Goal: Information Seeking & Learning: Learn about a topic

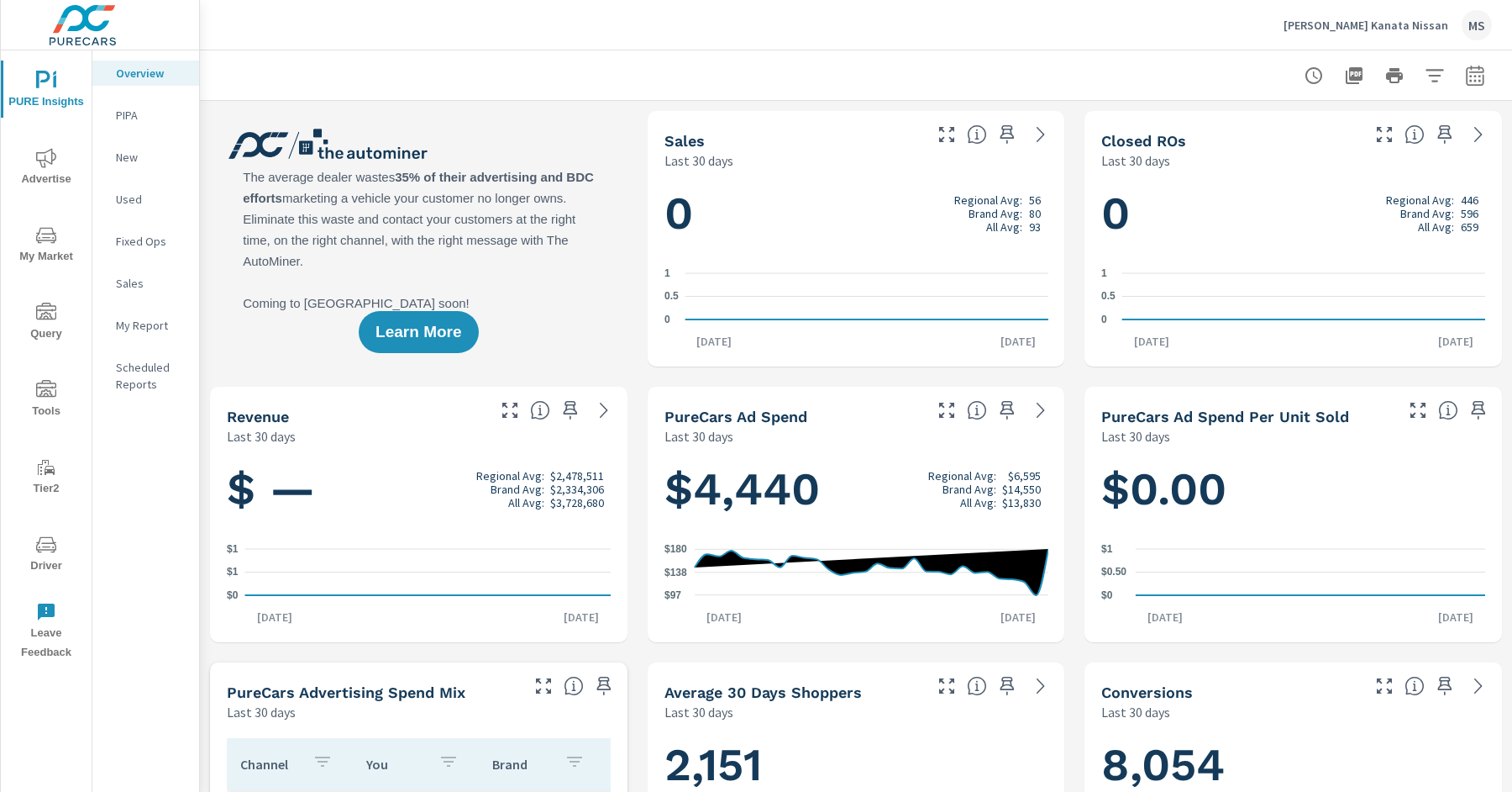
scroll to position [1, 0]
click at [1473, 80] on icon "button" at bounding box center [1476, 76] width 20 height 20
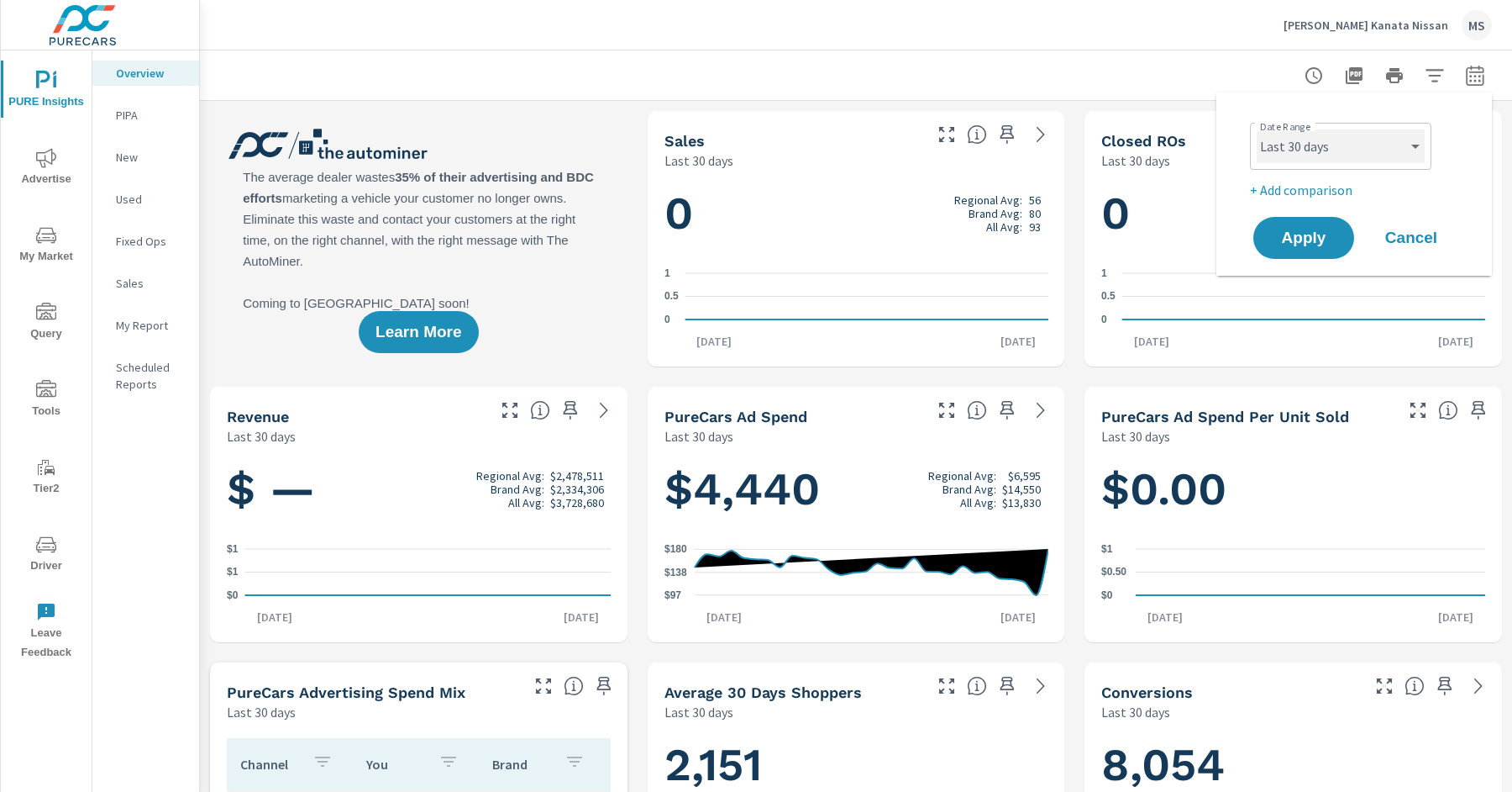
click at [1290, 138] on select "Custom Yesterday Last week Last 7 days Last 14 days Last 30 days Last 45 days L…" at bounding box center [1341, 146] width 168 height 33
click at [1257, 129] on select "Custom Yesterday Last week Last 7 days Last 14 days Last 30 days Last 45 days L…" at bounding box center [1341, 146] width 168 height 33
select select "Last month"
click at [1294, 184] on p "+ Add comparison" at bounding box center [1357, 190] width 215 height 20
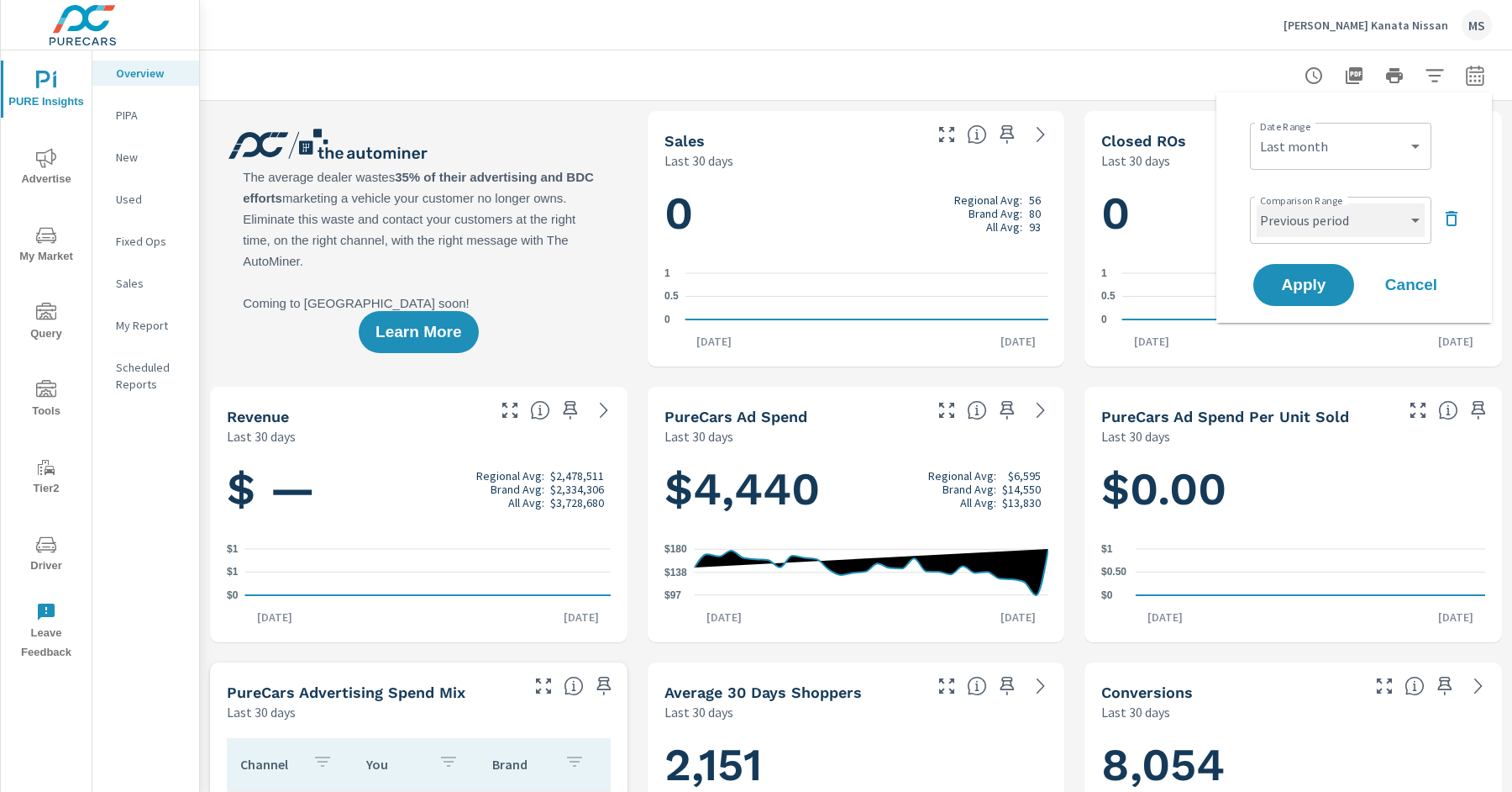
click at [1292, 214] on select "Custom Previous period Previous month Previous year" at bounding box center [1341, 220] width 168 height 33
click at [1257, 203] on select "Custom Previous period Previous month Previous year" at bounding box center [1341, 220] width 168 height 33
select select "Previous month"
click at [1305, 286] on span "Apply" at bounding box center [1304, 285] width 69 height 16
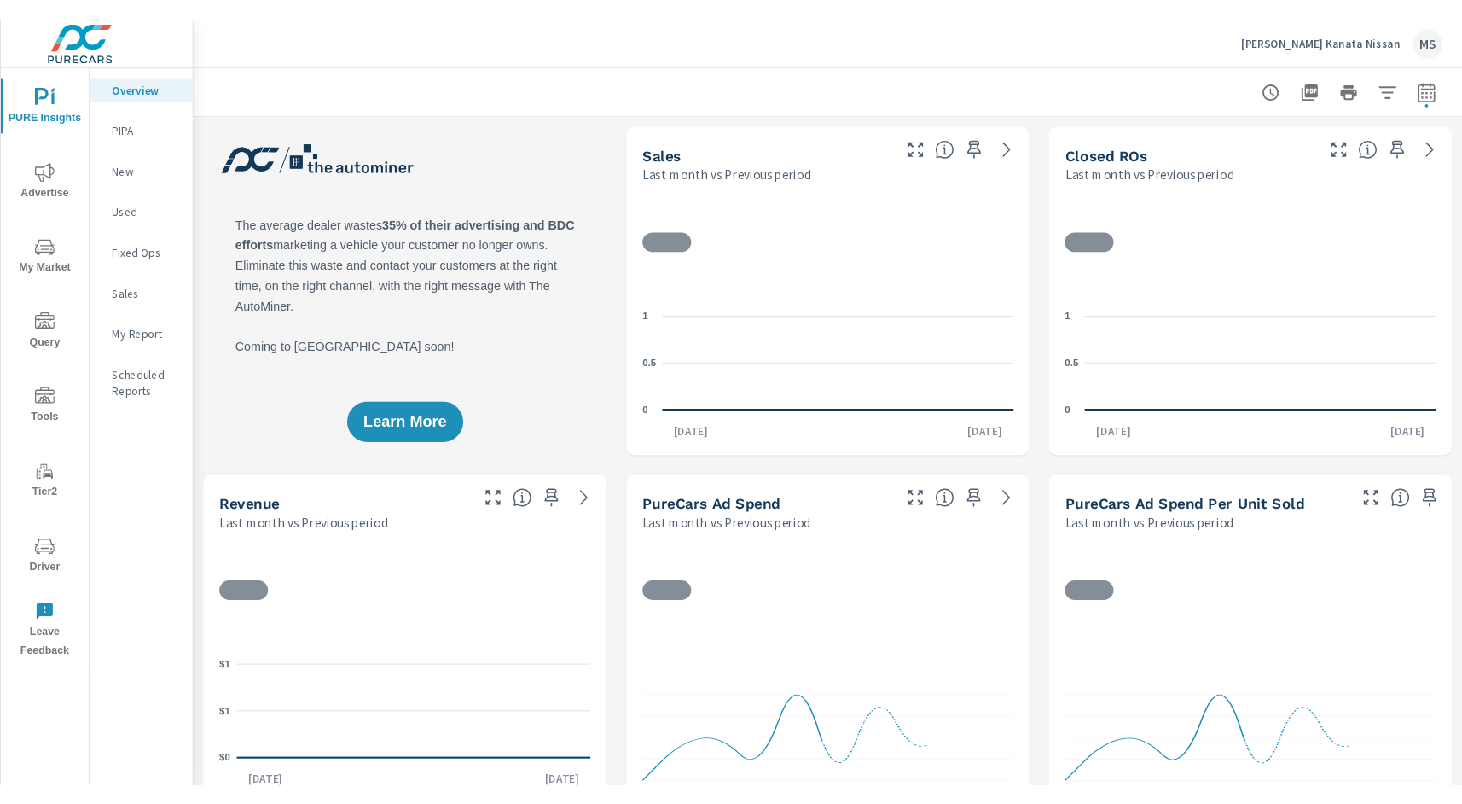
scroll to position [1, 0]
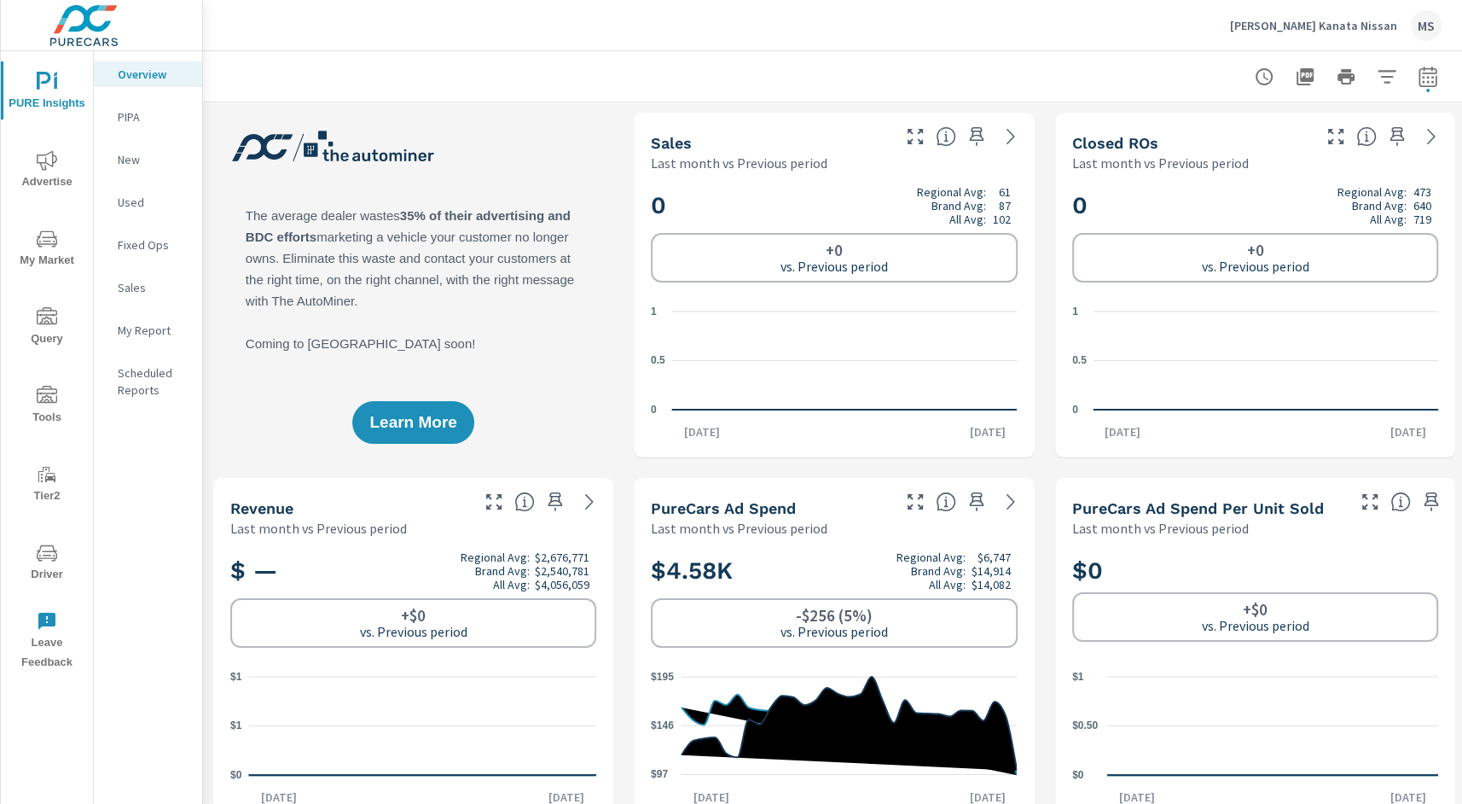
click at [1424, 82] on icon "button" at bounding box center [1427, 79] width 11 height 7
select select "Last month"
select select "Previous period"
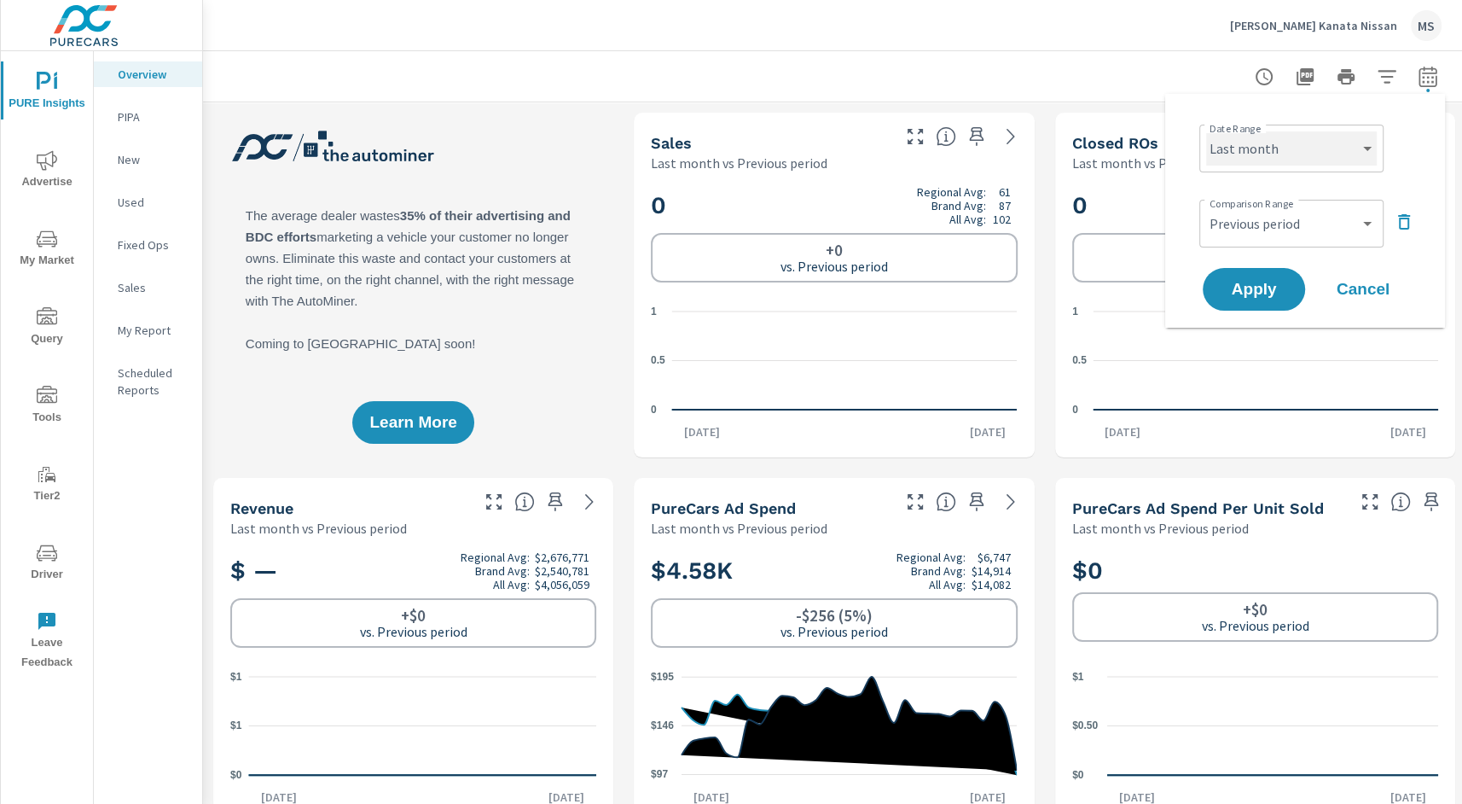
click at [1282, 155] on select "Custom Yesterday Last week Last 7 days Last 14 days Last 30 days Last 45 days L…" at bounding box center [1291, 148] width 171 height 34
click at [1206, 131] on select "Custom Yesterday Last week Last 7 days Last 14 days Last 30 days Last 45 days L…" at bounding box center [1291, 148] width 171 height 34
click at [1370, 281] on span "Cancel" at bounding box center [1363, 288] width 68 height 15
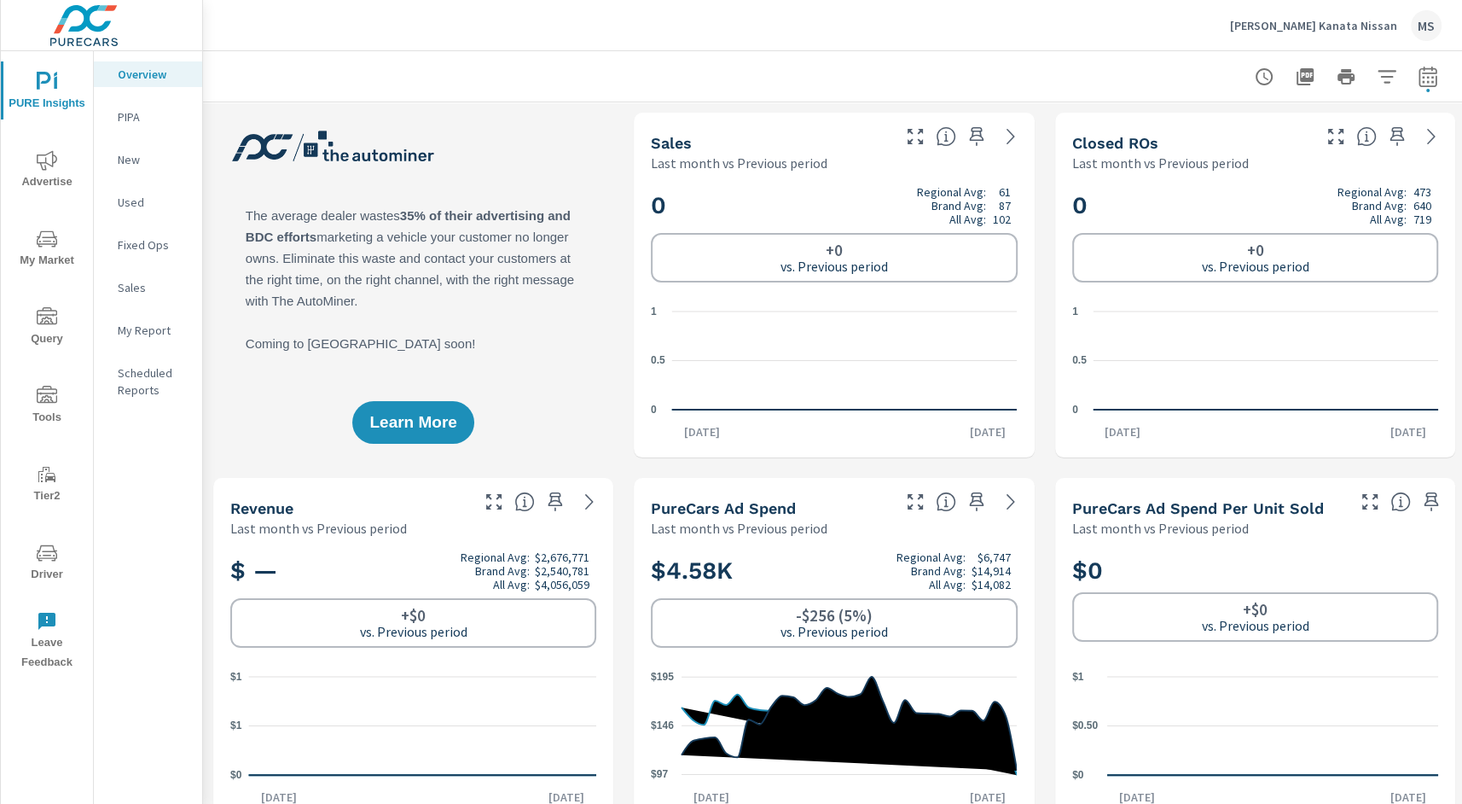
click at [49, 168] on icon "nav menu" at bounding box center [47, 160] width 20 height 20
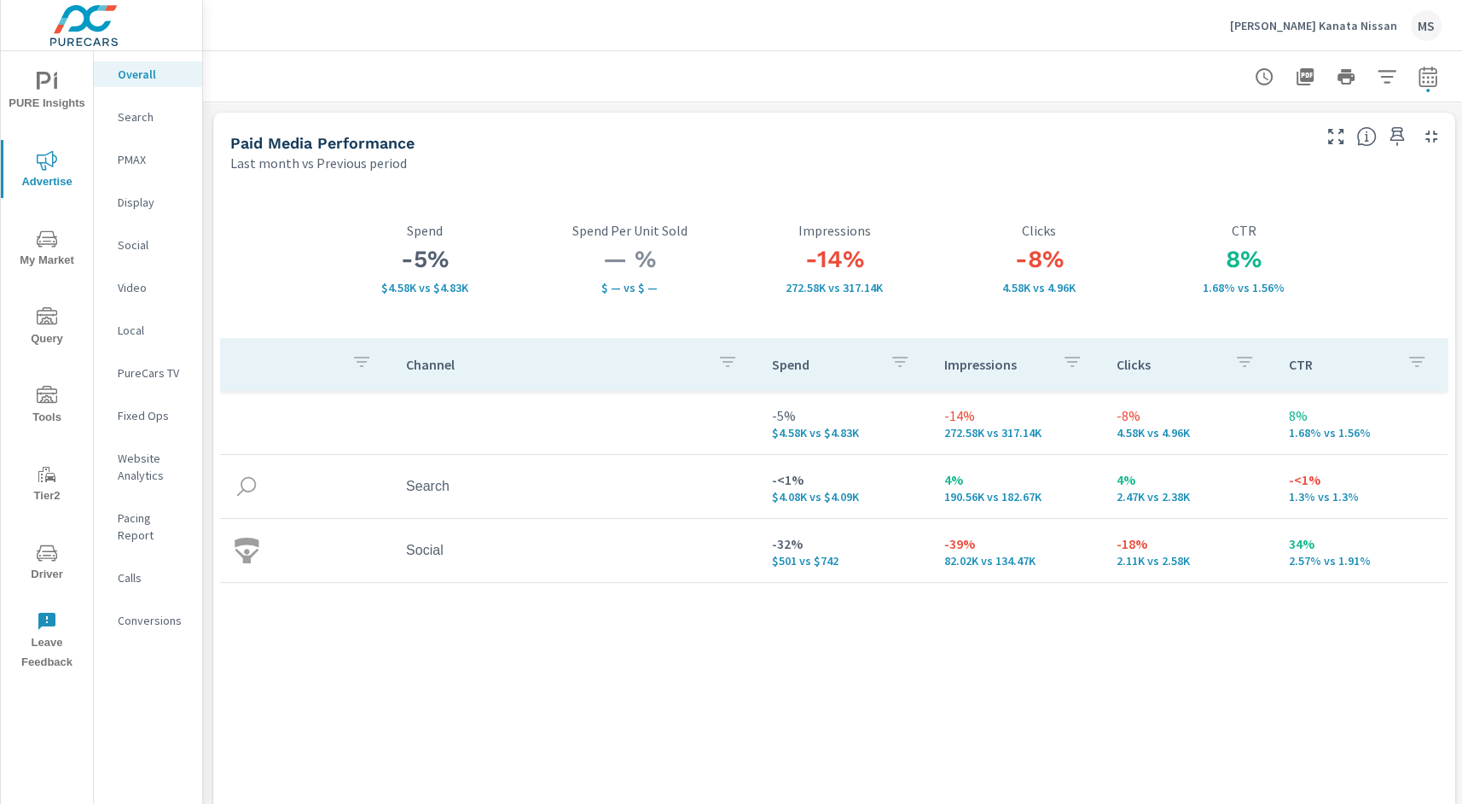
click at [46, 409] on span "Tools" at bounding box center [47, 407] width 82 height 42
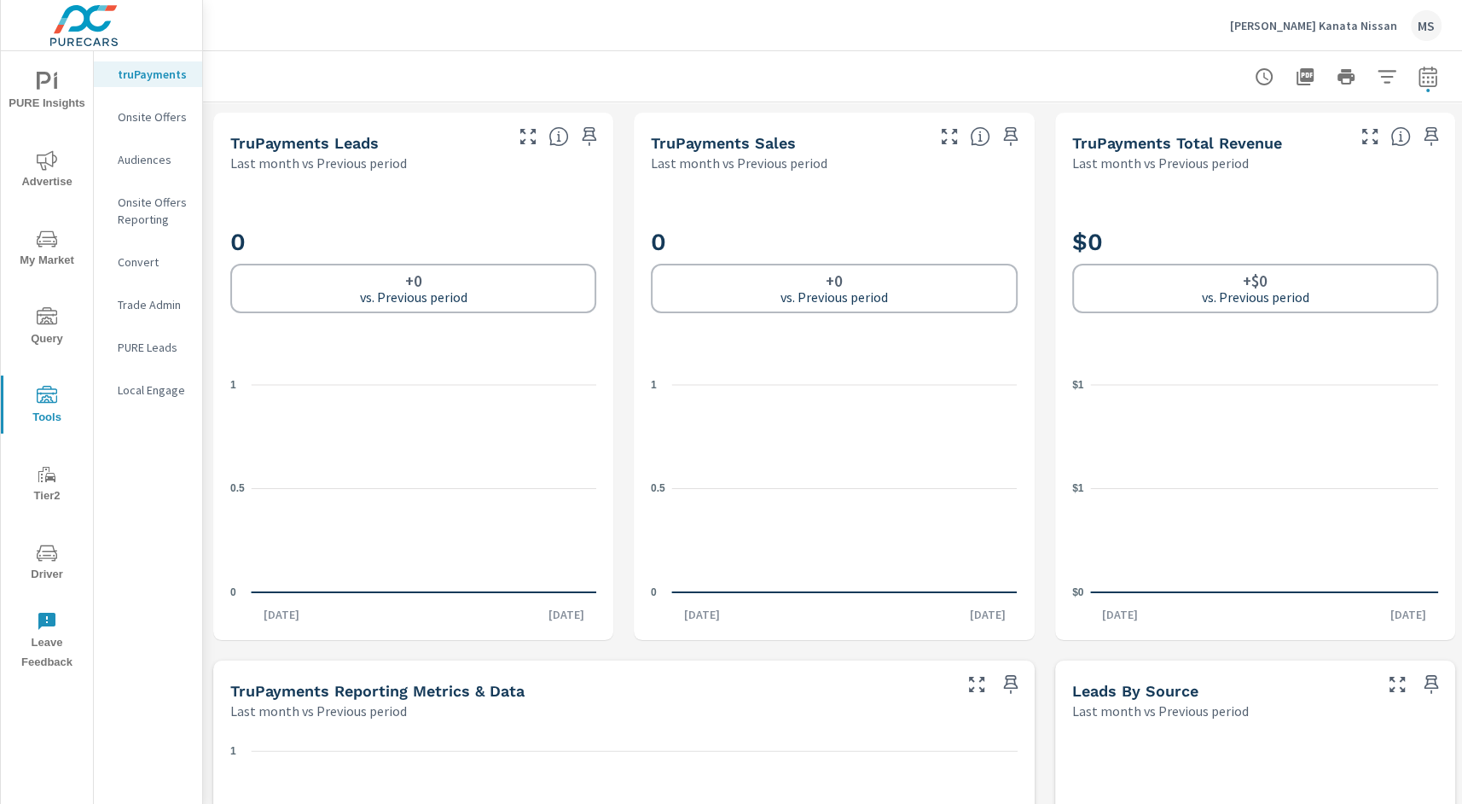
click at [44, 490] on span "Tier2" at bounding box center [47, 485] width 82 height 42
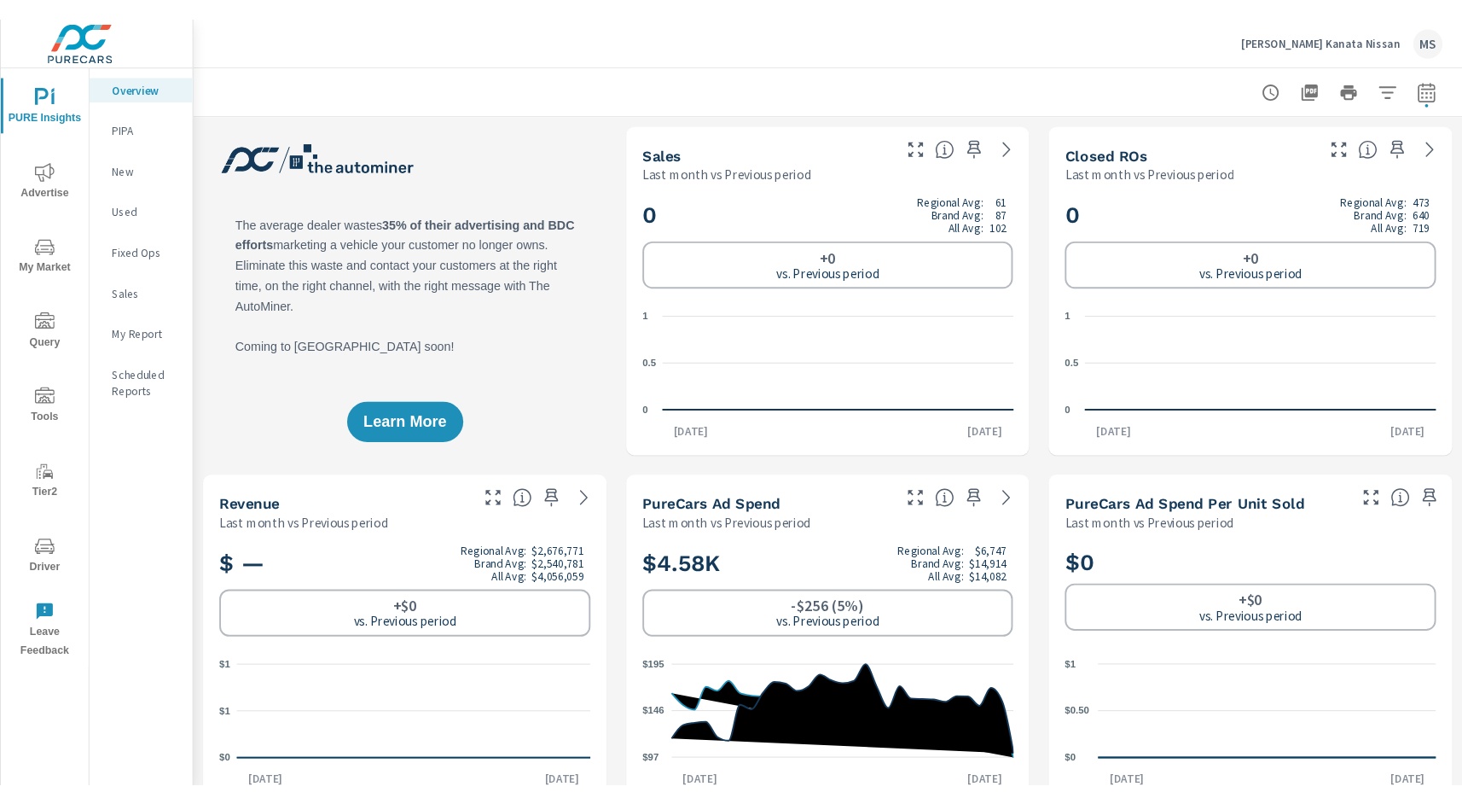
scroll to position [1, 0]
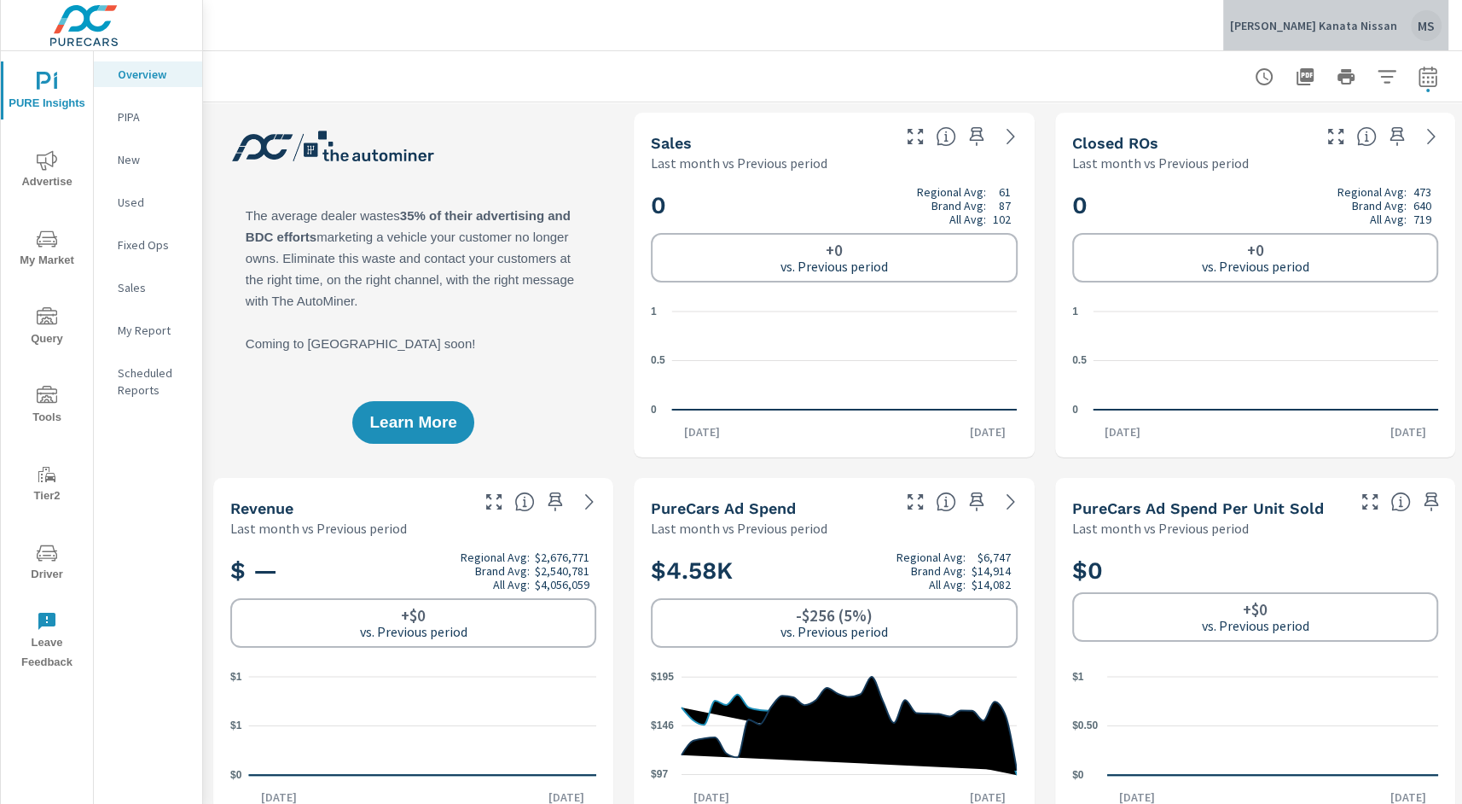
click at [1427, 39] on div "MS" at bounding box center [1426, 25] width 31 height 31
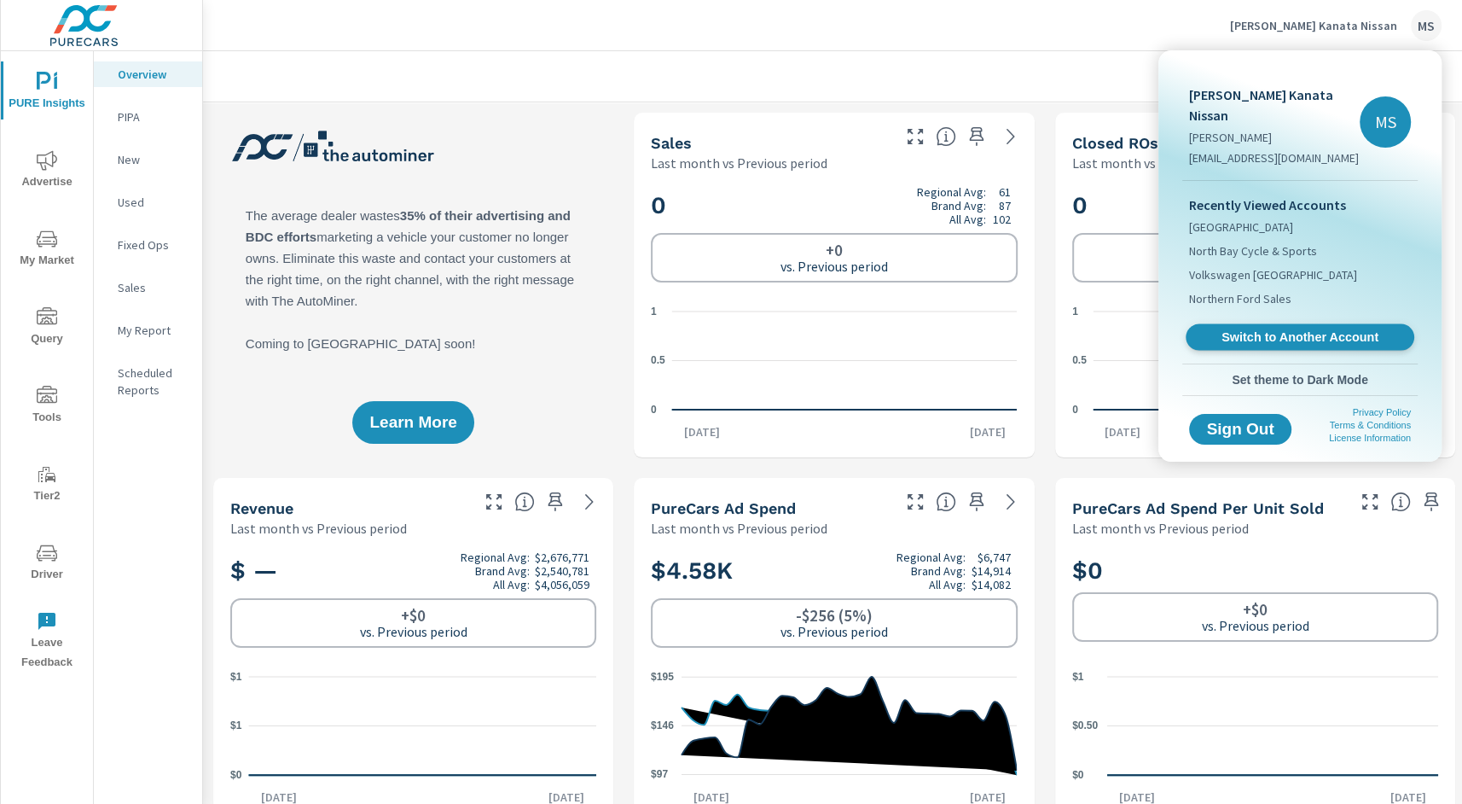
click at [1271, 329] on span "Switch to Another Account" at bounding box center [1299, 337] width 209 height 16
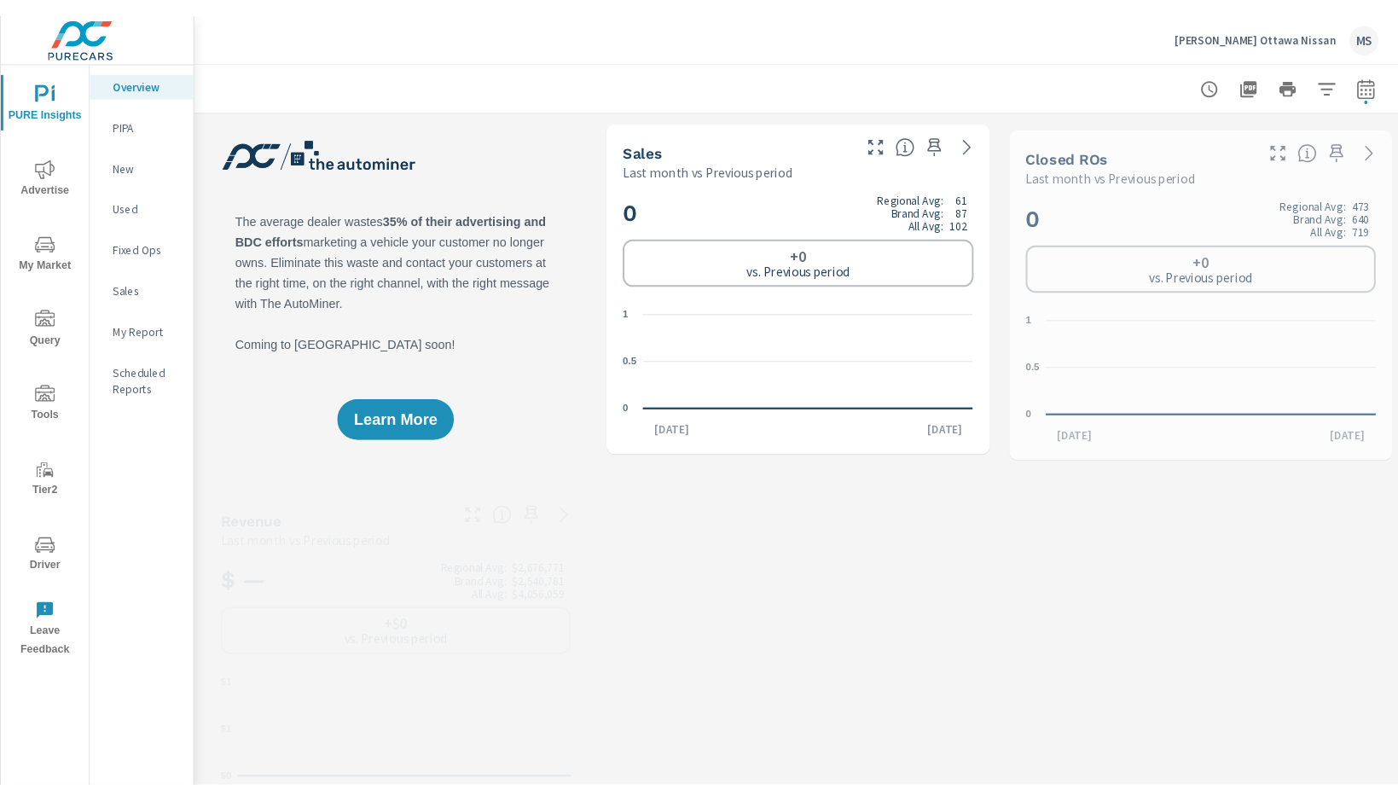
scroll to position [1, 0]
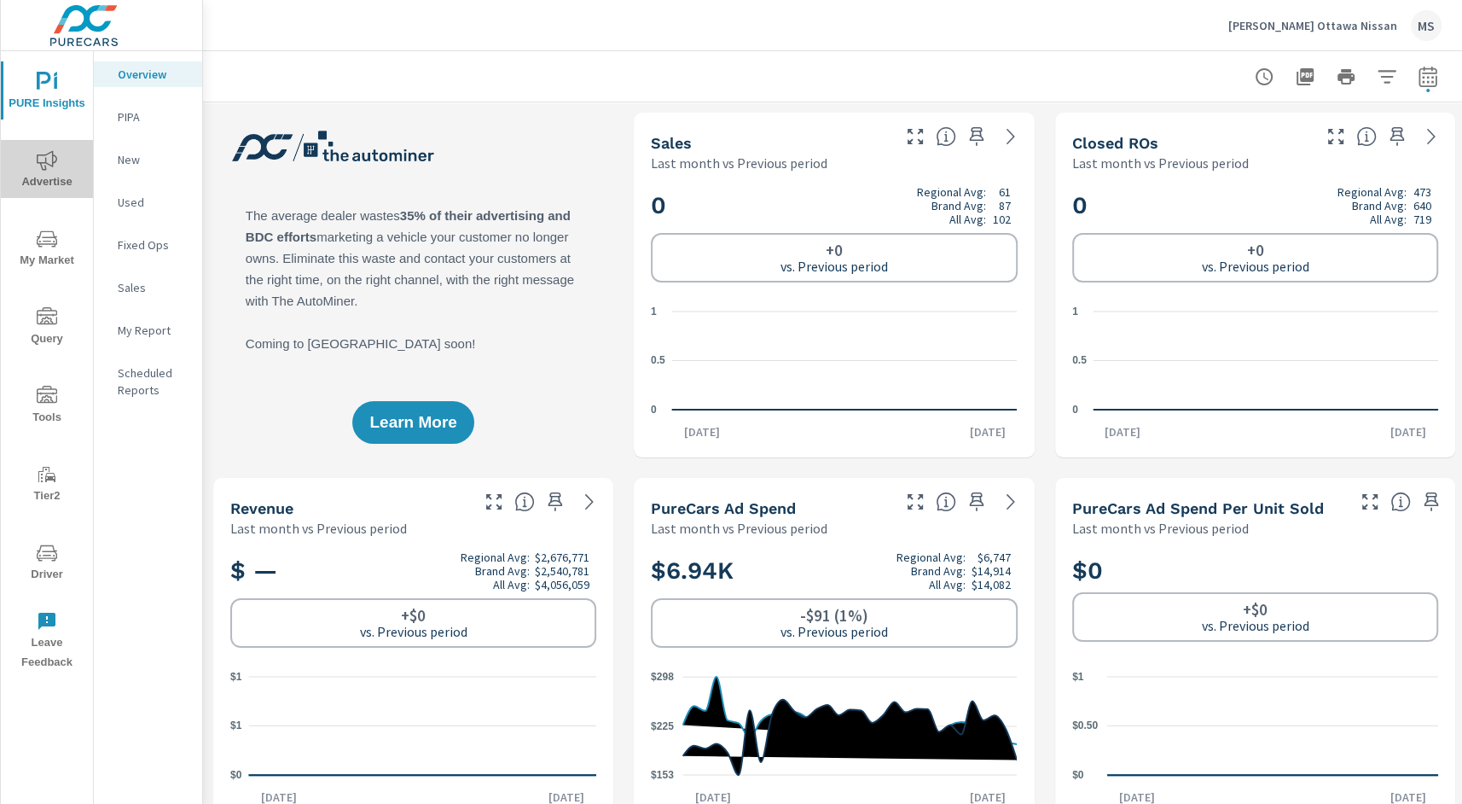
click at [28, 163] on span "Advertise" at bounding box center [47, 171] width 82 height 42
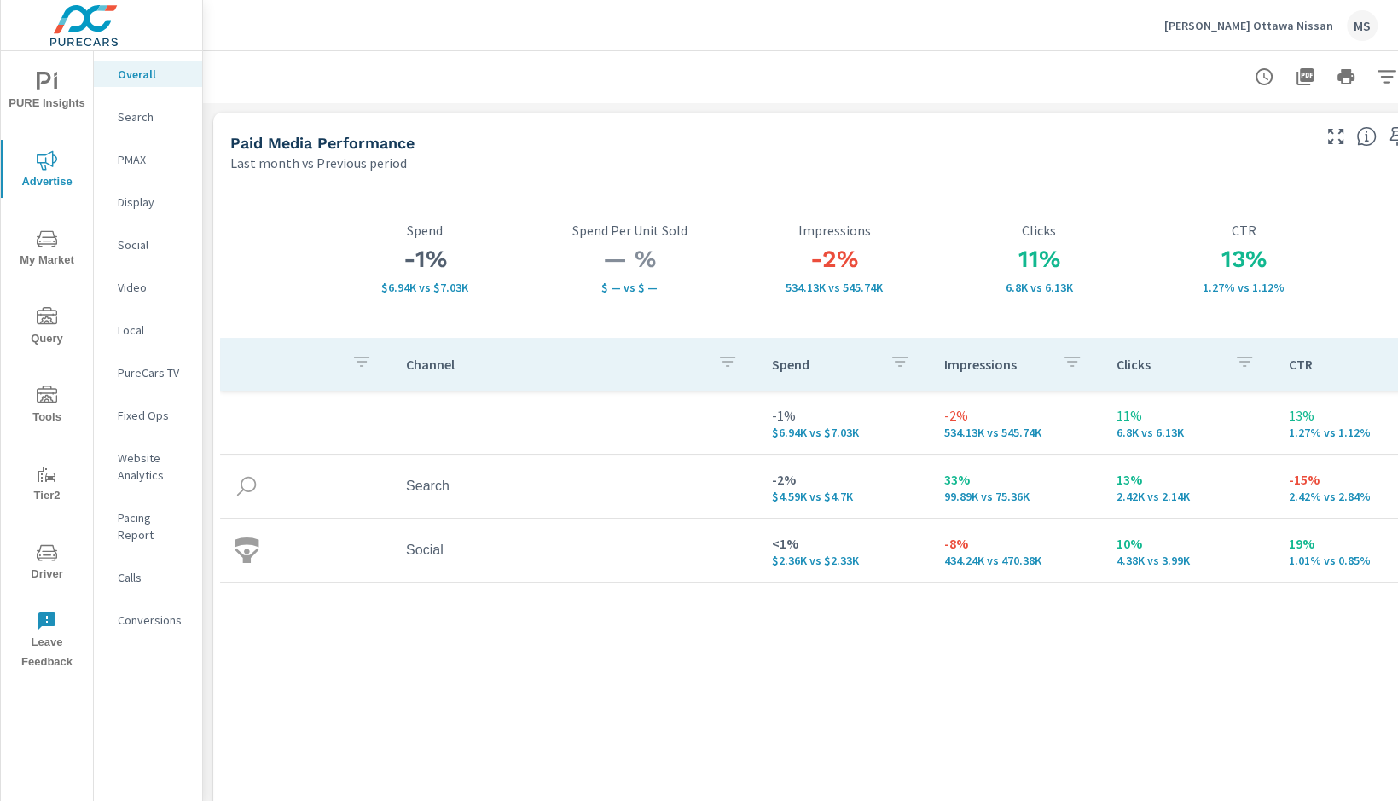
click at [144, 119] on p "Search" at bounding box center [153, 116] width 71 height 17
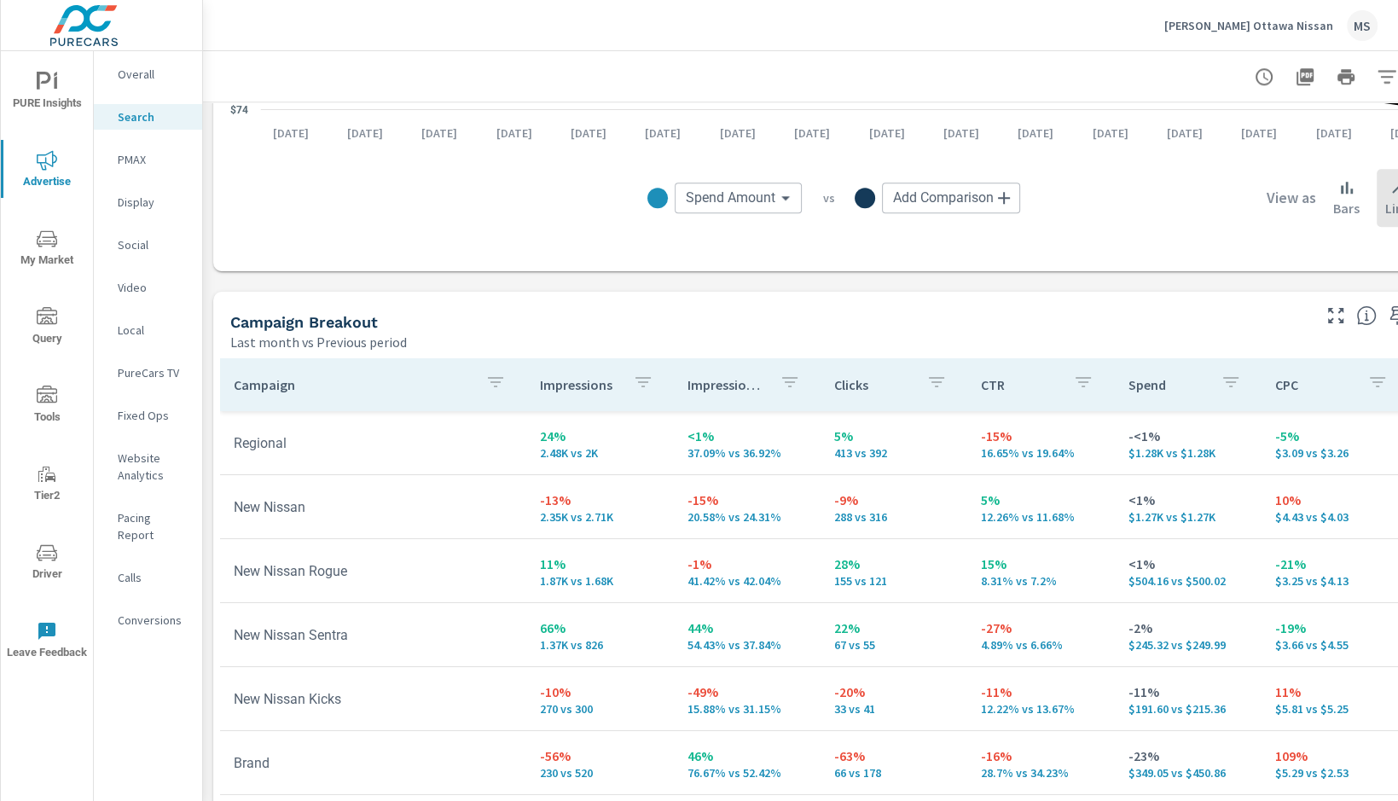
scroll to position [1374, 0]
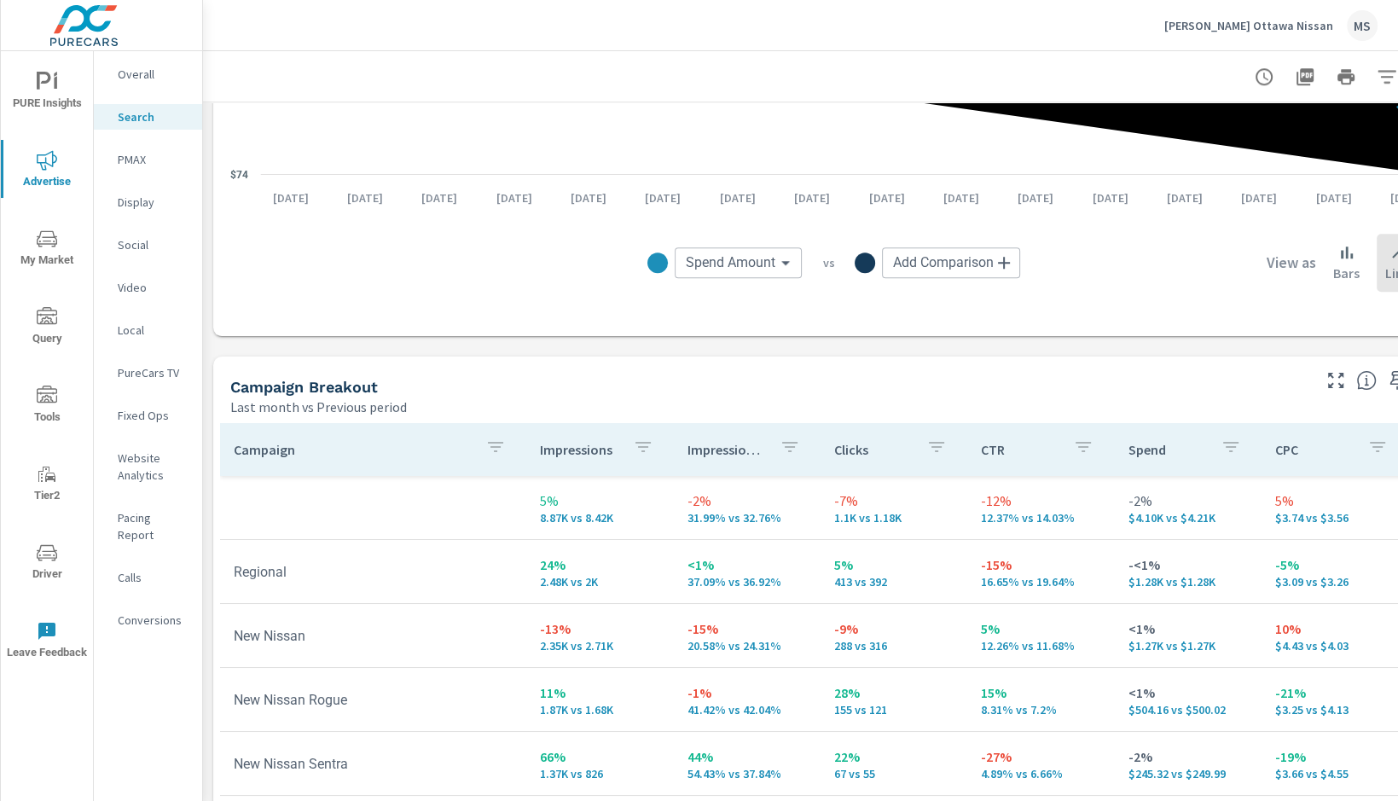
scroll to position [1407, 0]
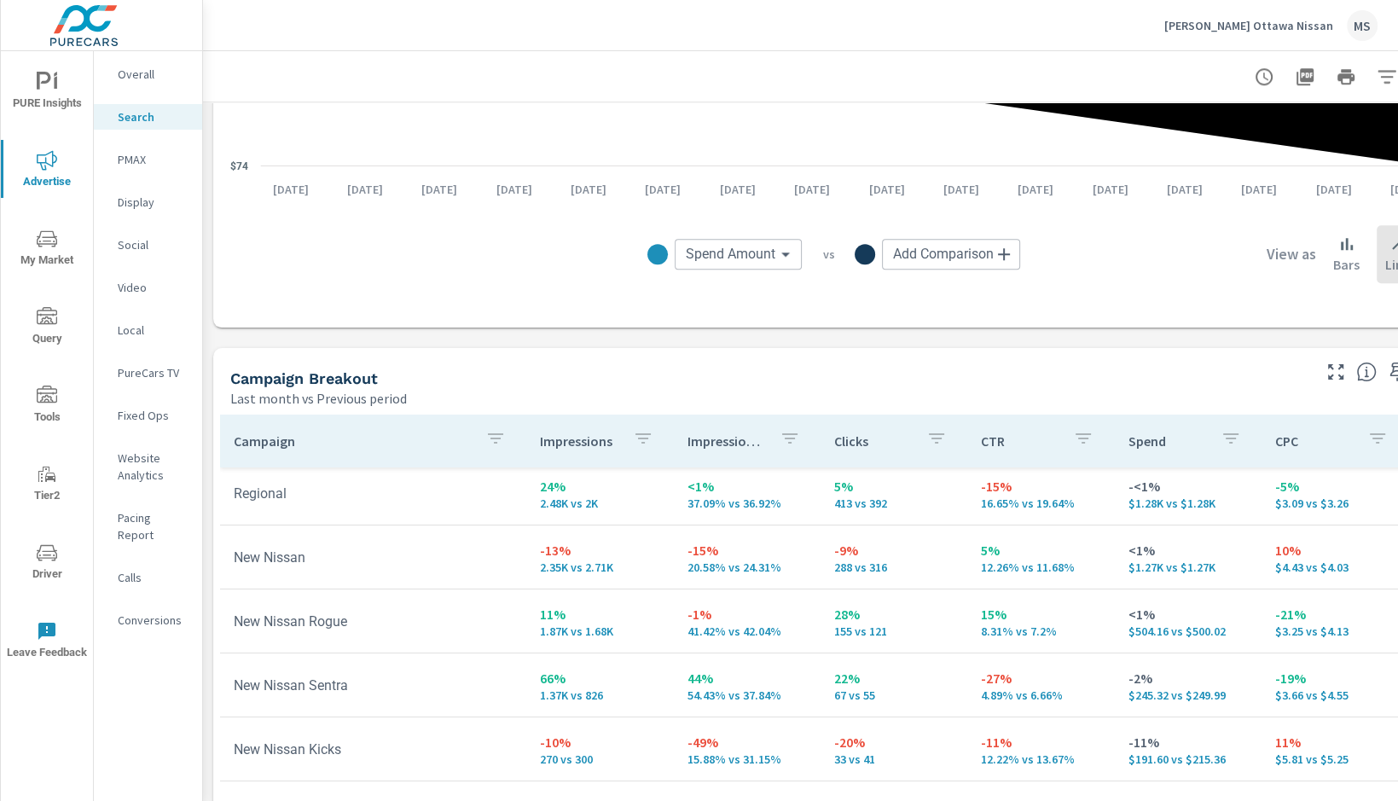
scroll to position [92, 0]
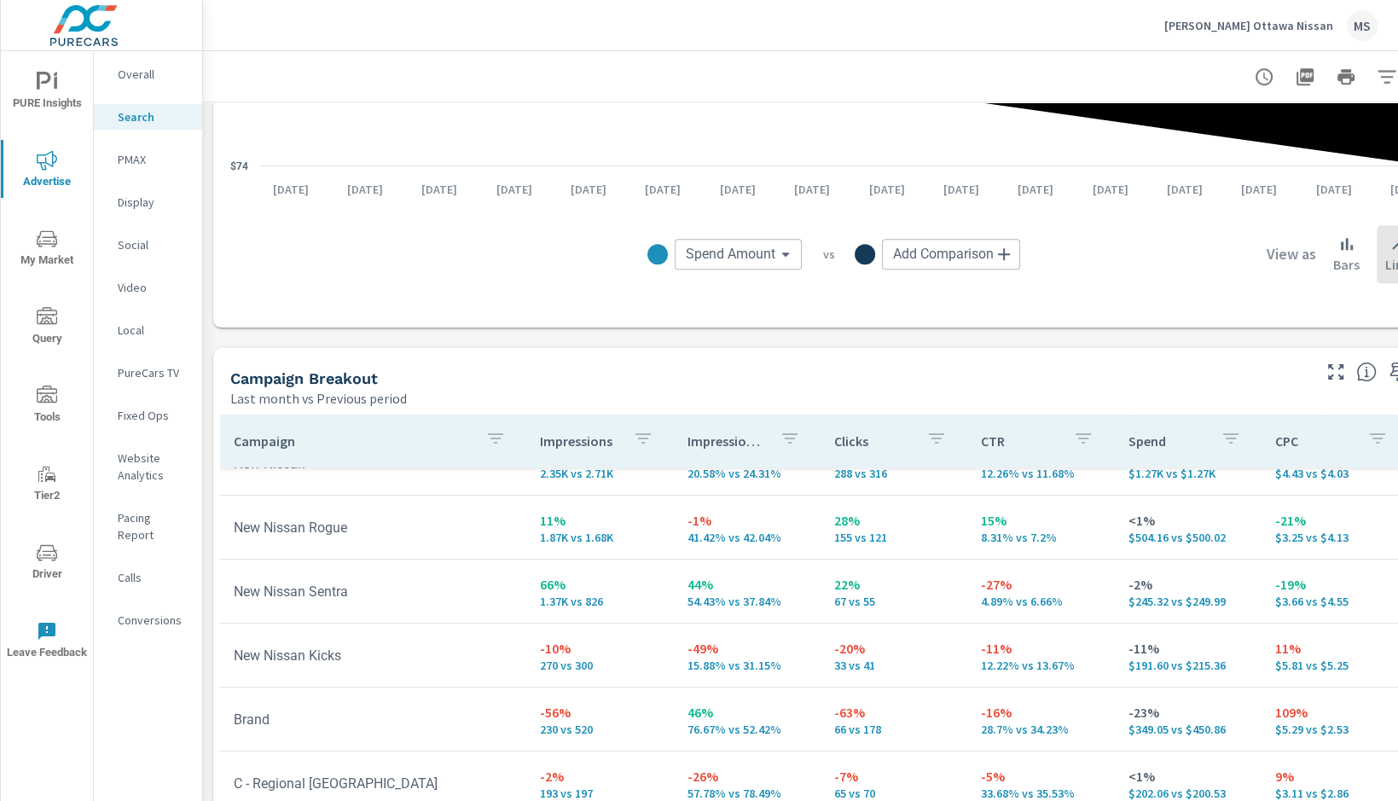
scroll to position [167, 0]
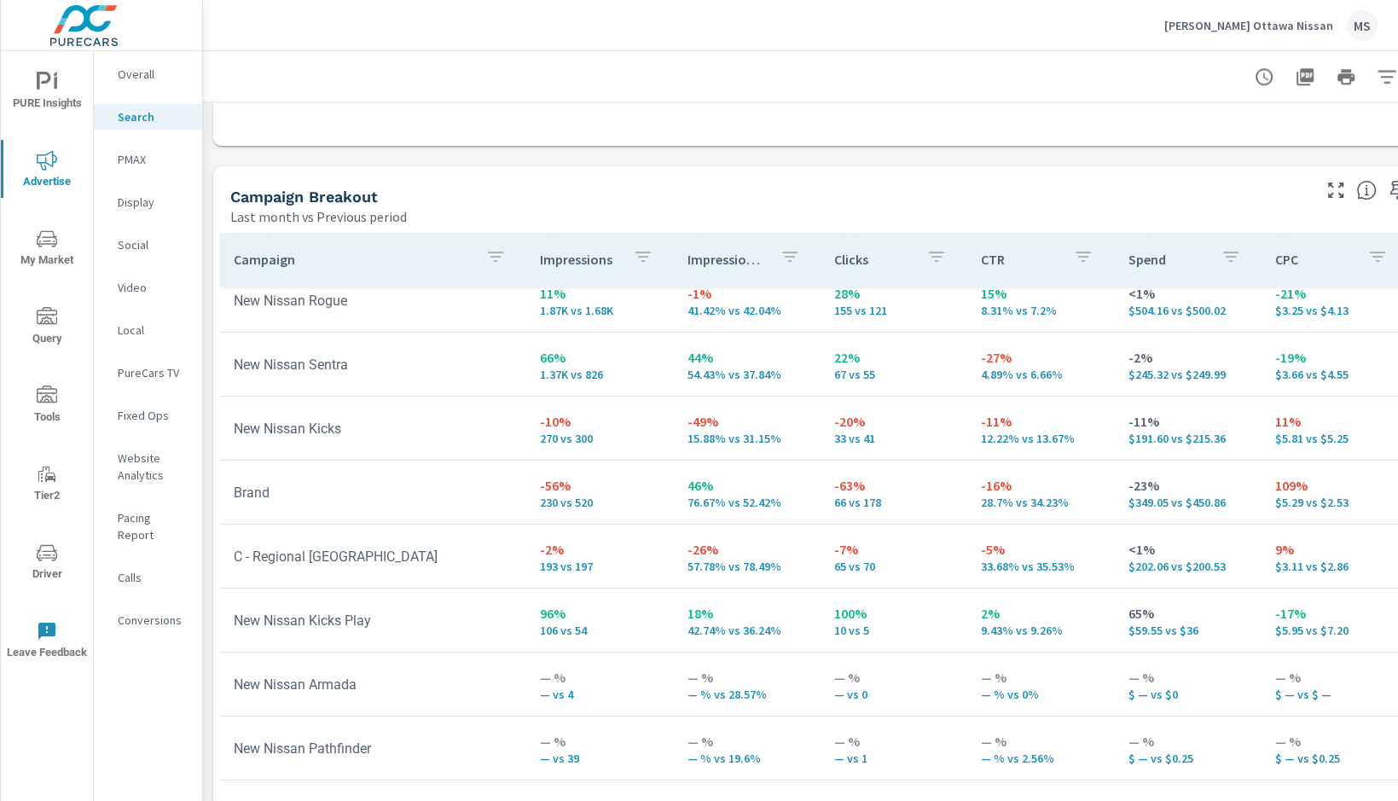
scroll to position [1674, 0]
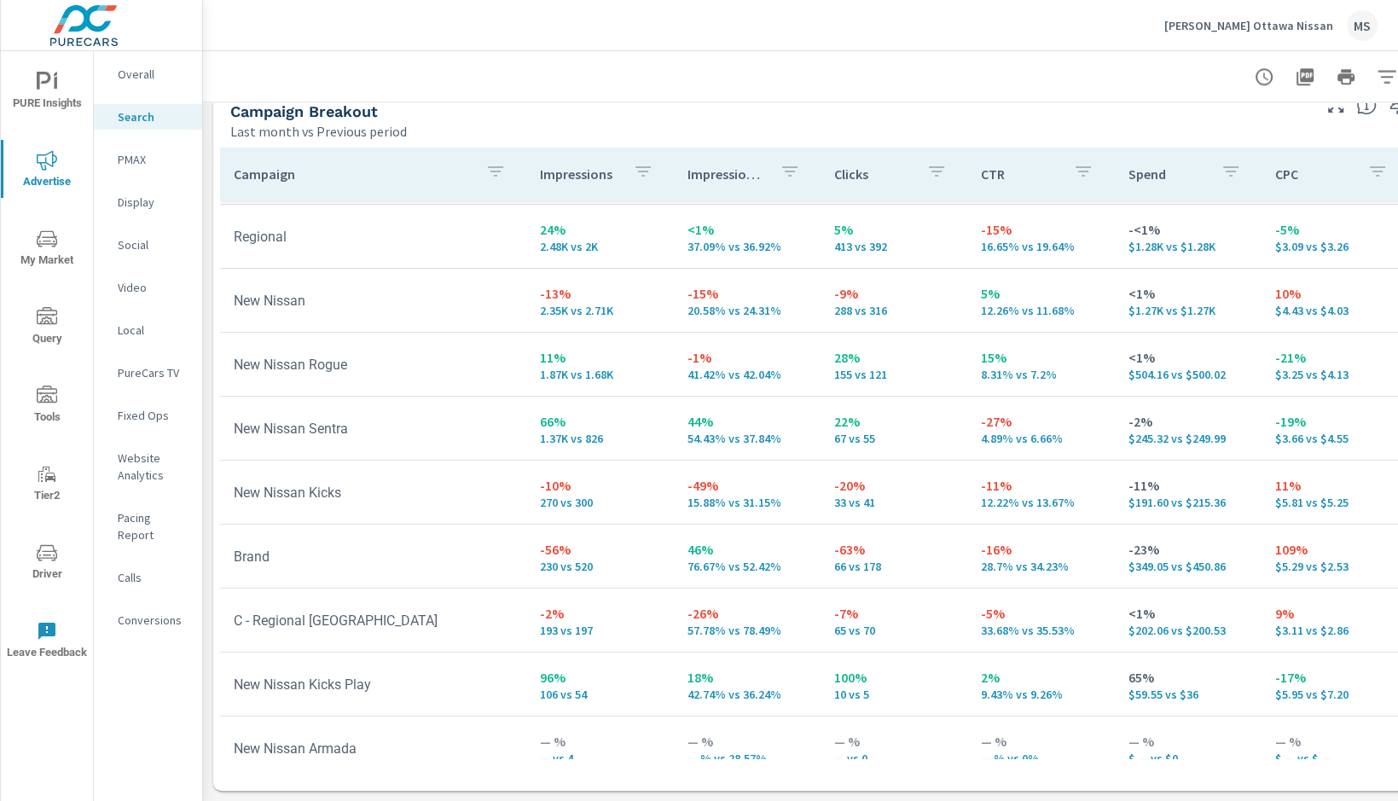
scroll to position [40, 0]
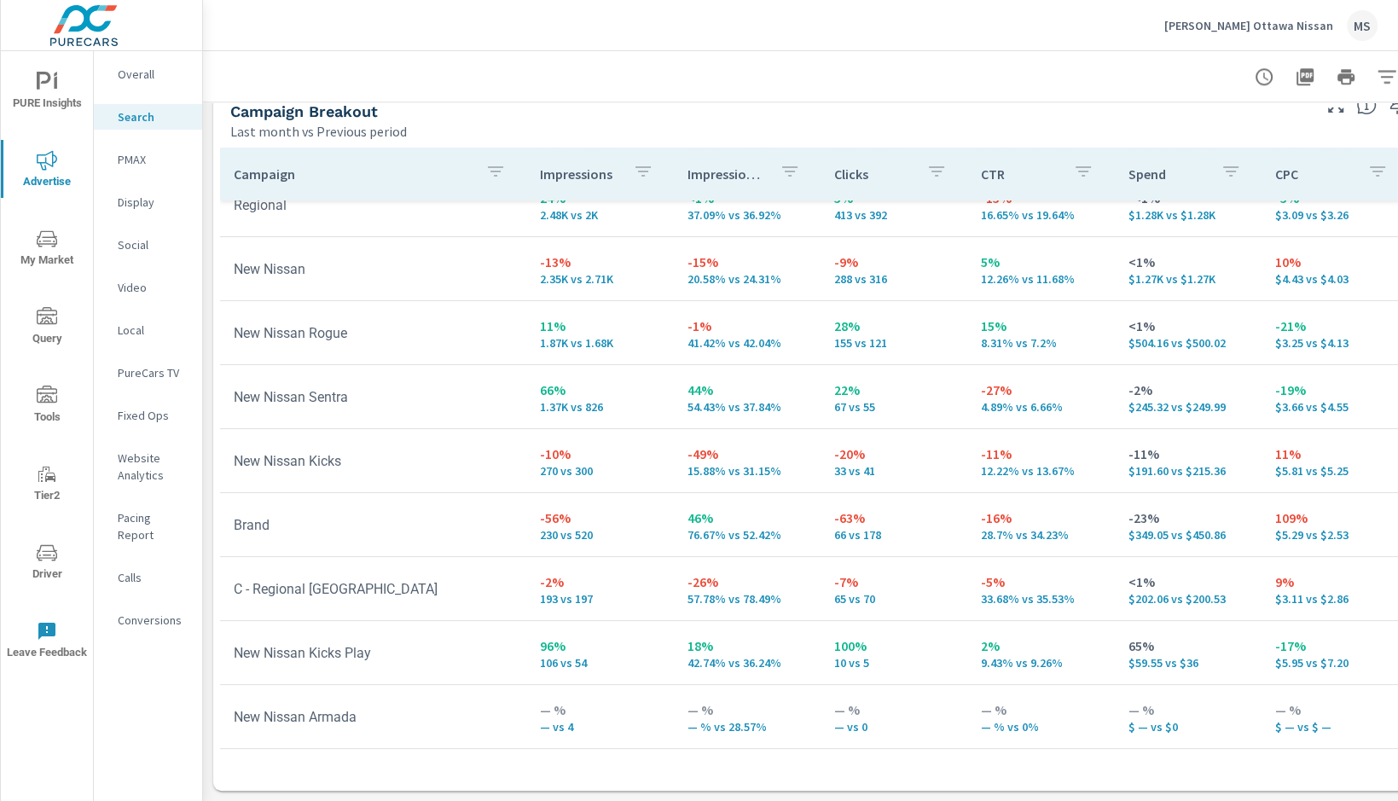
scroll to position [92, 0]
click at [130, 156] on p "PMAX" at bounding box center [153, 159] width 71 height 17
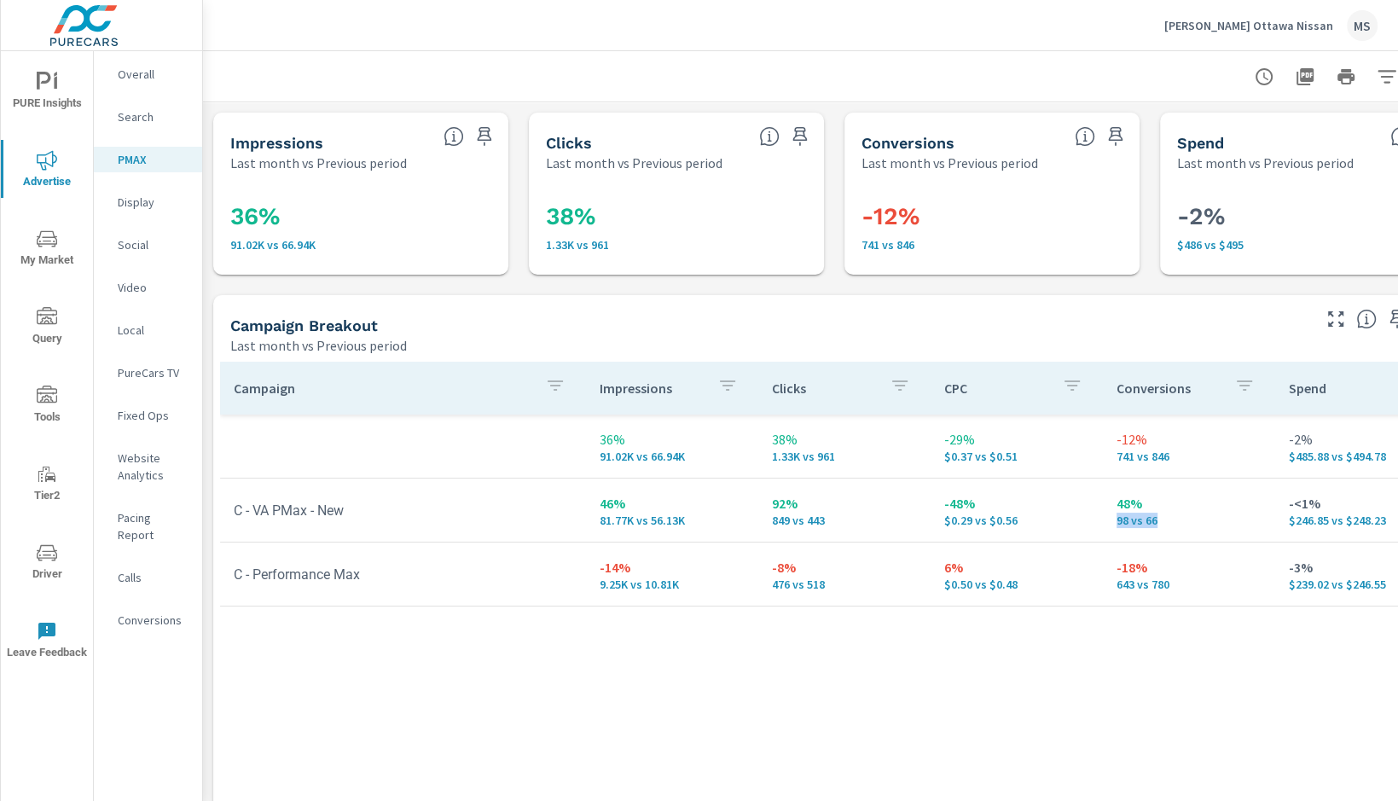
drag, startPoint x: 1114, startPoint y: 519, endPoint x: 1161, endPoint y: 520, distance: 46.9
click at [1161, 520] on td "48% 98 vs 66" at bounding box center [1189, 509] width 172 height 61
click at [138, 247] on p "Social" at bounding box center [153, 244] width 71 height 17
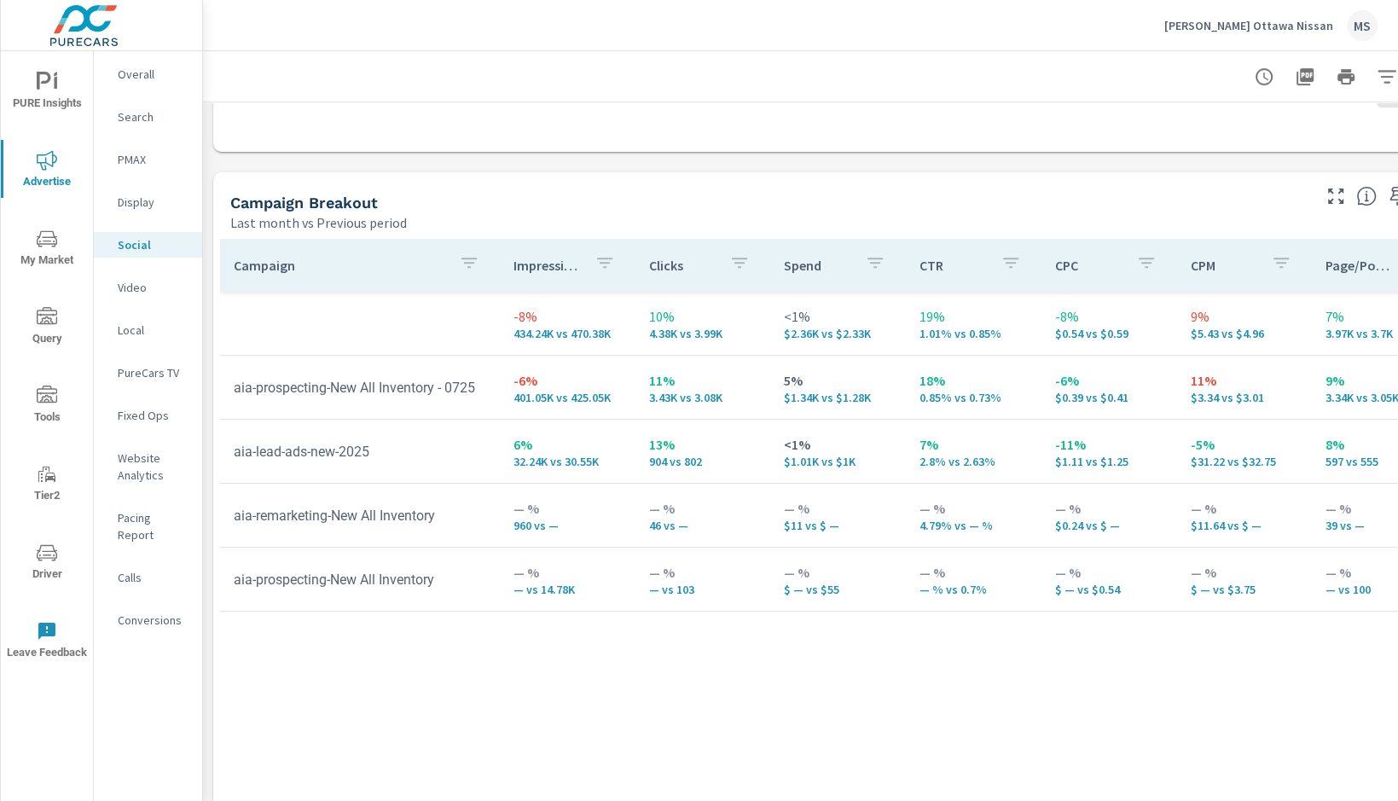
scroll to position [616, 0]
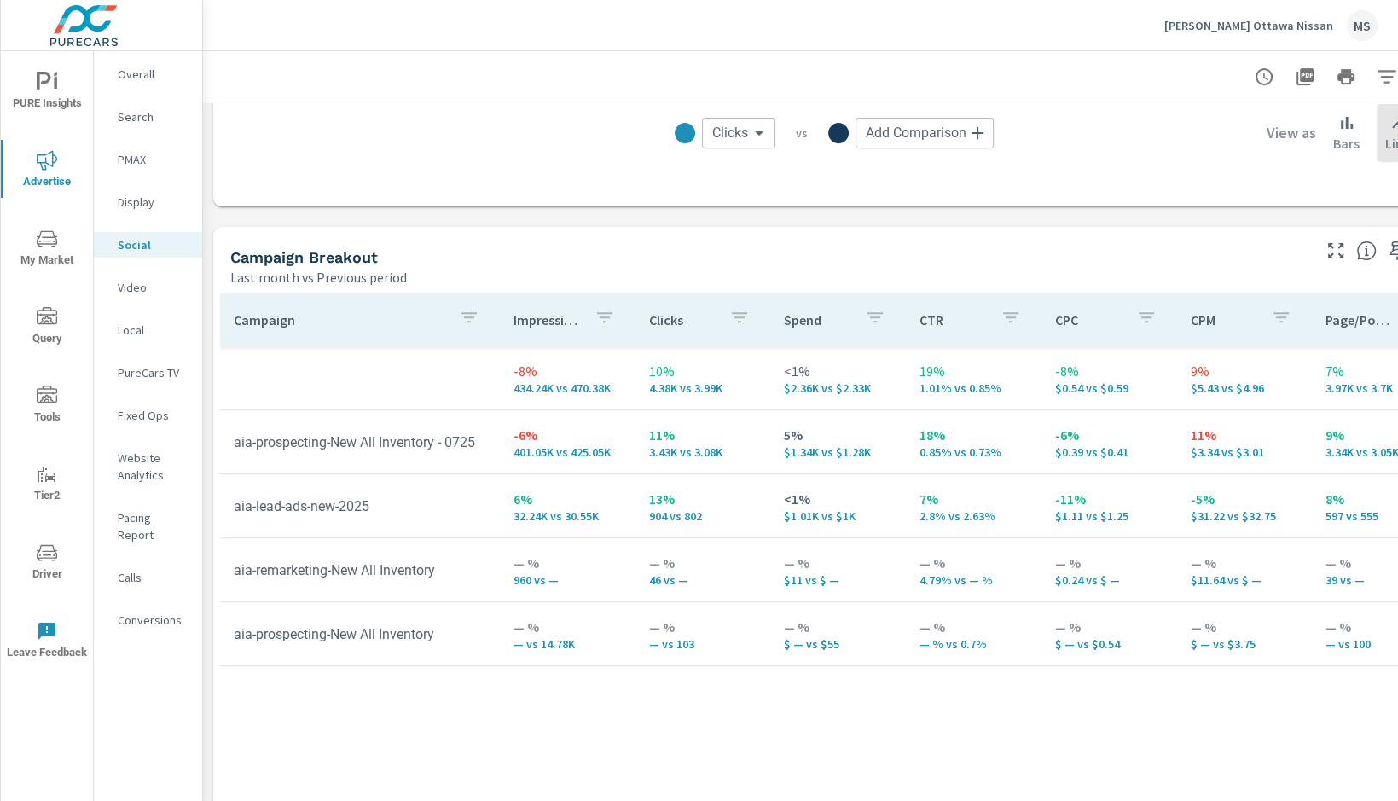
click at [50, 99] on span "PURE Insights" at bounding box center [47, 93] width 82 height 42
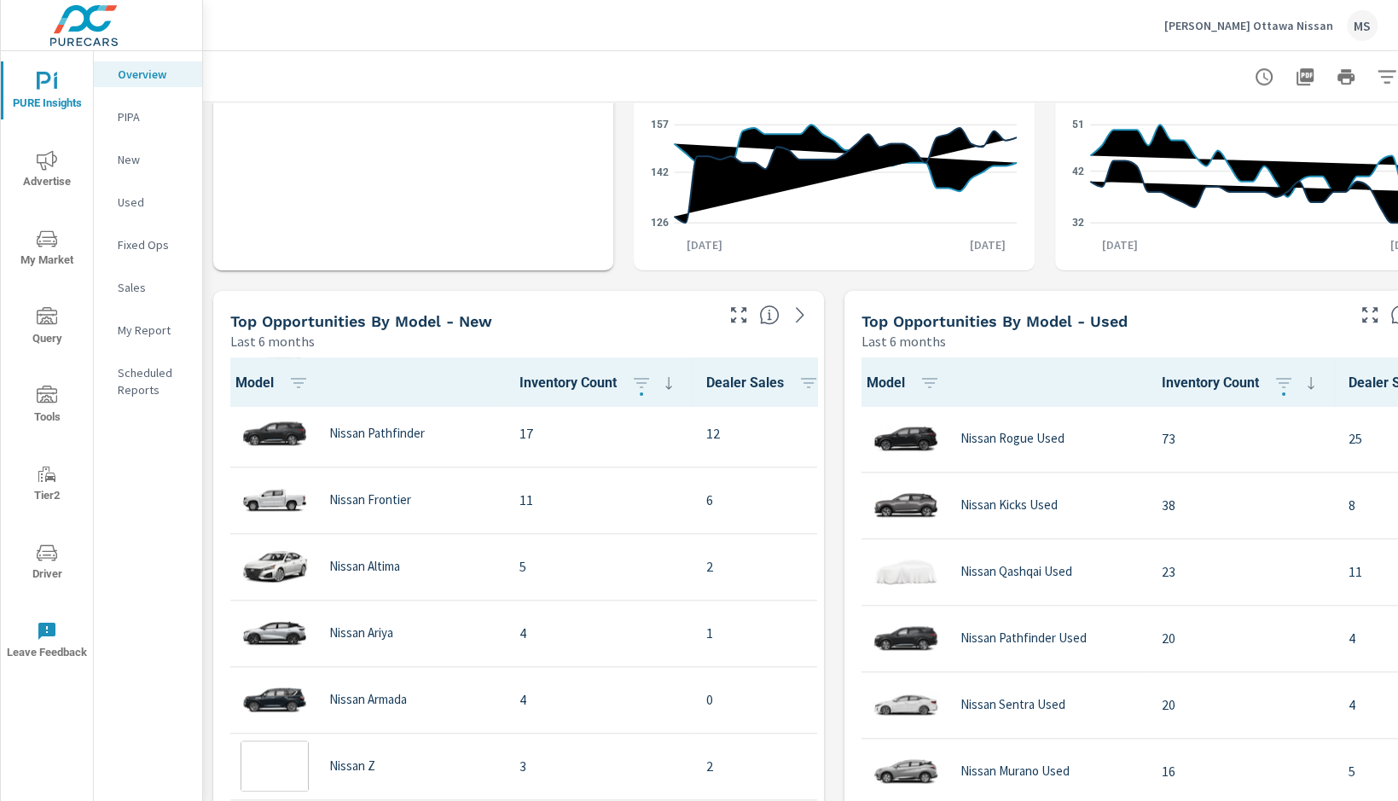
scroll to position [640, 0]
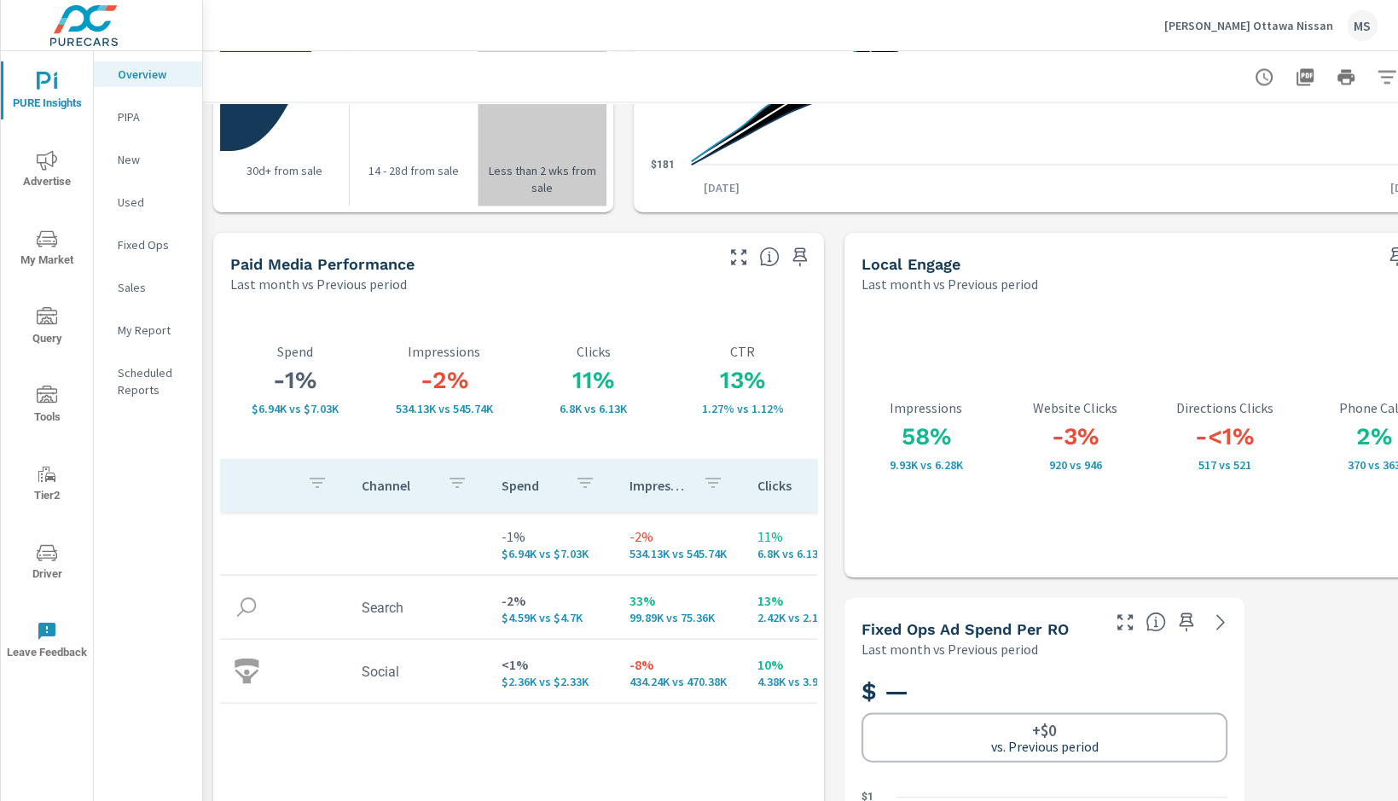
scroll to position [2952, 0]
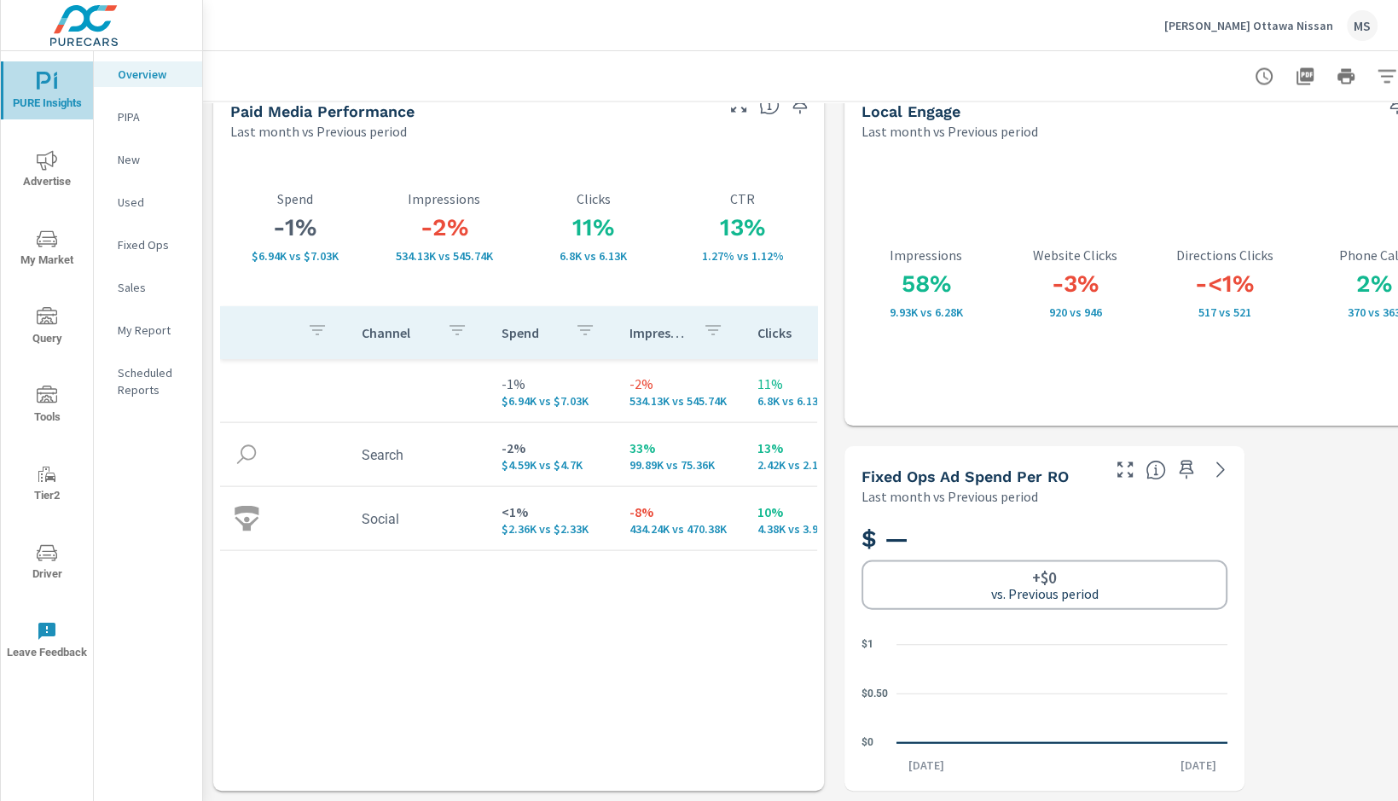
click at [50, 78] on icon "nav menu" at bounding box center [47, 82] width 20 height 20
click at [55, 165] on icon "nav menu" at bounding box center [47, 160] width 20 height 20
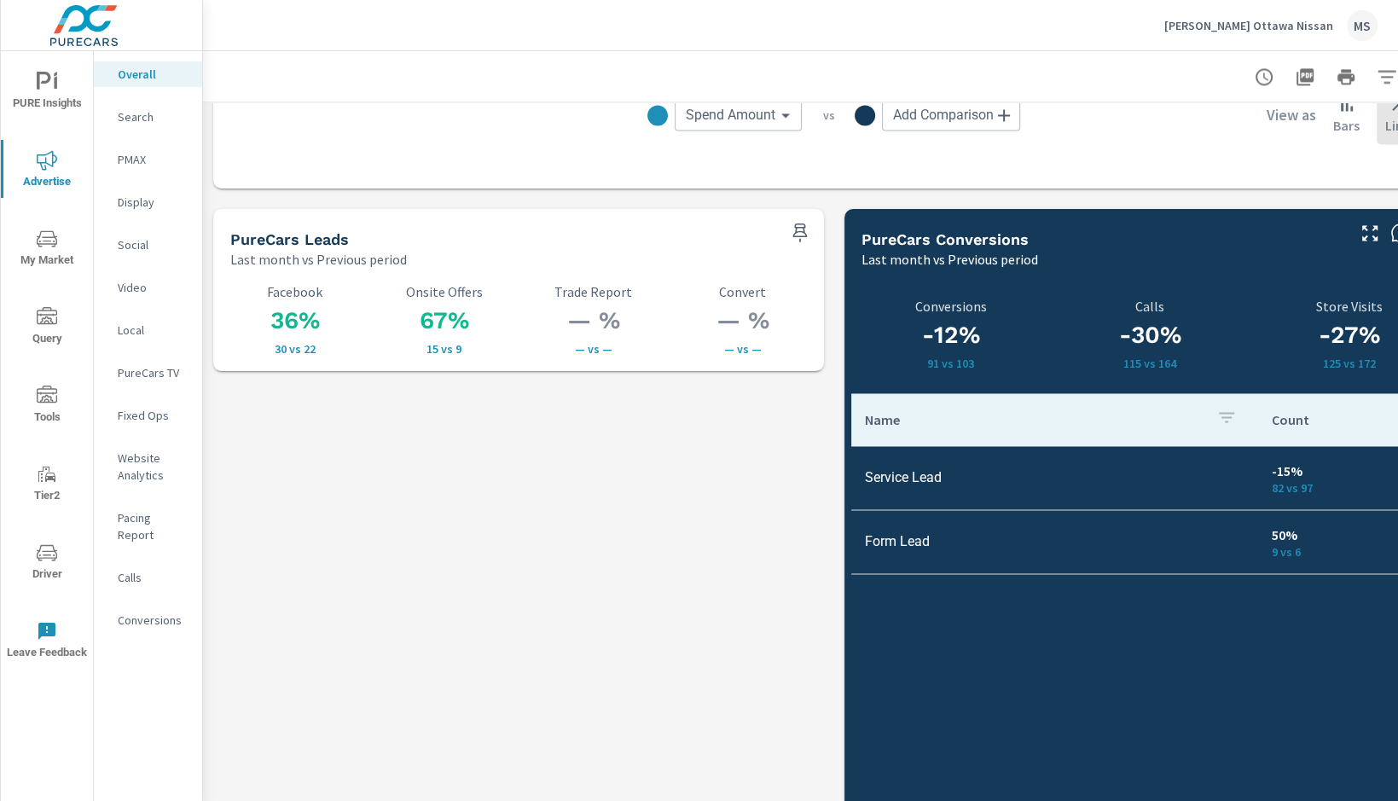
scroll to position [2270, 0]
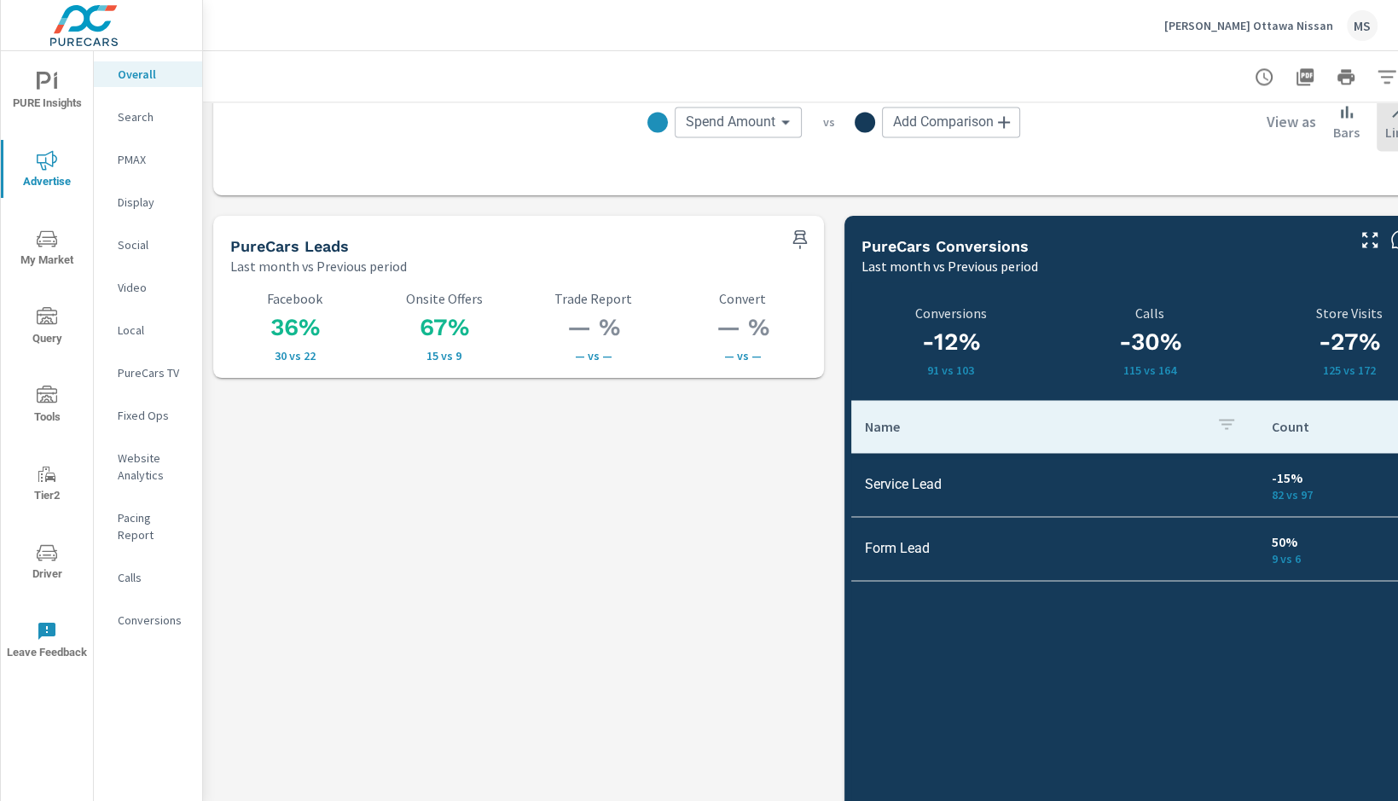
click at [141, 241] on p "Social" at bounding box center [153, 244] width 71 height 17
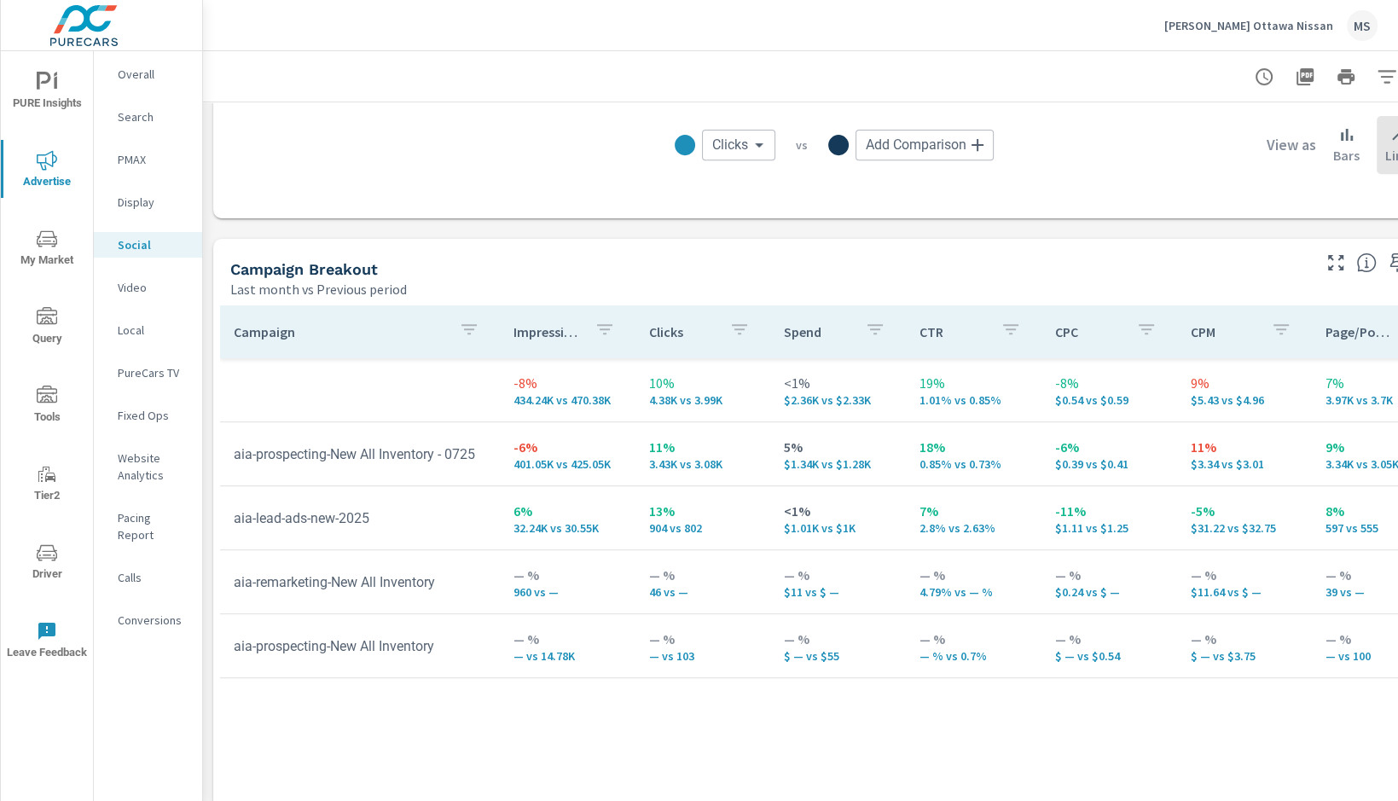
scroll to position [611, 0]
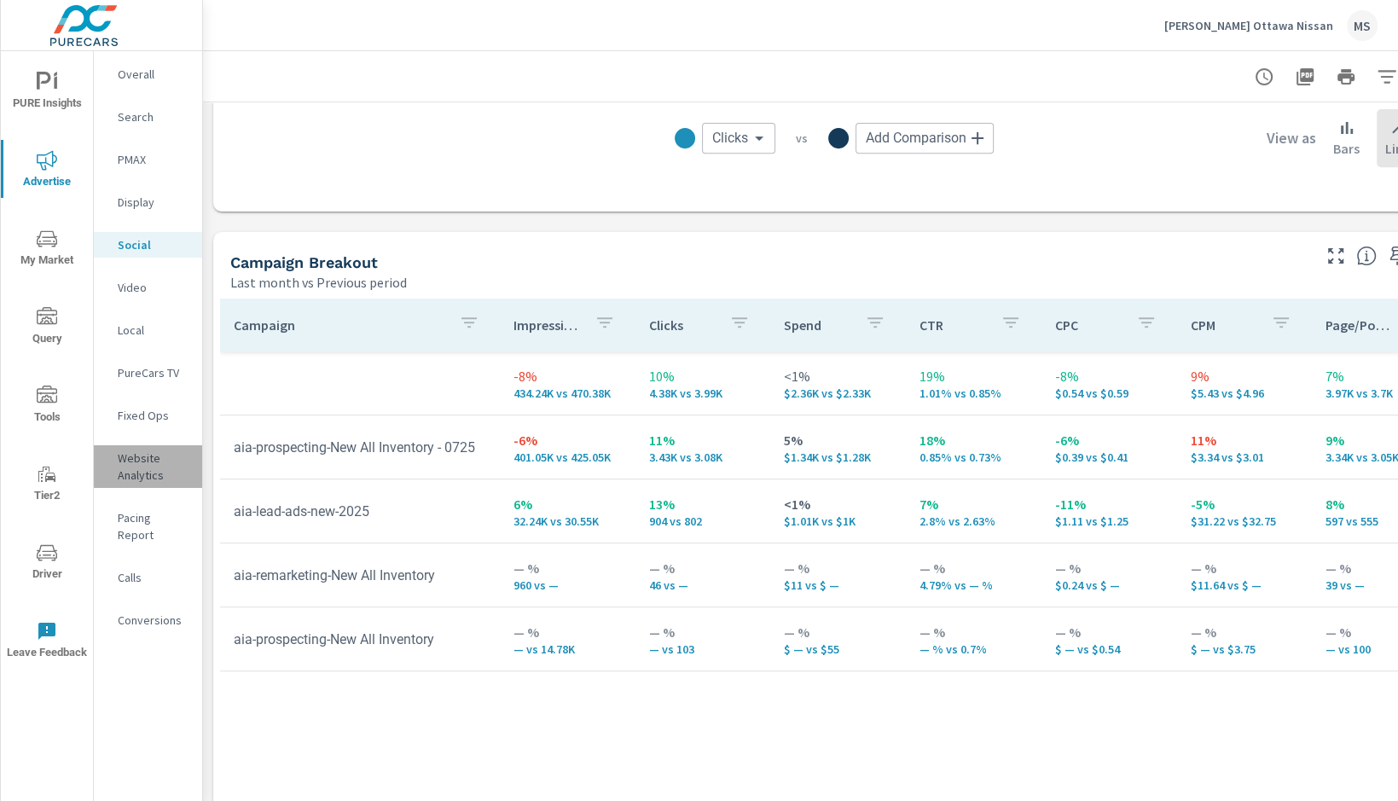
click at [148, 476] on p "Website Analytics" at bounding box center [153, 467] width 71 height 34
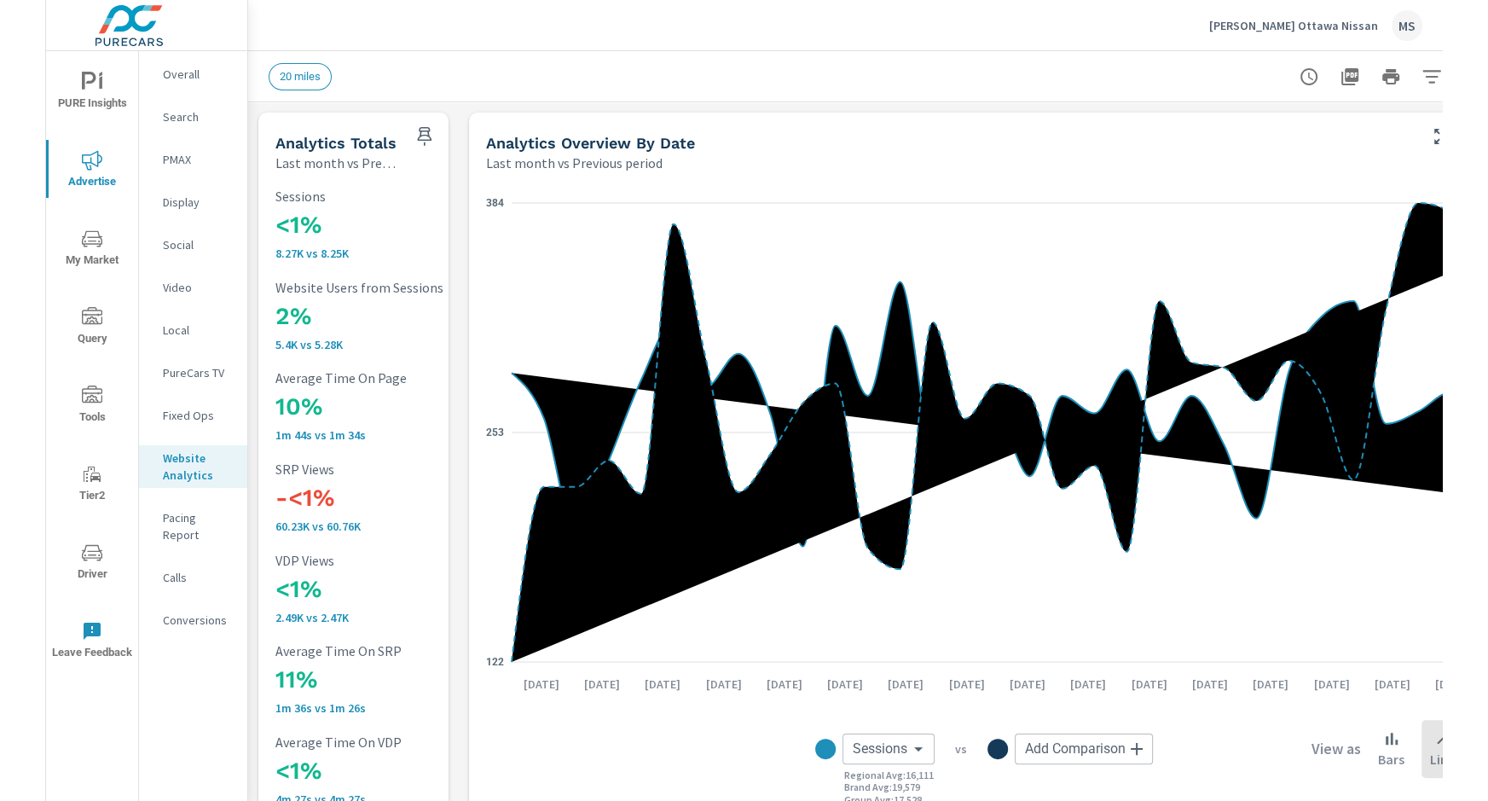
scroll to position [1, 0]
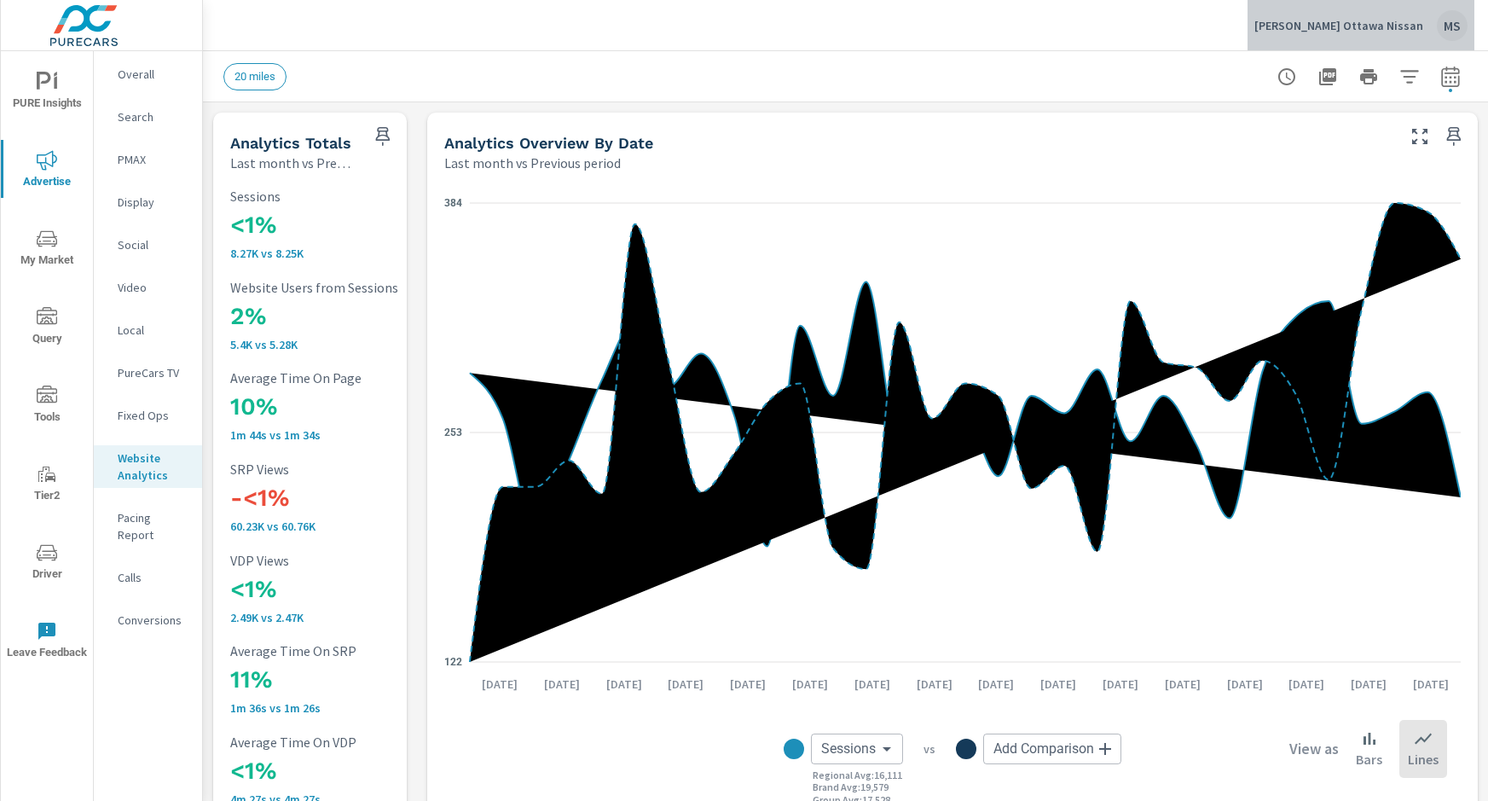
click at [1453, 19] on div "MS" at bounding box center [1452, 25] width 31 height 31
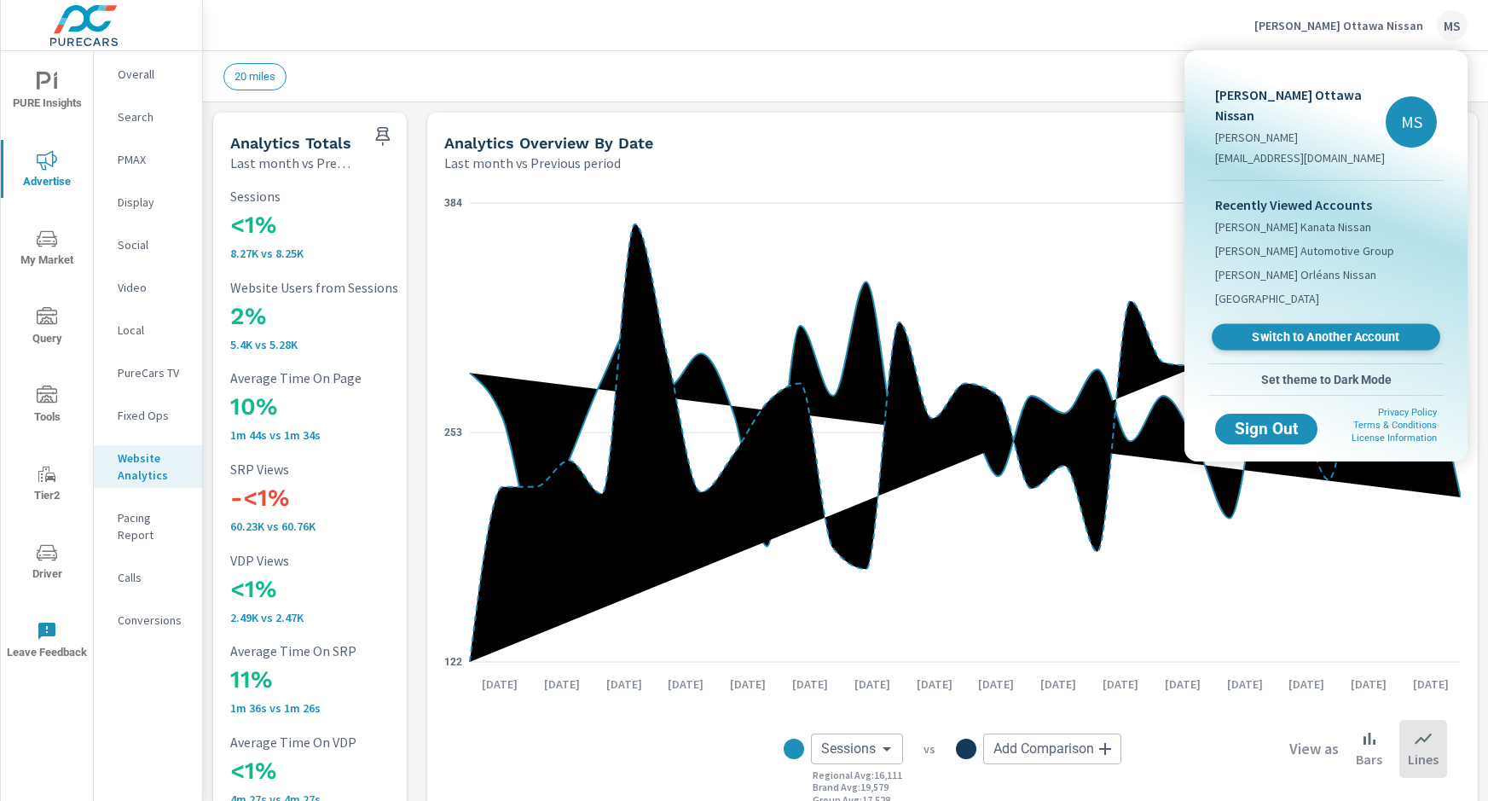
click at [1296, 329] on span "Switch to Another Account" at bounding box center [1325, 337] width 209 height 16
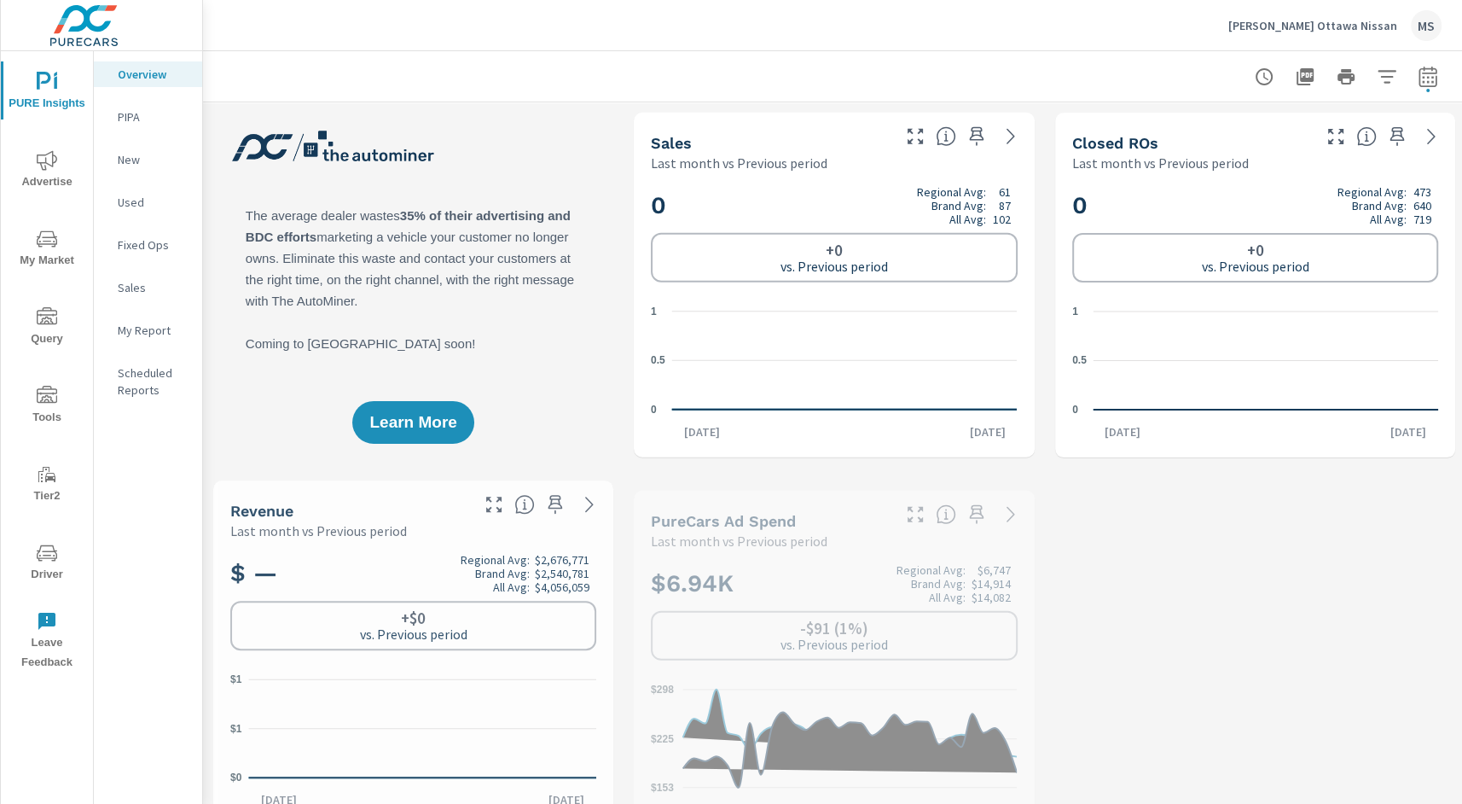
click at [1425, 78] on icon "button" at bounding box center [1428, 77] width 20 height 20
select select "Last month"
select select "Previous period"
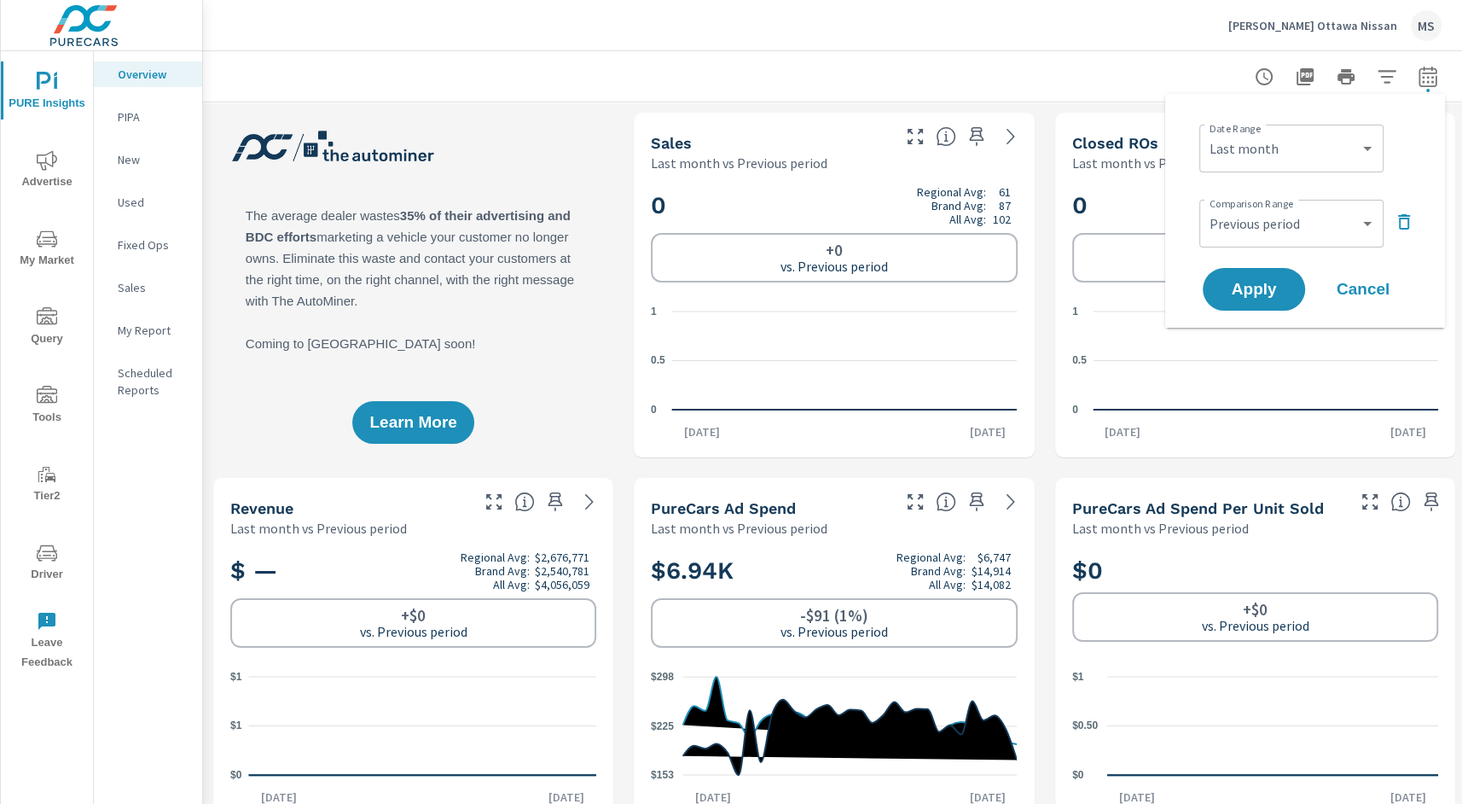
scroll to position [1, 0]
click at [1261, 148] on select "Custom Yesterday Last week Last 7 days Last 14 days Last 30 days Last 45 days L…" at bounding box center [1291, 148] width 171 height 34
click at [1206, 131] on select "Custom Yesterday Last week Last 7 days Last 14 days Last 30 days Last 45 days L…" at bounding box center [1291, 148] width 171 height 34
click at [1430, 22] on div "MS" at bounding box center [1426, 25] width 31 height 31
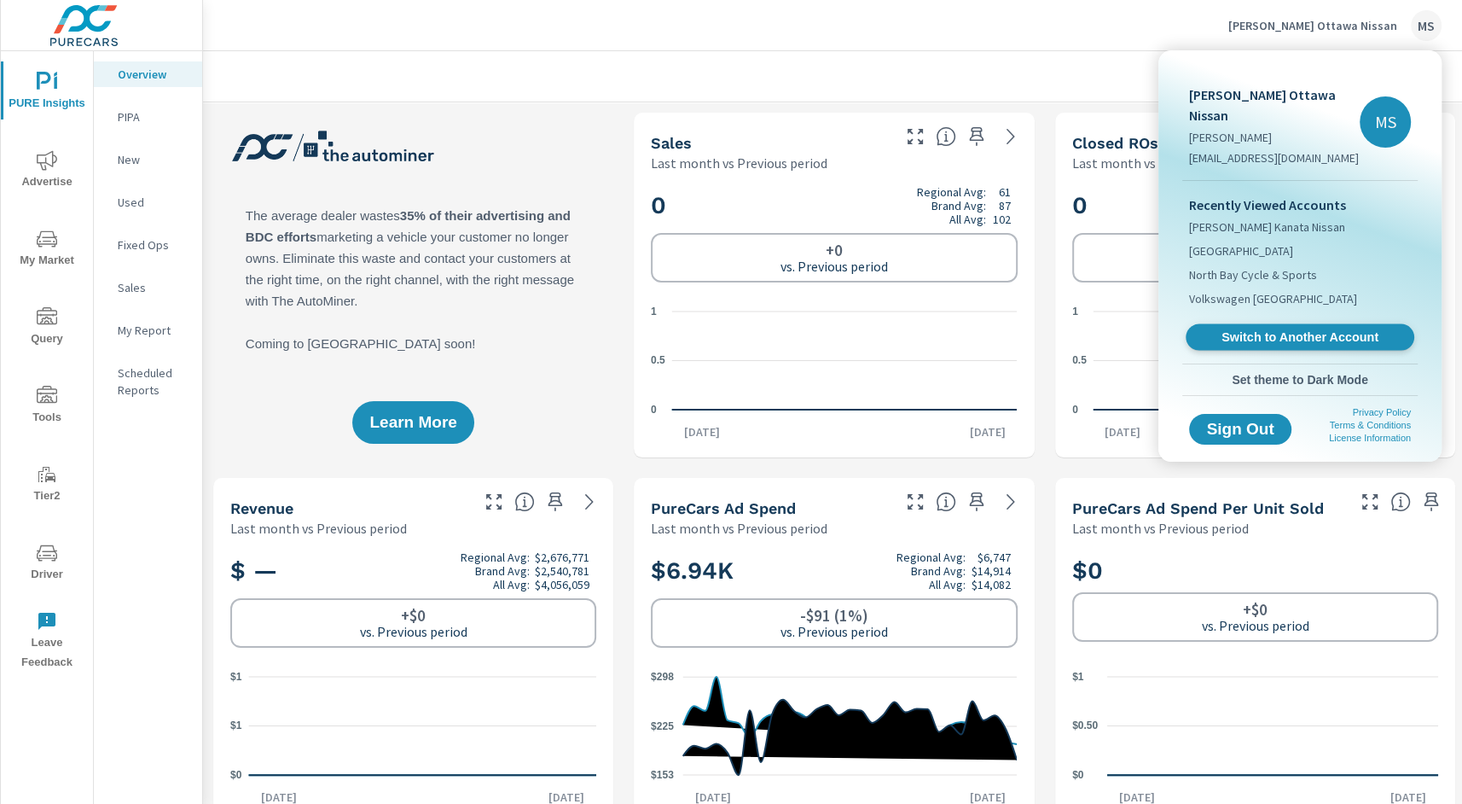
click at [1269, 324] on link "Switch to Another Account" at bounding box center [1300, 337] width 229 height 26
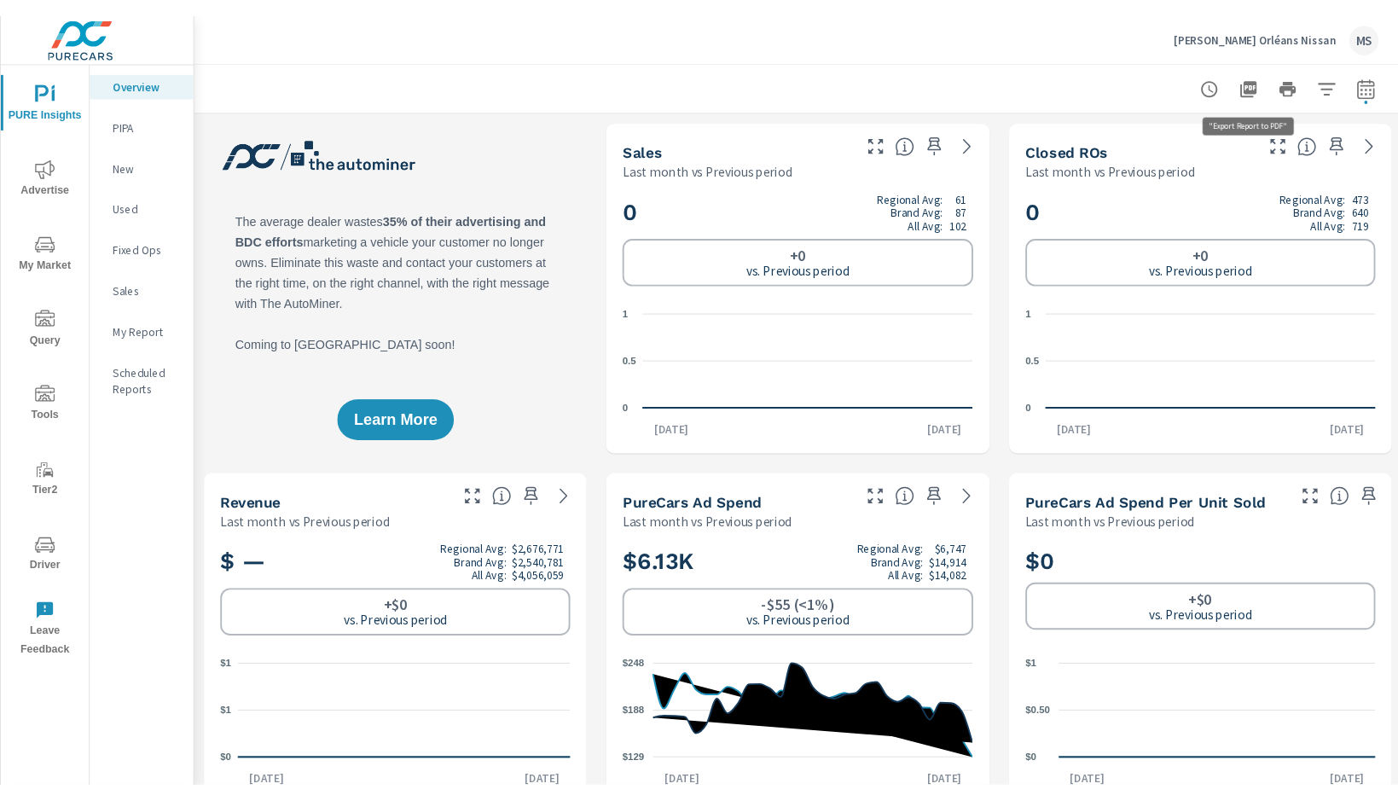
scroll to position [1, 0]
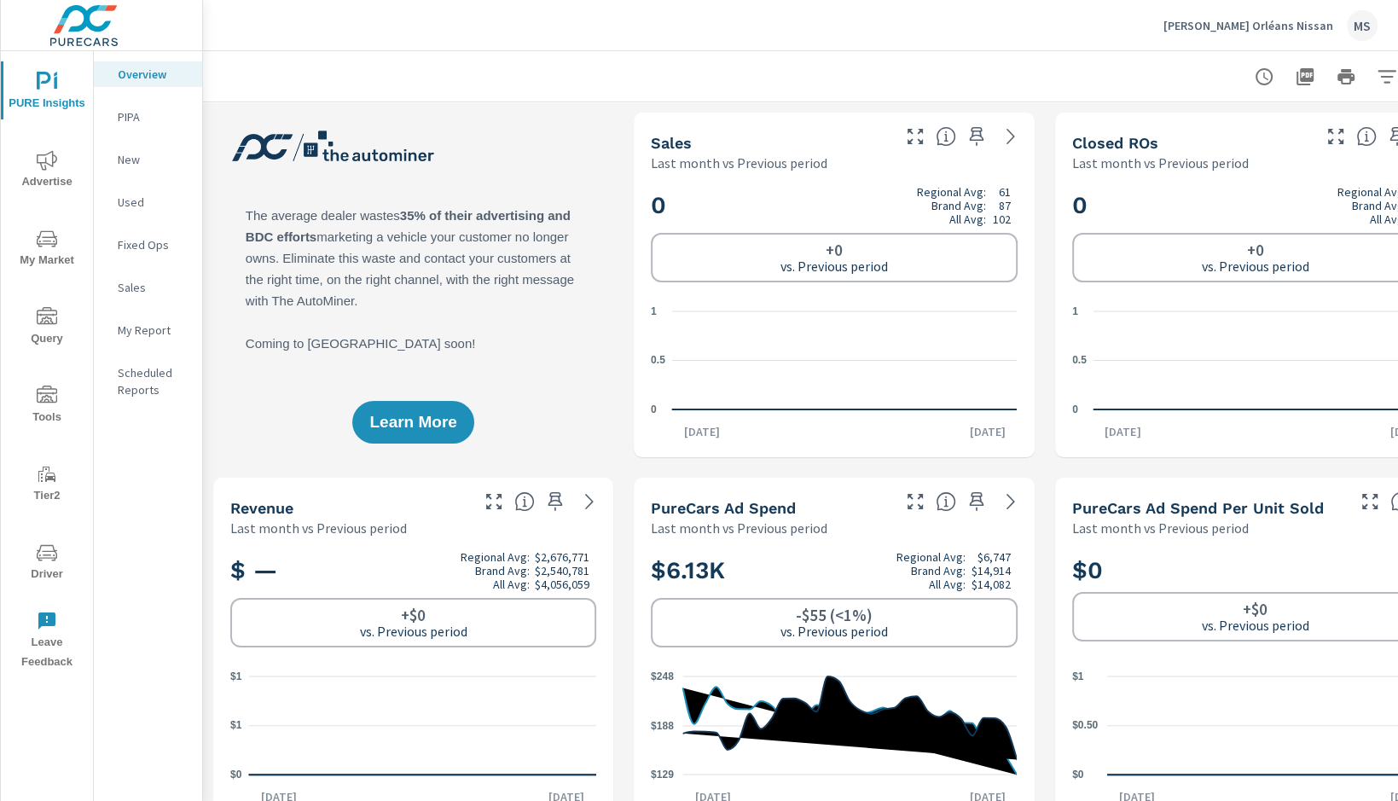
click at [38, 169] on icon "nav menu" at bounding box center [47, 160] width 20 height 20
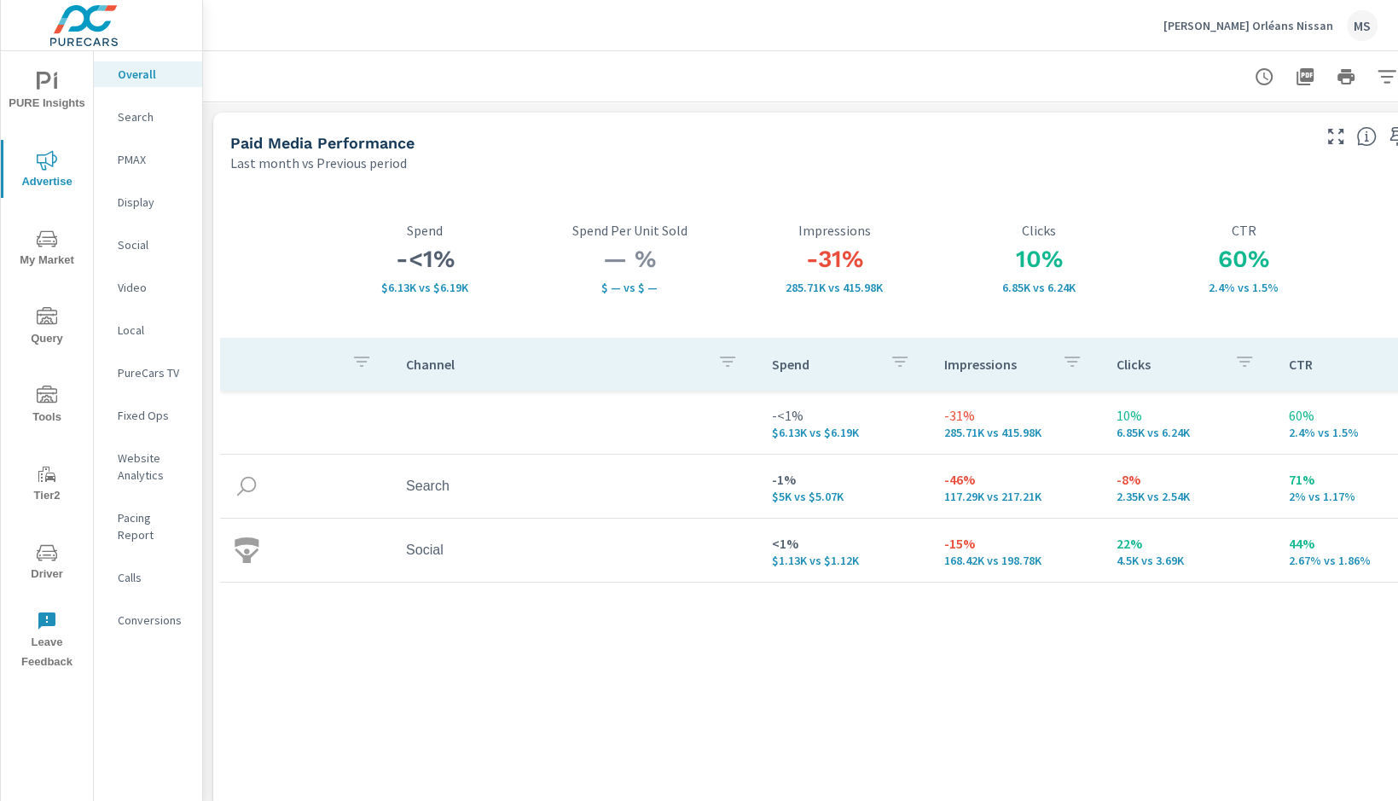
click at [136, 115] on p "Search" at bounding box center [153, 116] width 71 height 17
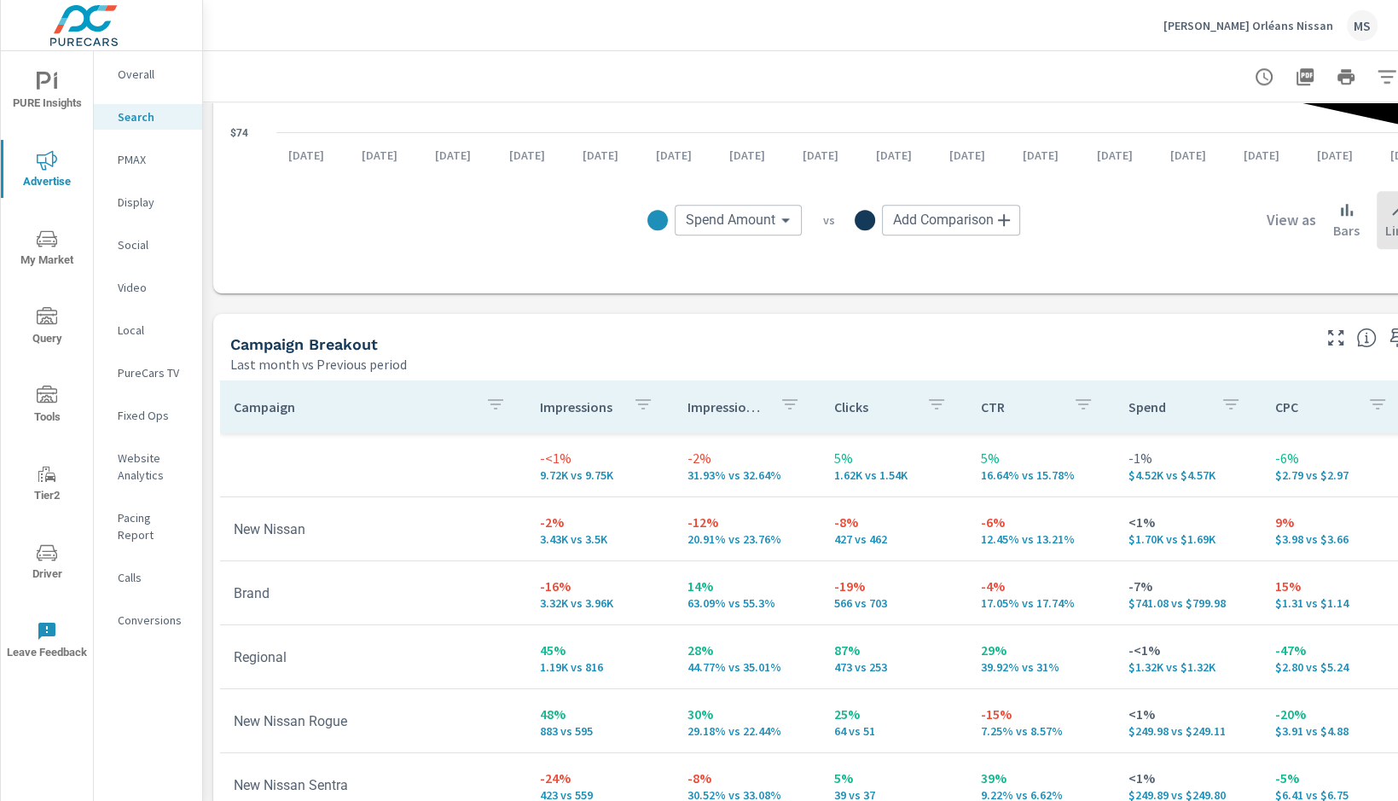
scroll to position [1453, 0]
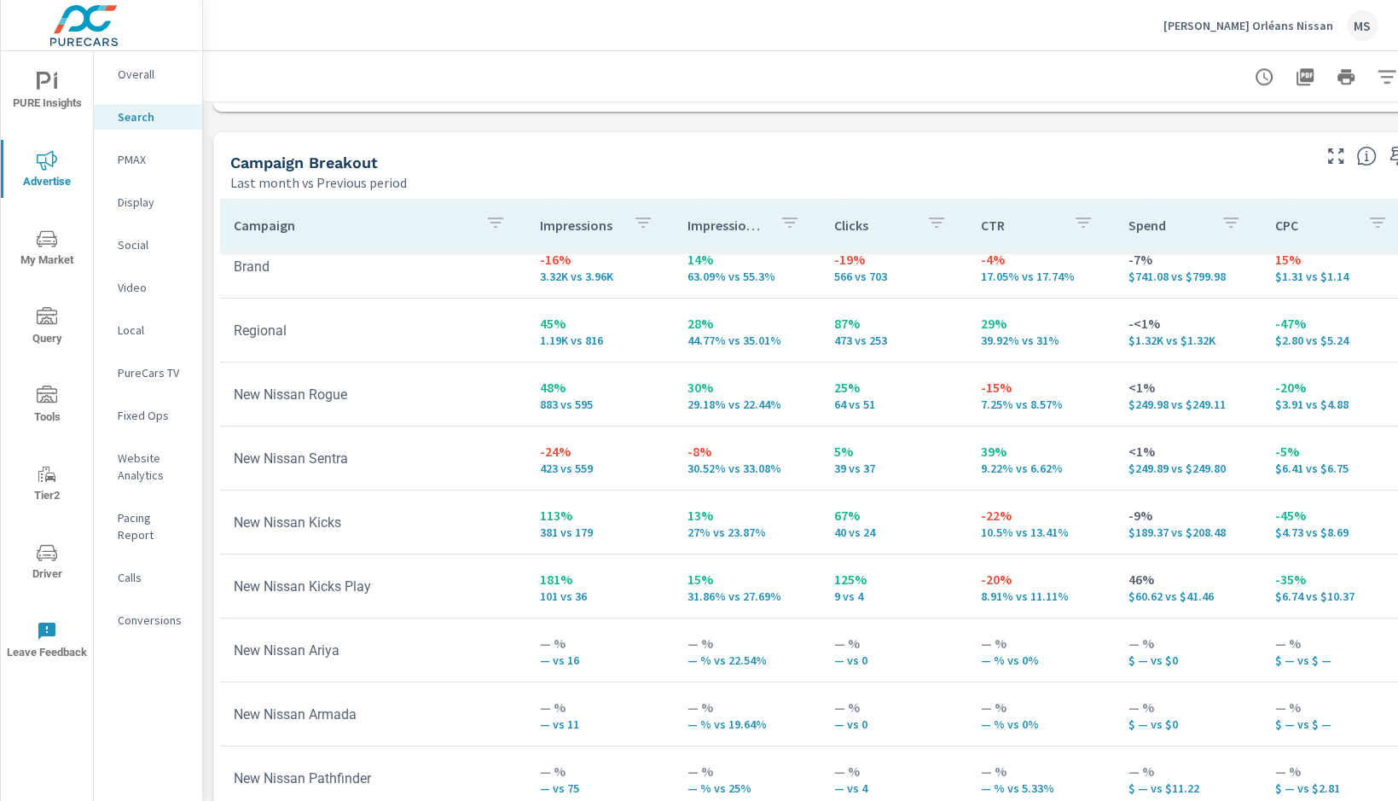
scroll to position [1674, 0]
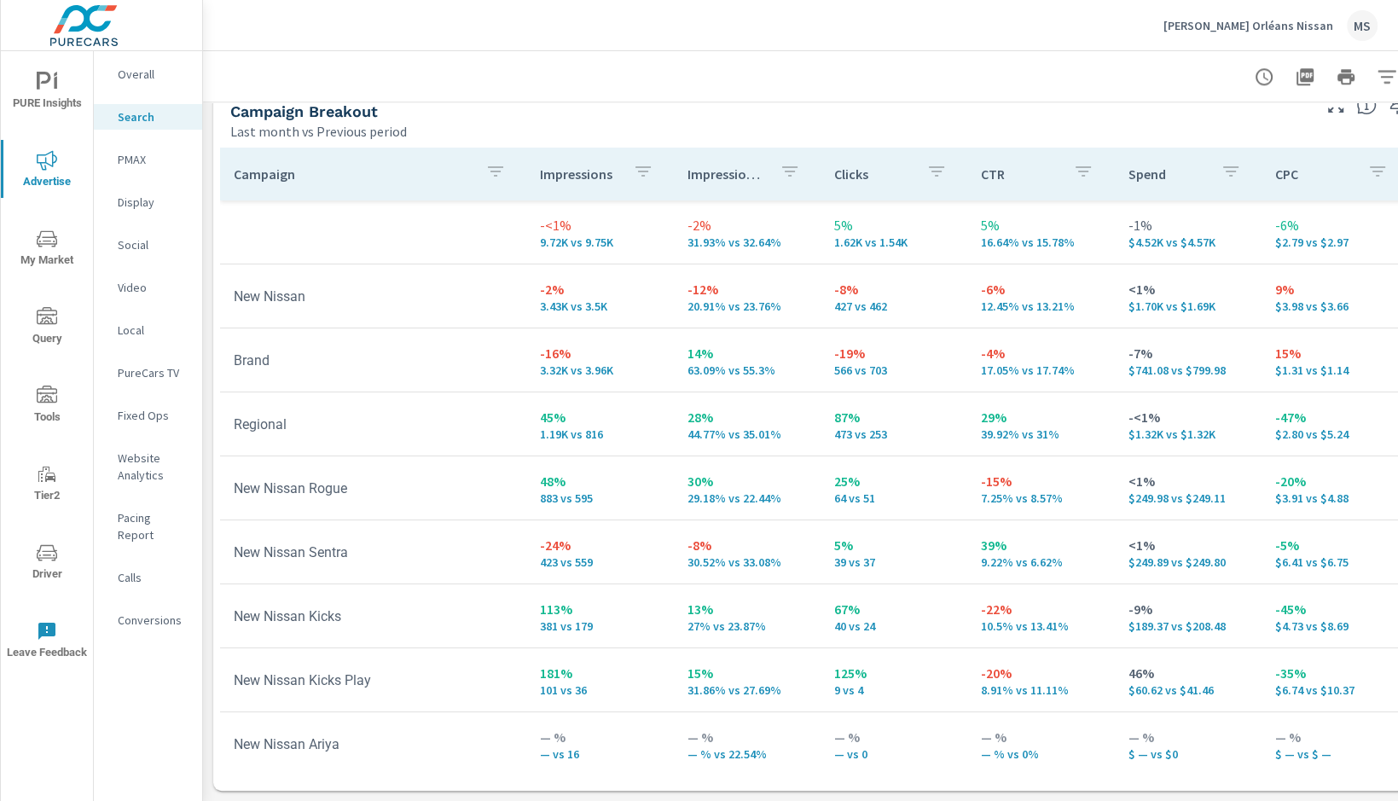
click at [122, 162] on p "PMAX" at bounding box center [153, 159] width 71 height 17
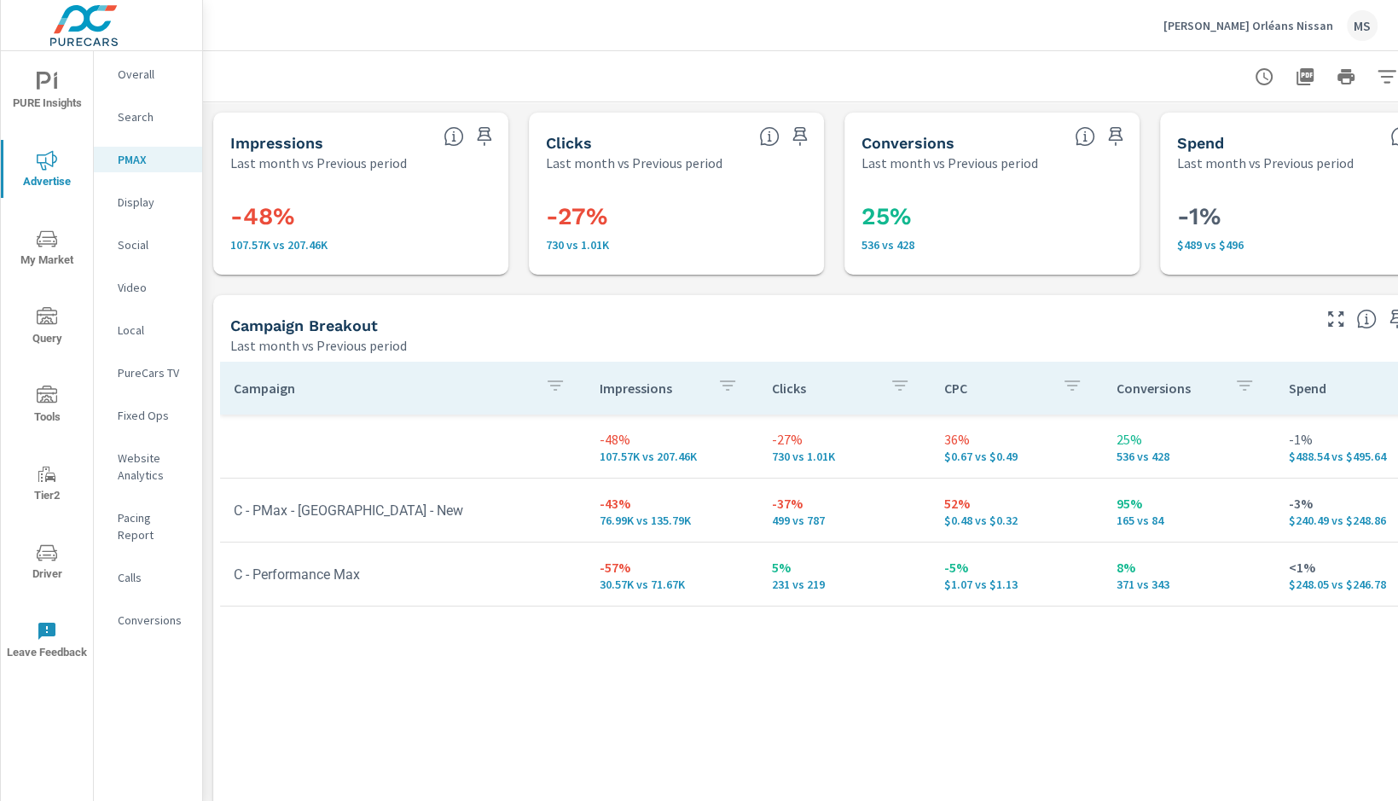
click at [130, 246] on p "Social" at bounding box center [153, 244] width 71 height 17
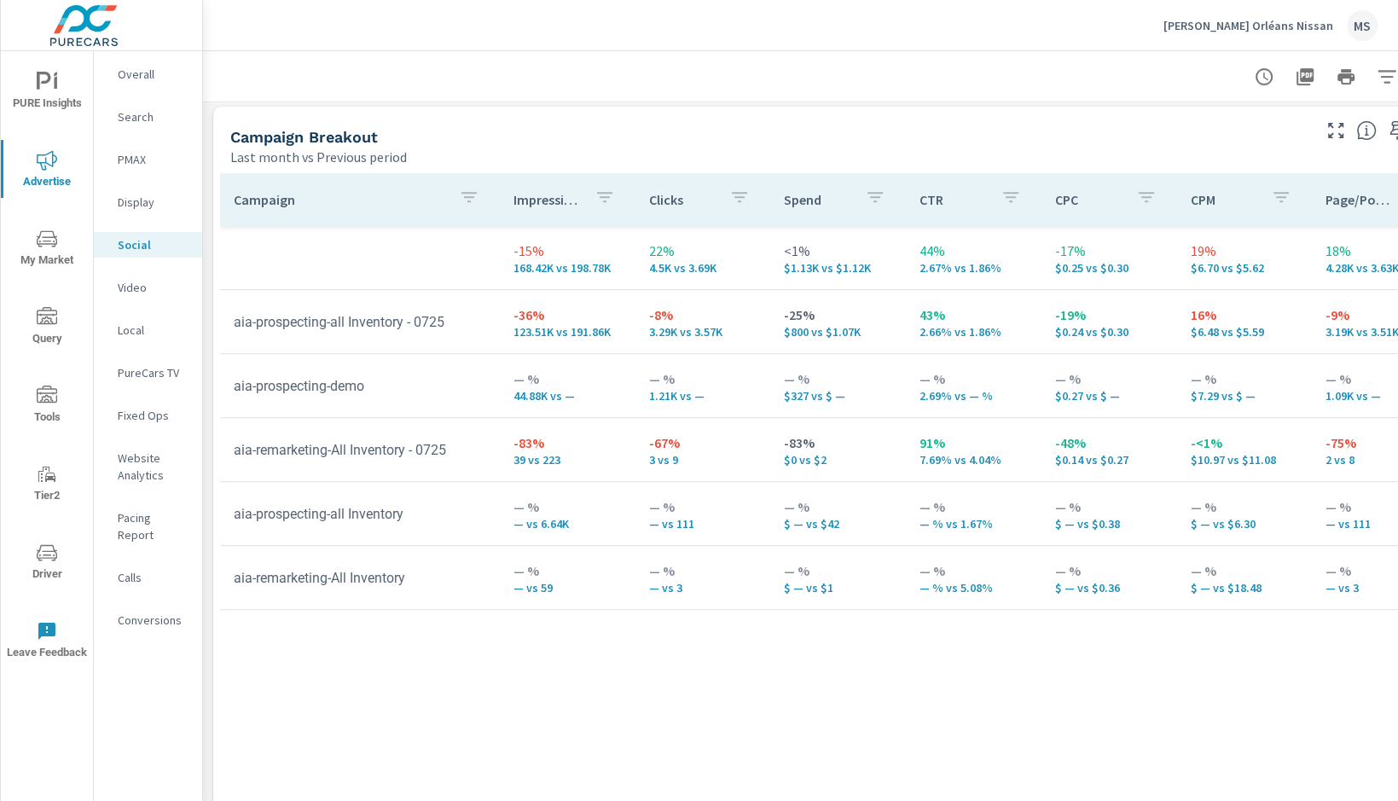
scroll to position [740, 0]
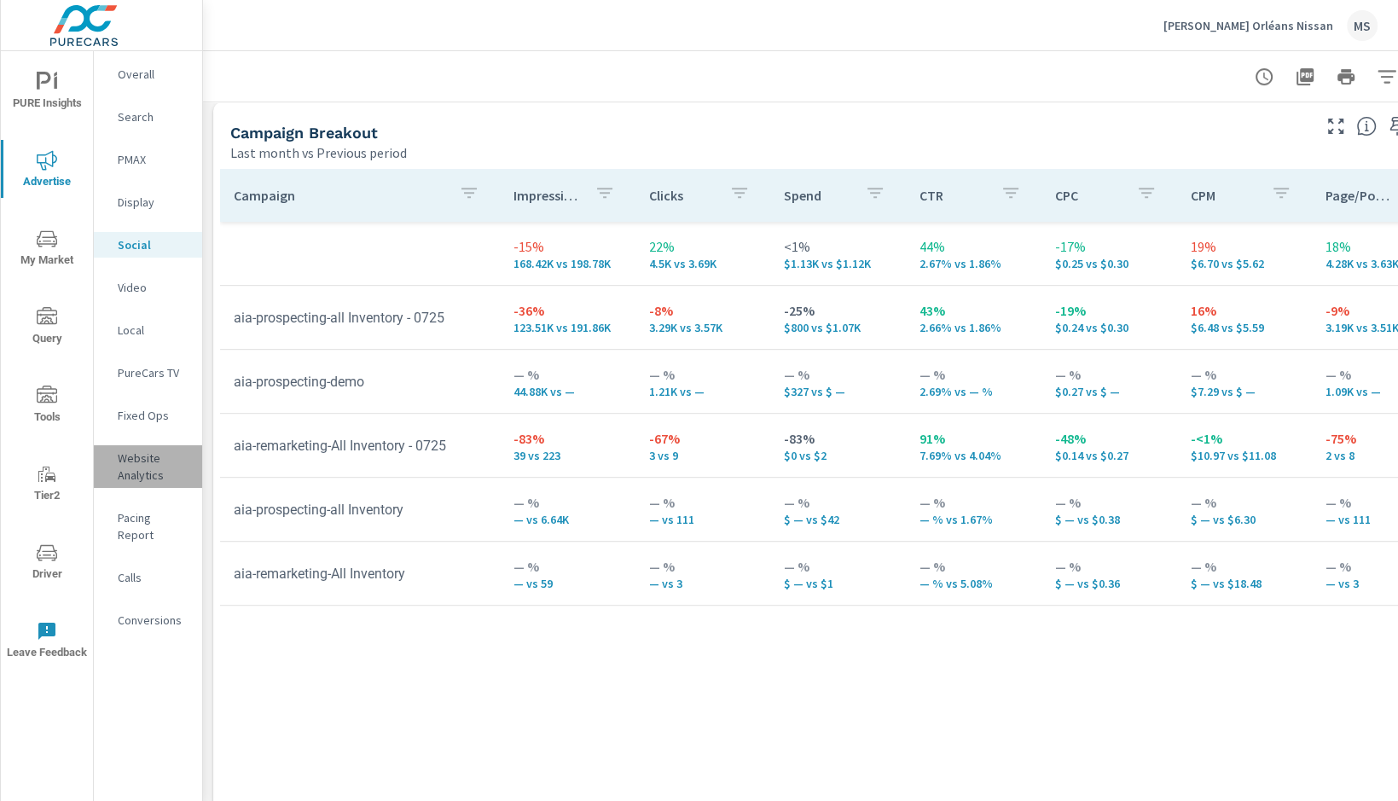
click at [149, 469] on p "Website Analytics" at bounding box center [153, 467] width 71 height 34
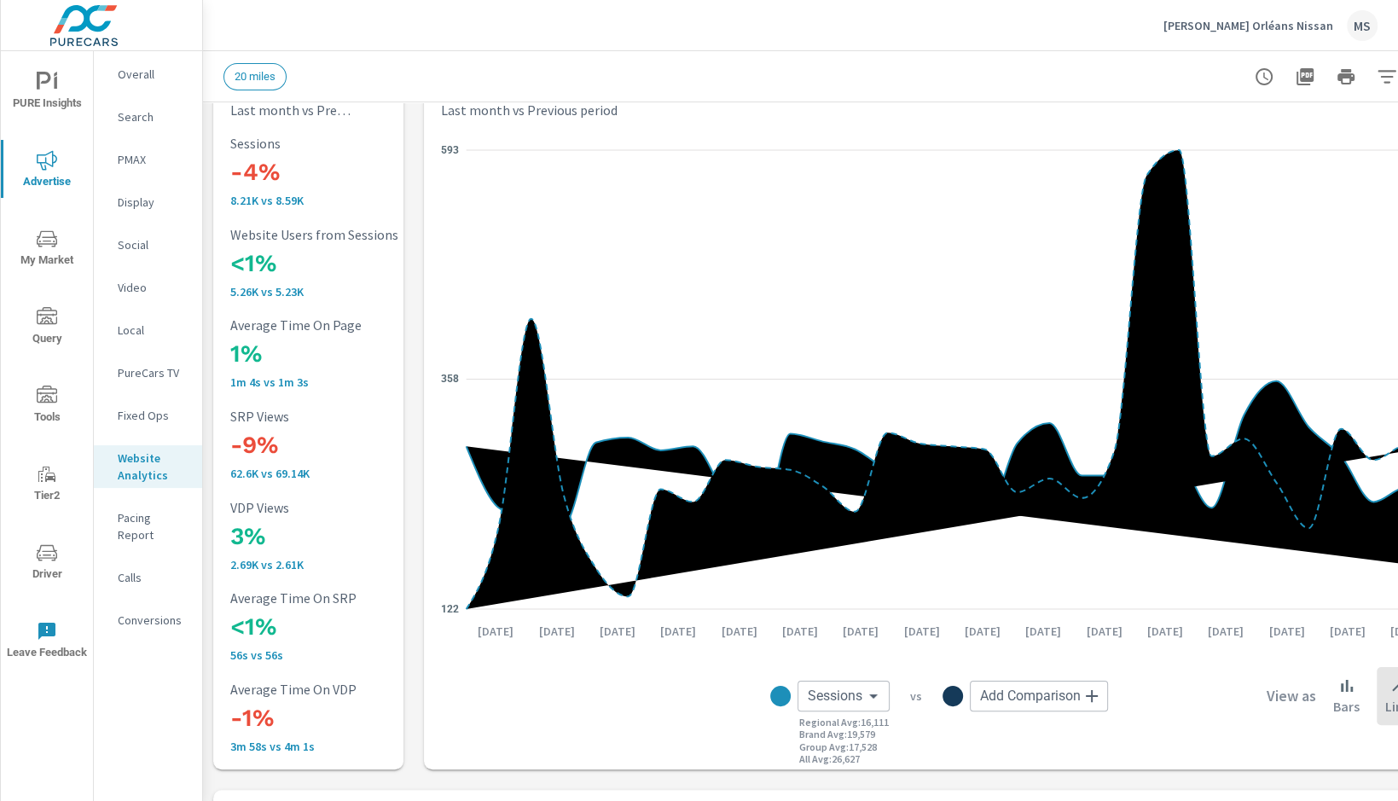
scroll to position [26, 0]
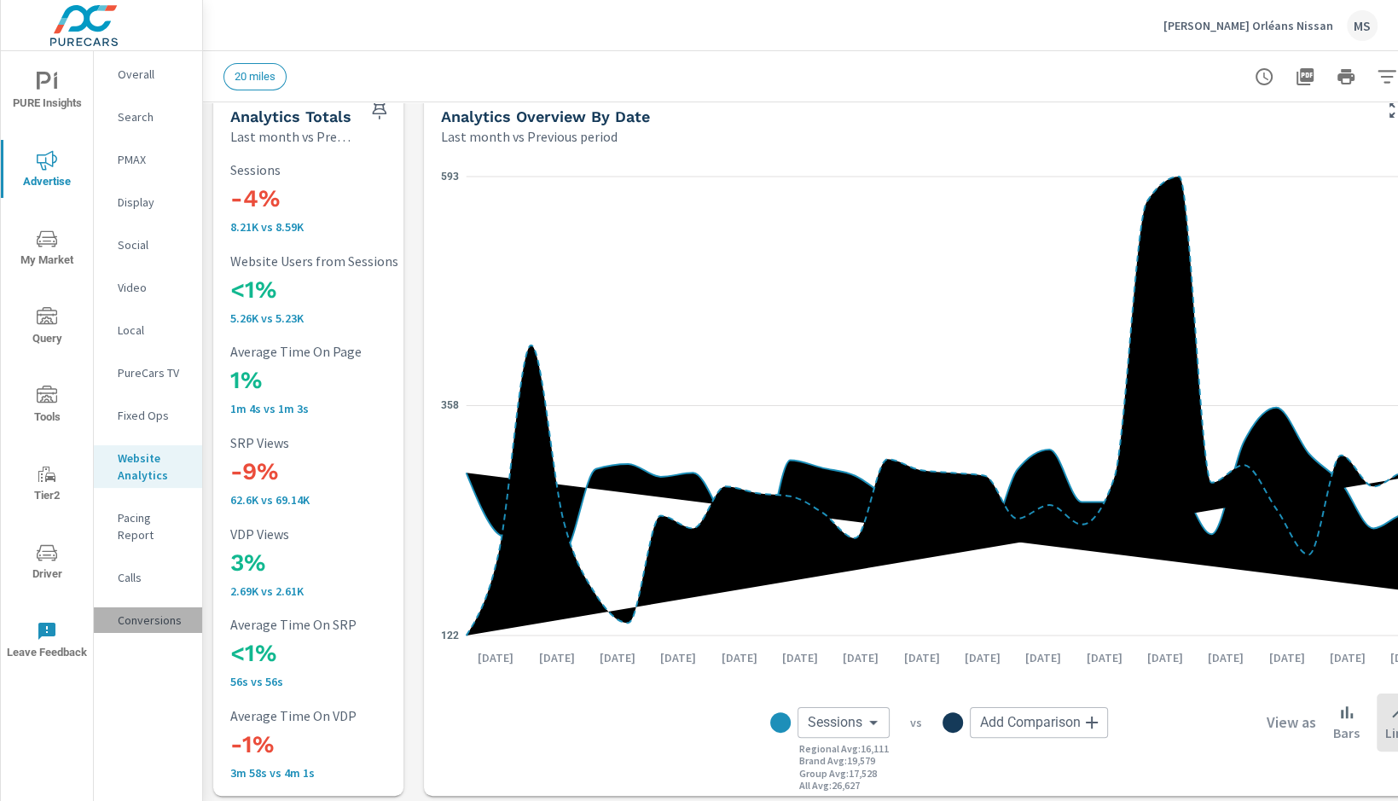
click at [149, 612] on p "Conversions" at bounding box center [153, 620] width 71 height 17
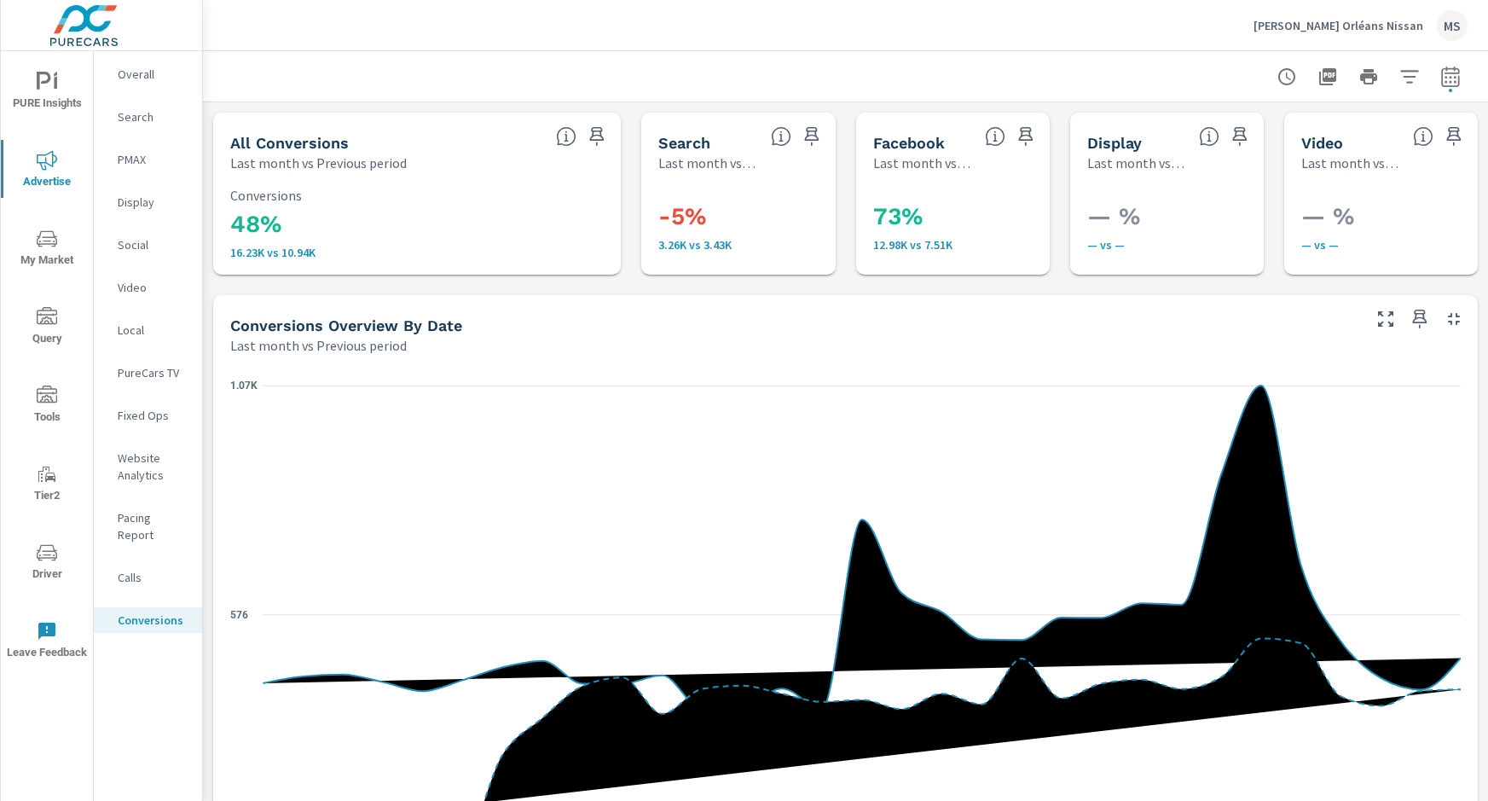
click at [1460, 72] on icon "button" at bounding box center [1451, 77] width 20 height 20
select select "Last month"
select select "Previous period"
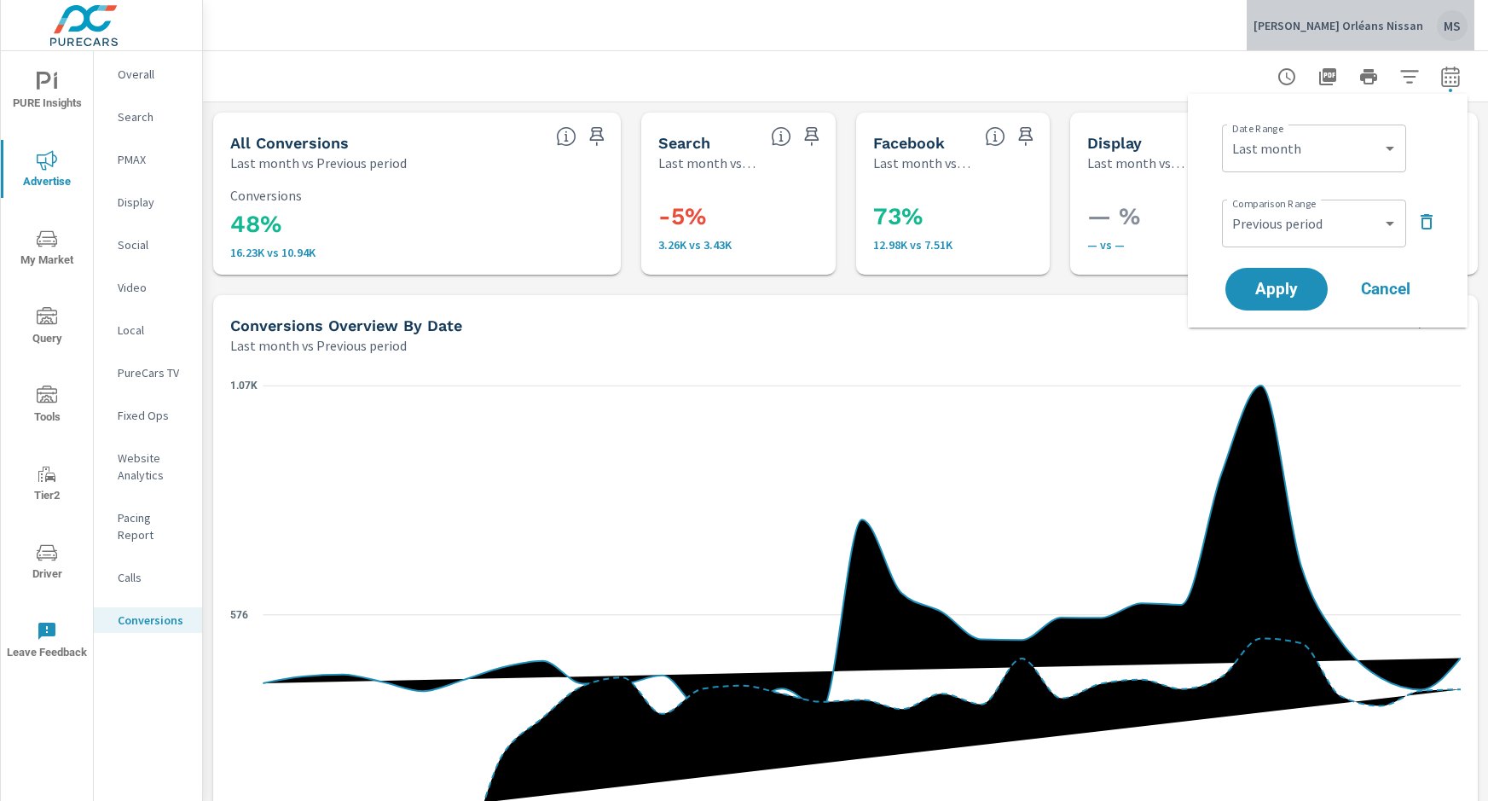
click at [1448, 22] on div "MS" at bounding box center [1452, 25] width 31 height 31
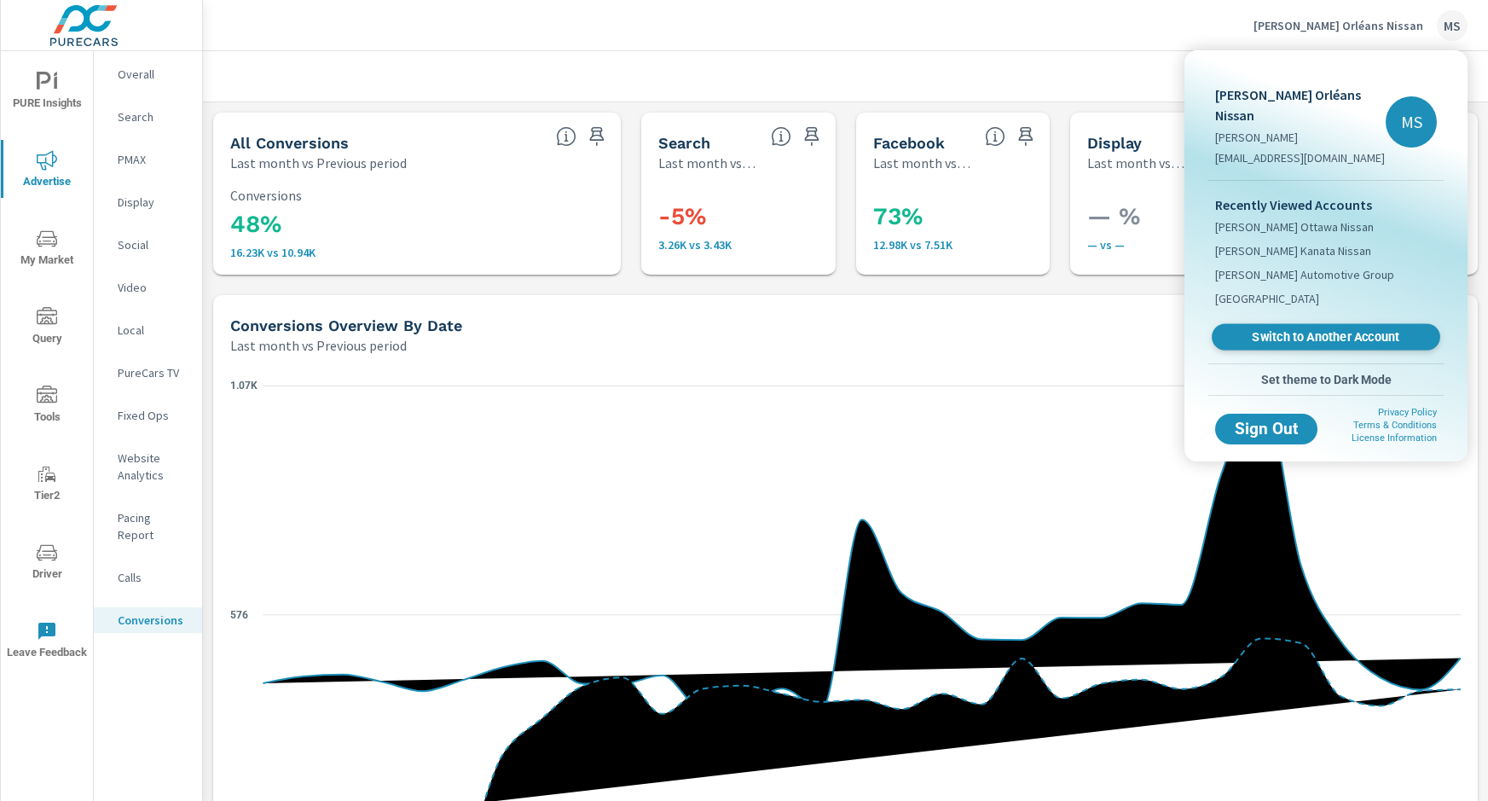
click at [1304, 329] on span "Switch to Another Account" at bounding box center [1325, 337] width 209 height 16
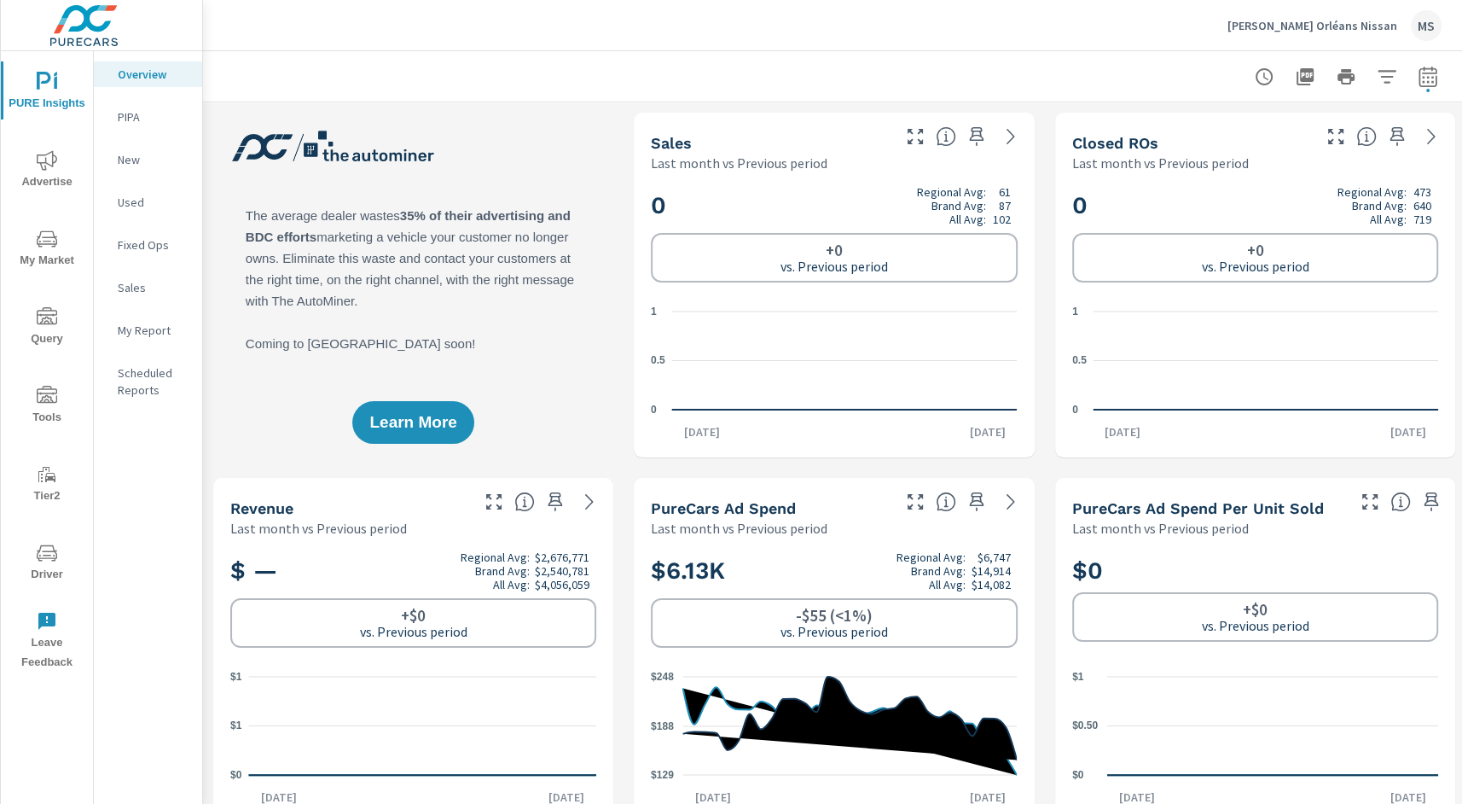
scroll to position [1, 0]
click at [1418, 23] on div "MS" at bounding box center [1426, 25] width 31 height 31
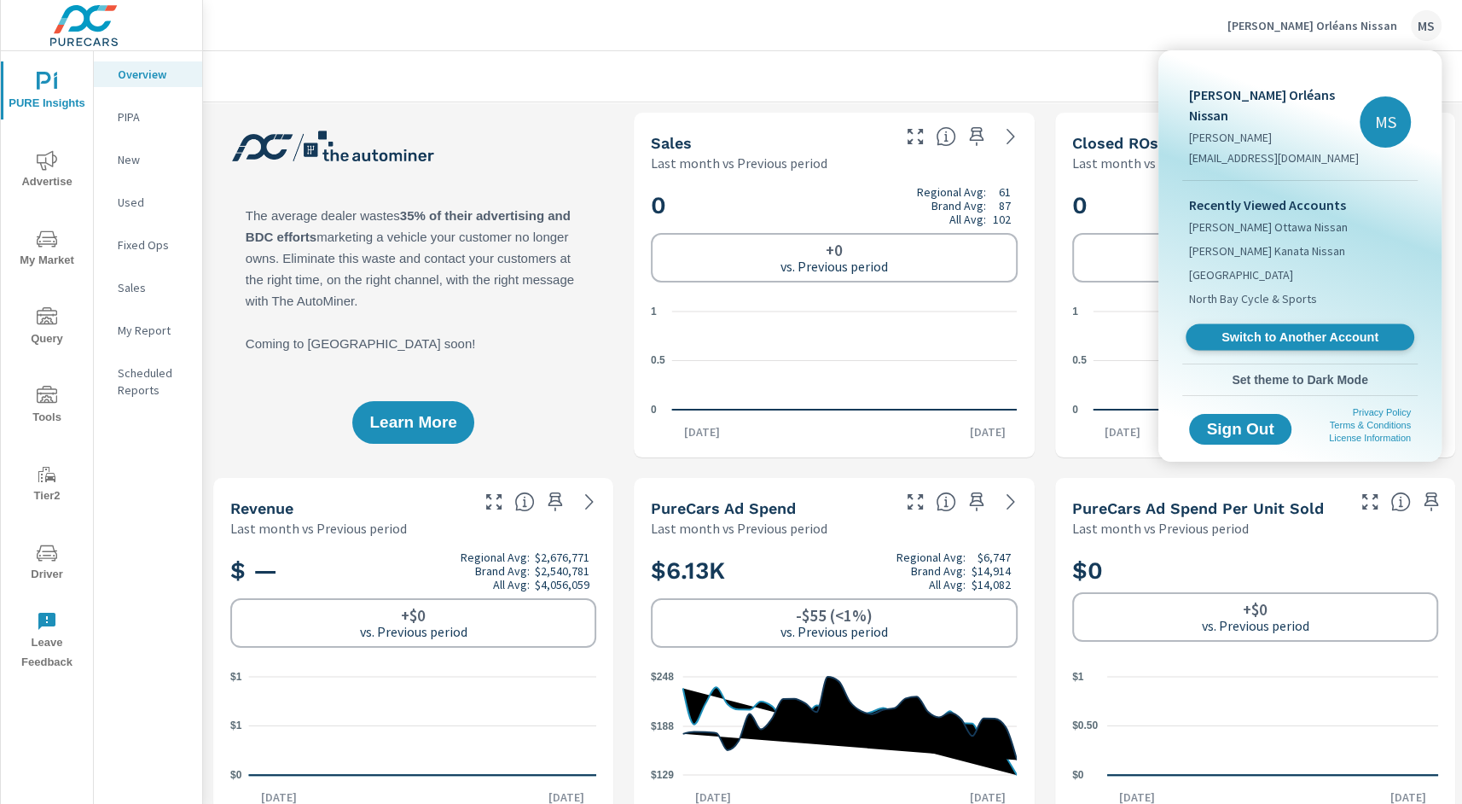
click at [1250, 329] on span "Switch to Another Account" at bounding box center [1299, 337] width 209 height 16
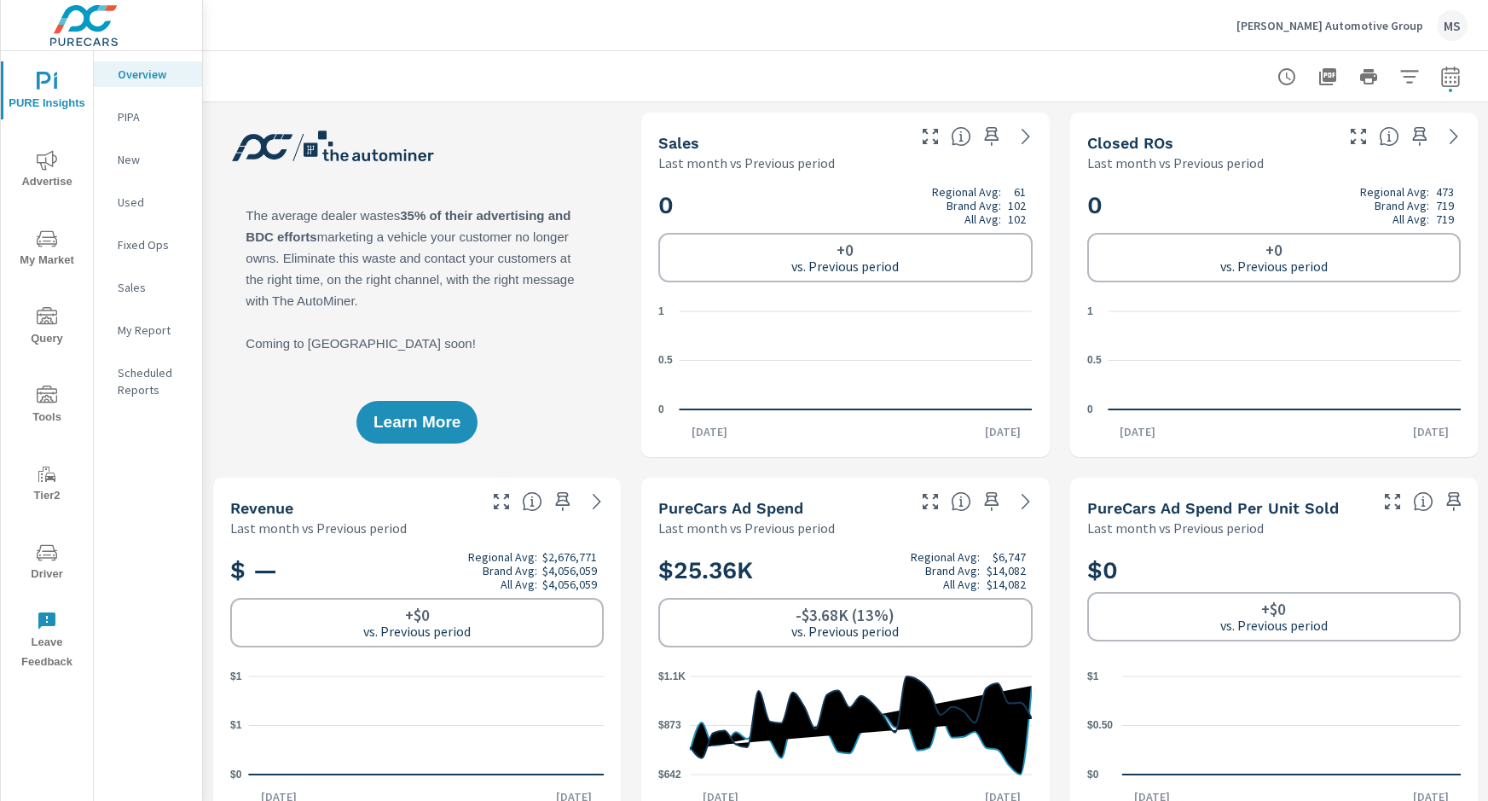
scroll to position [1, 0]
click at [1457, 78] on icon "button" at bounding box center [1451, 77] width 20 height 20
select select "Last month"
select select "Previous period"
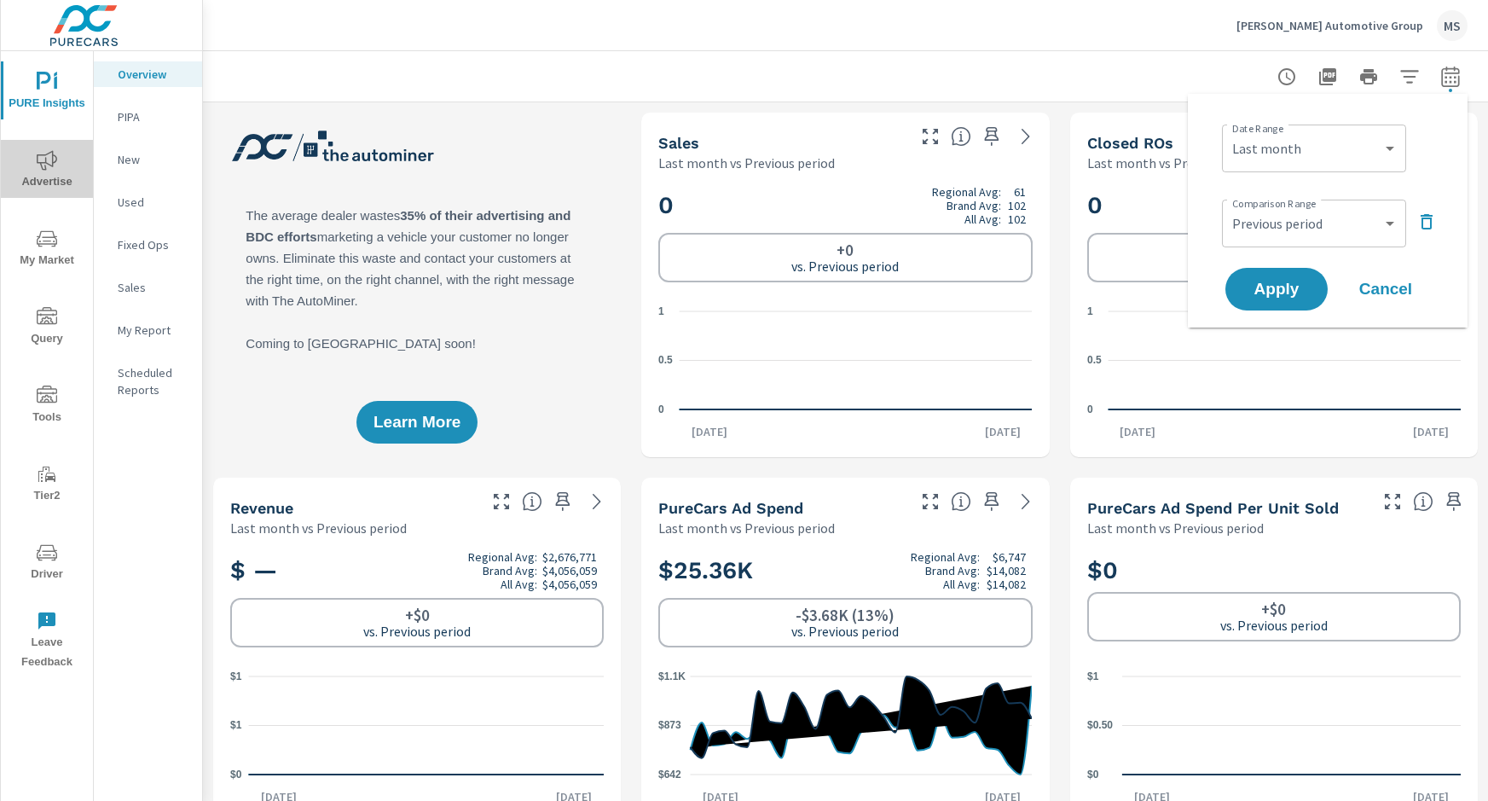
click at [42, 168] on icon "nav menu" at bounding box center [47, 160] width 20 height 20
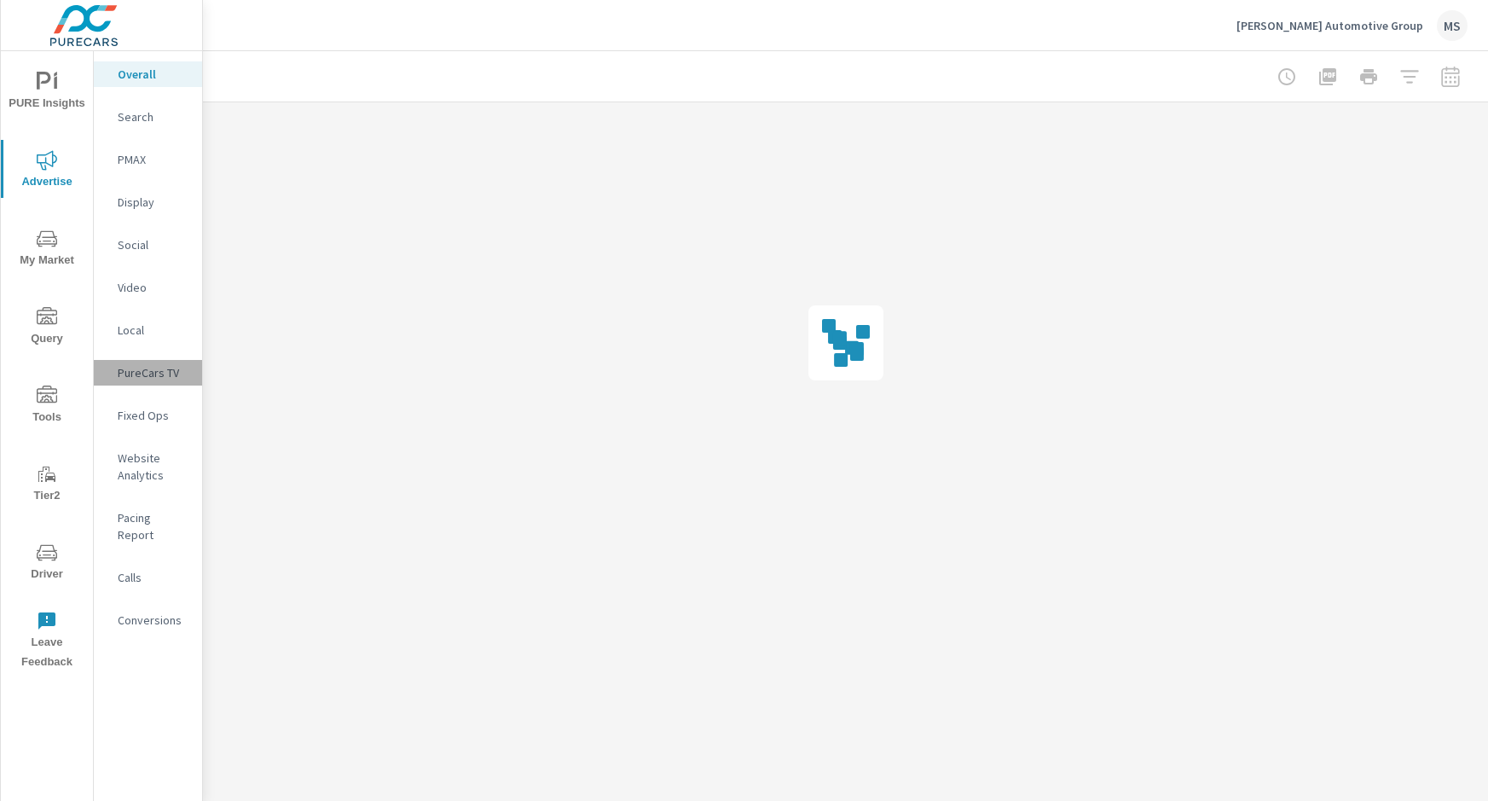
click at [158, 366] on p "PureCars TV" at bounding box center [153, 372] width 71 height 17
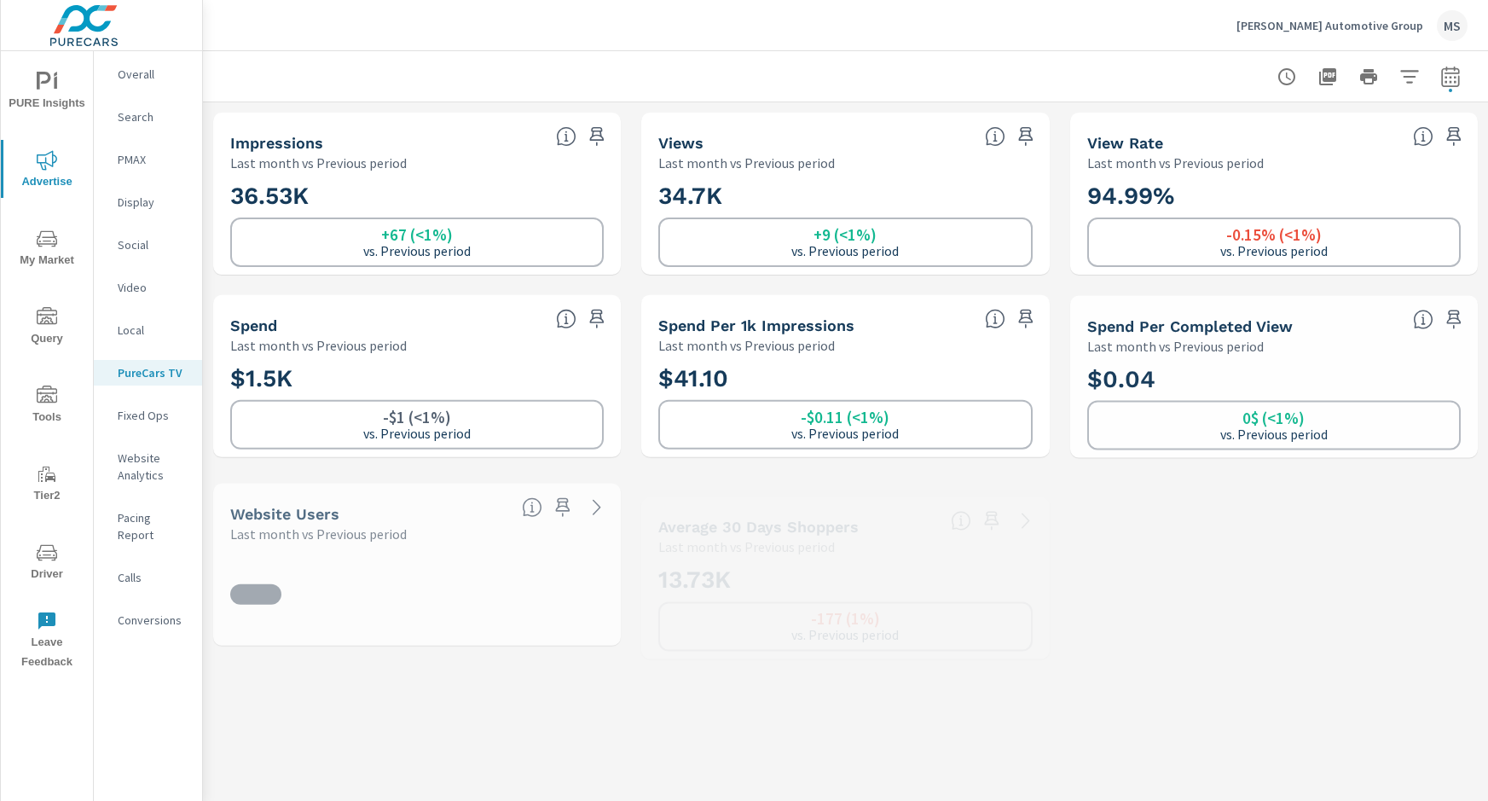
scroll to position [1, 0]
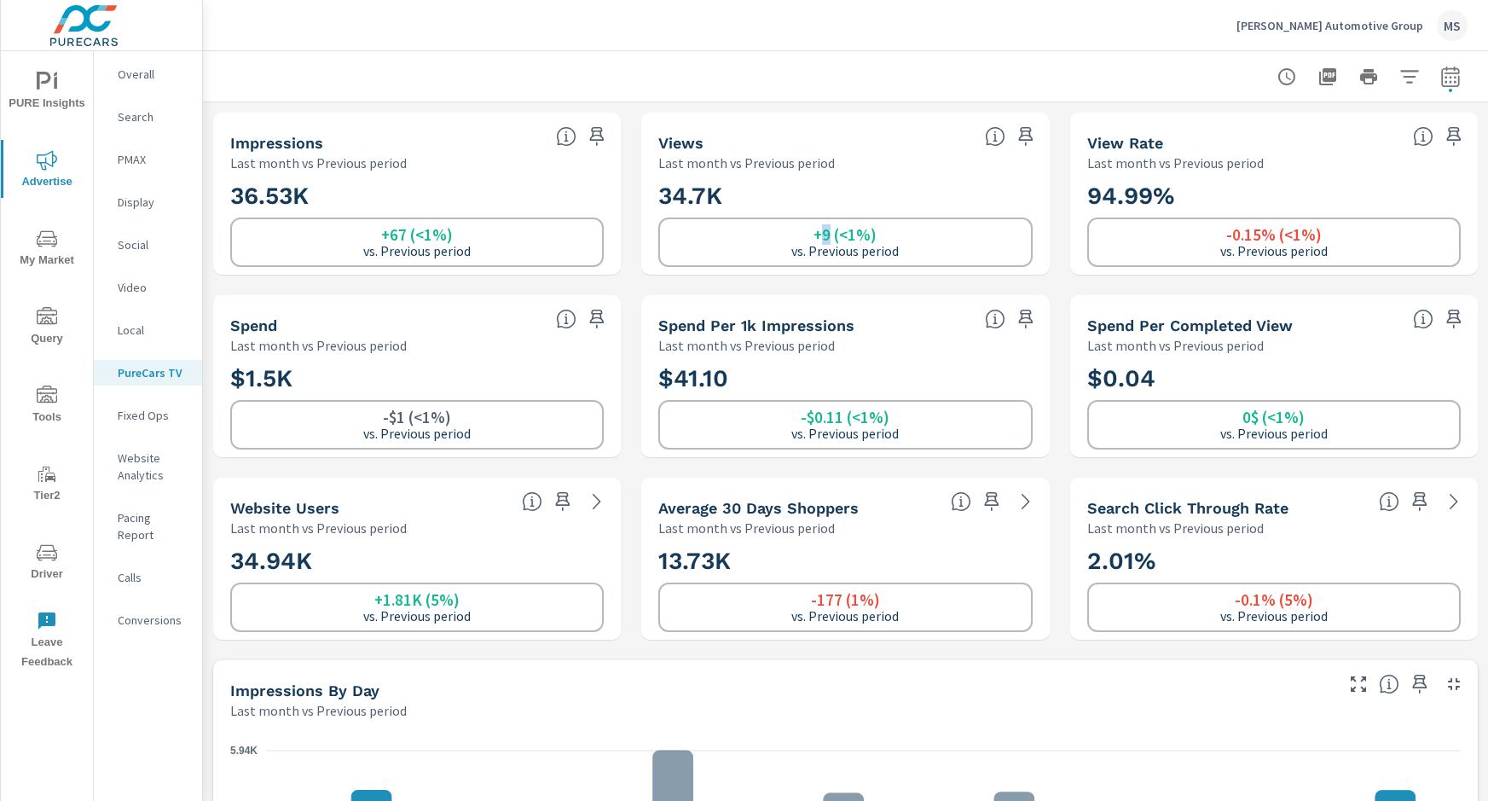
click at [824, 237] on h6 "+9 (<1%)" at bounding box center [845, 234] width 63 height 17
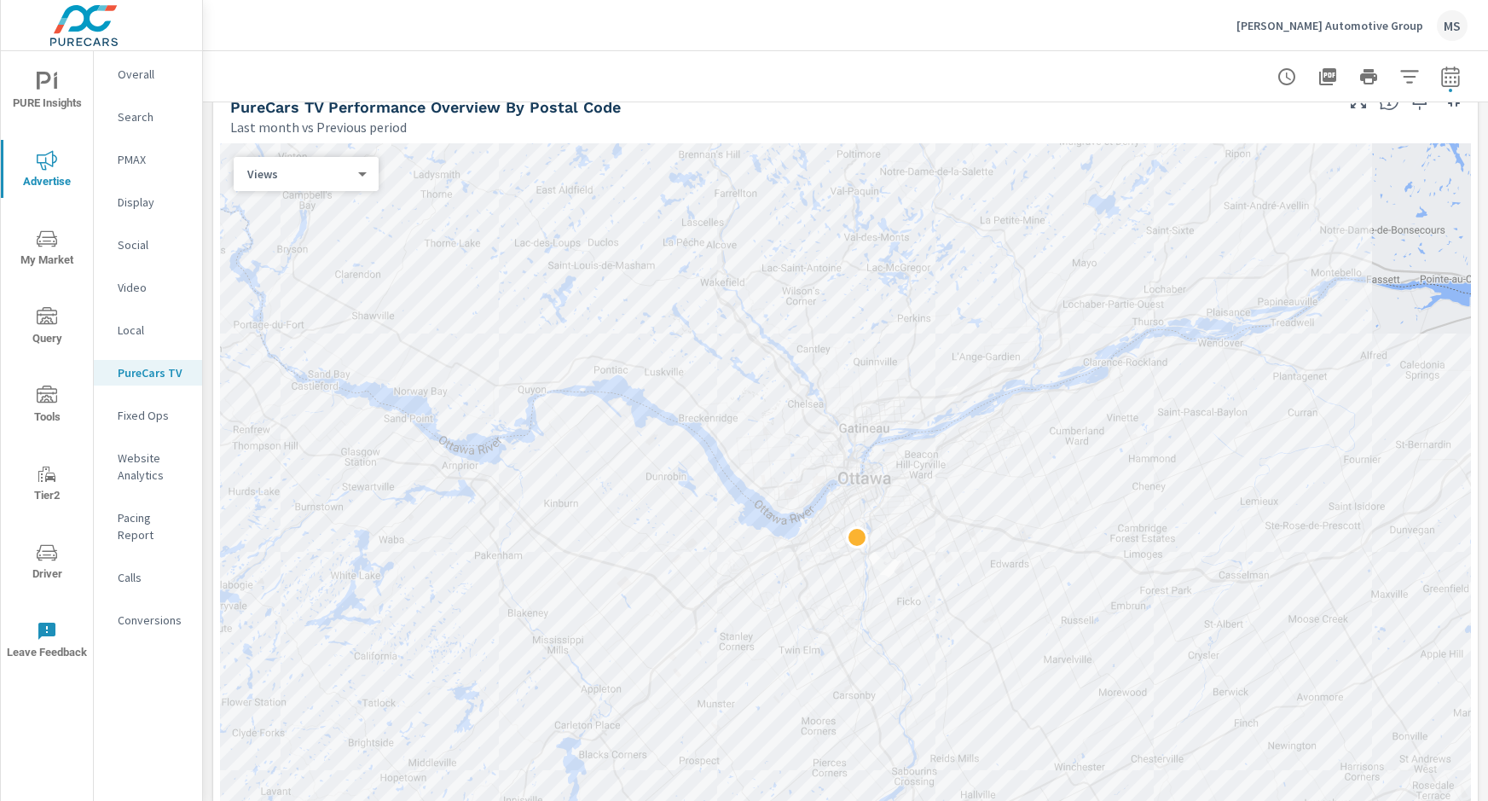
scroll to position [1899, 0]
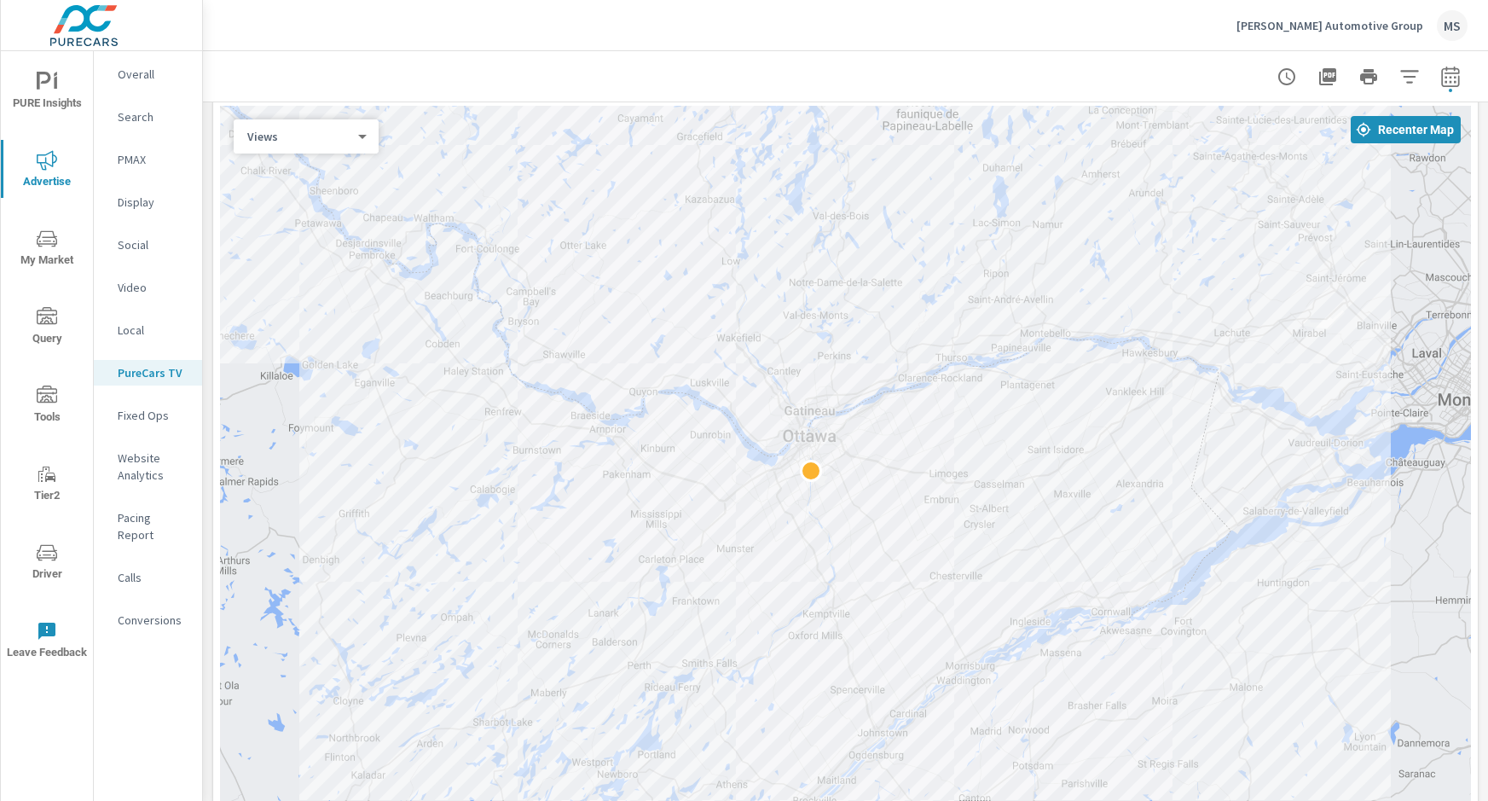
click at [46, 403] on icon "nav menu" at bounding box center [47, 396] width 20 height 20
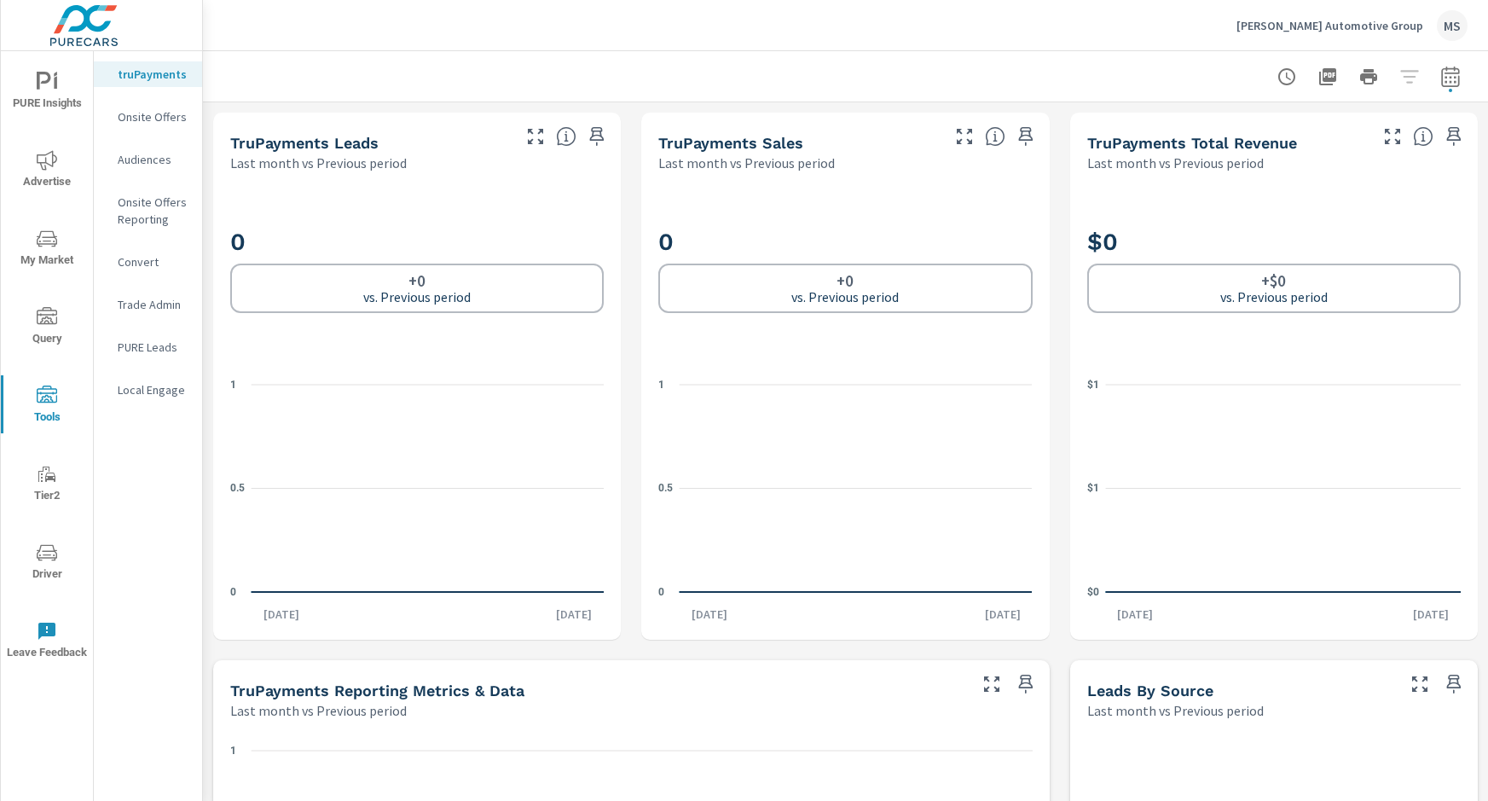
click at [44, 553] on icon "nav menu" at bounding box center [47, 553] width 20 height 20
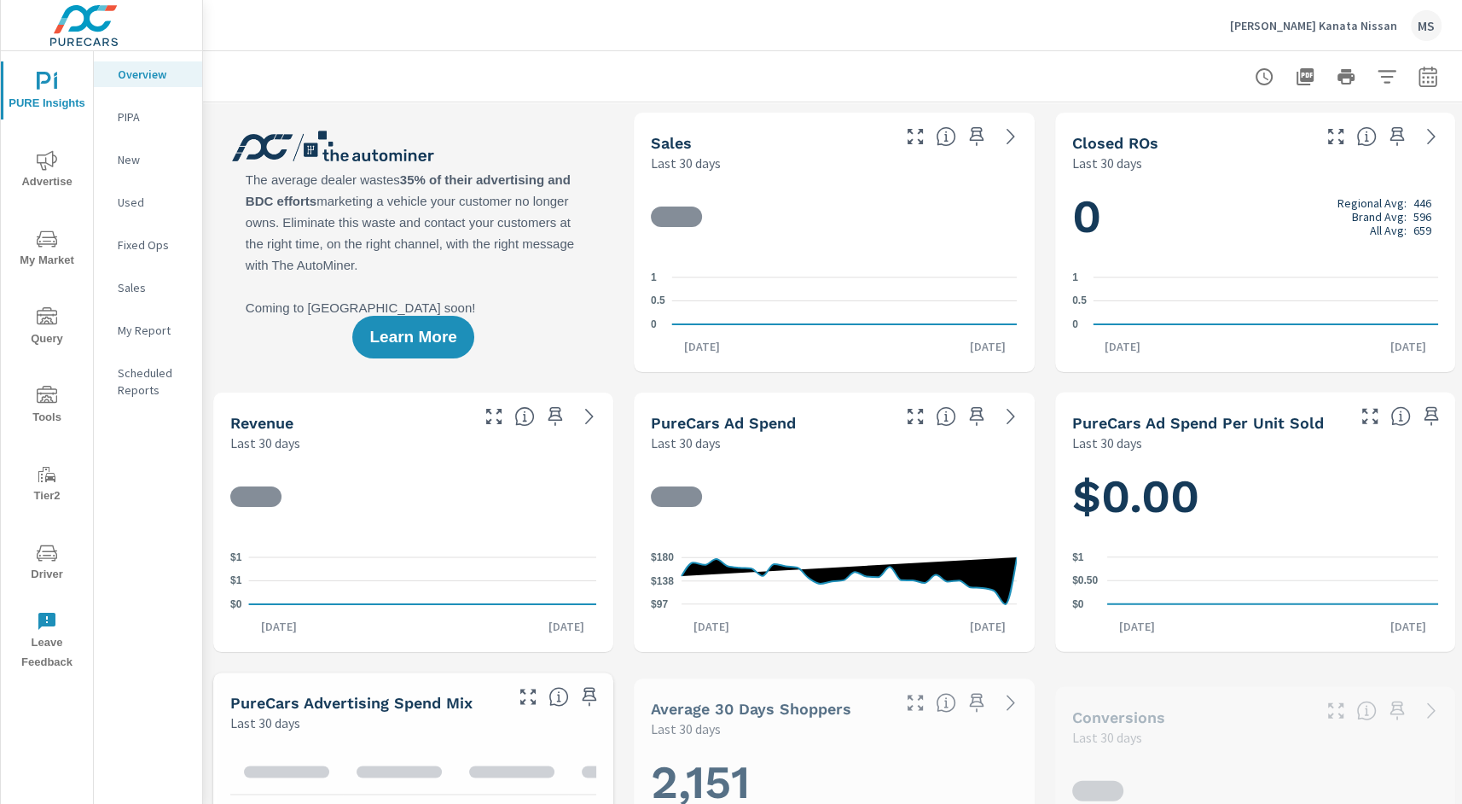
scroll to position [1, 0]
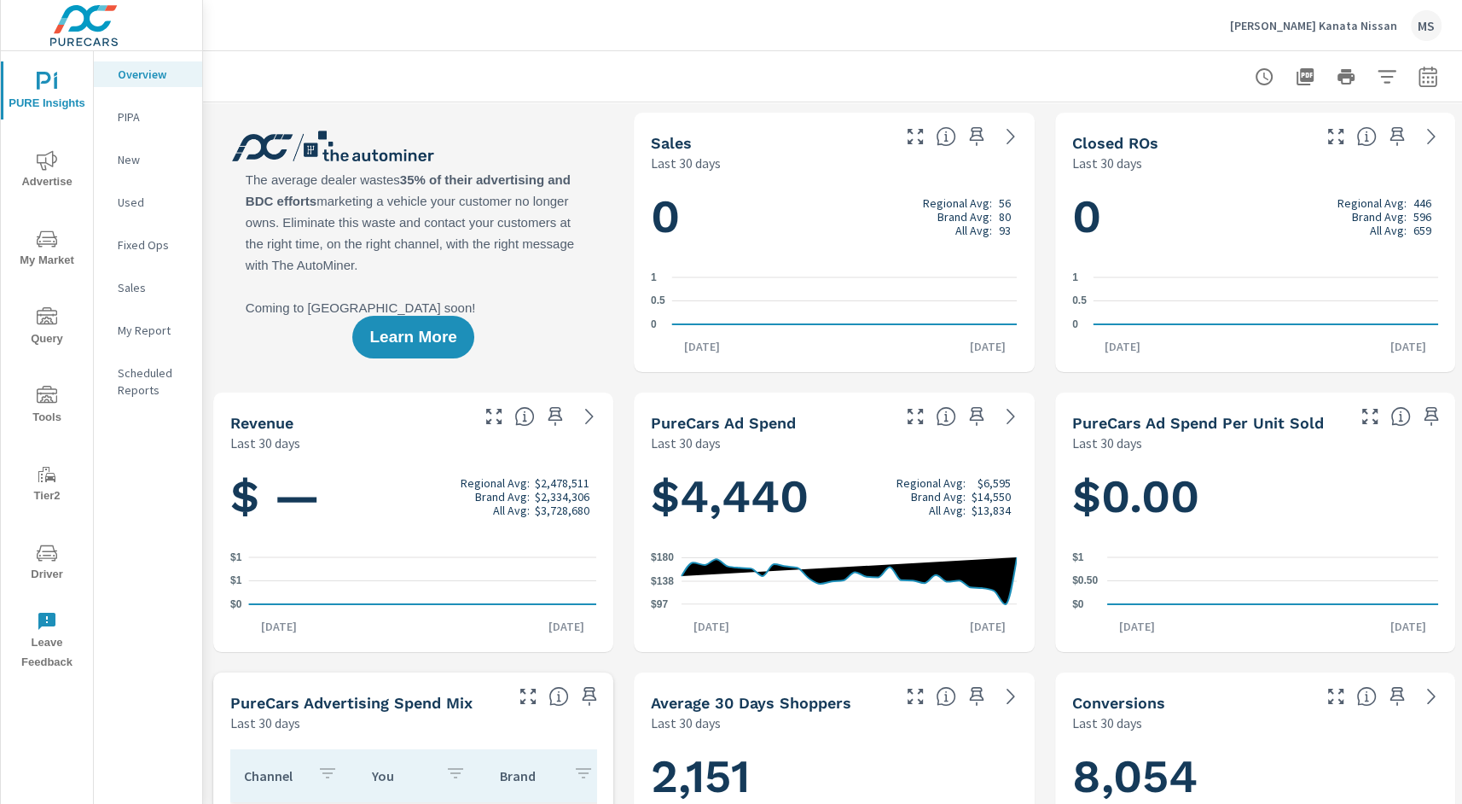
click at [485, 46] on div "[PERSON_NAME] Kanata Nissan MS" at bounding box center [832, 25] width 1218 height 50
click at [52, 168] on icon "nav menu" at bounding box center [47, 160] width 20 height 20
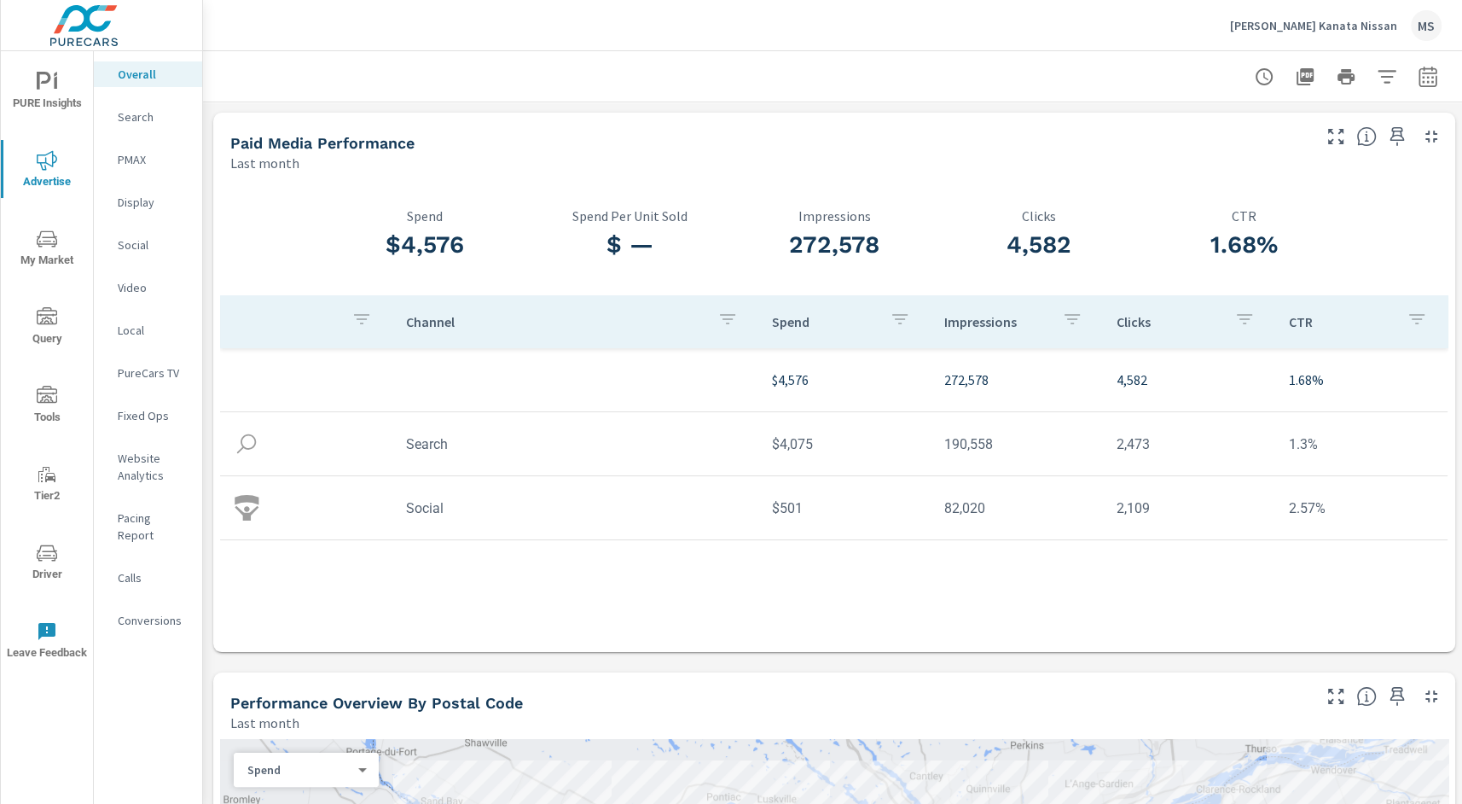
click at [1013, 101] on div at bounding box center [833, 76] width 1221 height 50
click at [1428, 73] on icon "button" at bounding box center [1428, 76] width 18 height 20
select select "Last month"
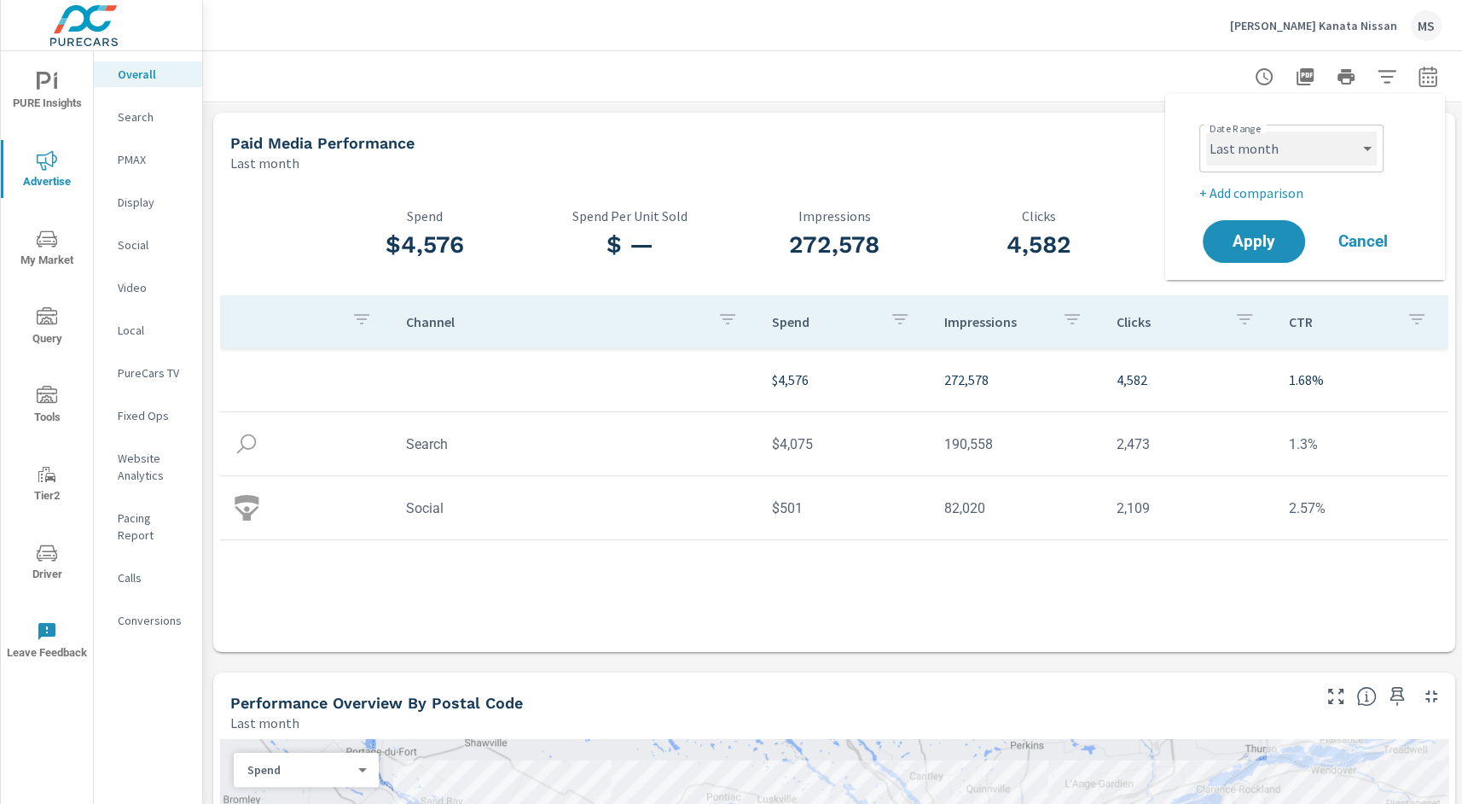
click at [1289, 146] on select "Custom Yesterday Last week Last 7 days Last 14 days Last 30 days Last 45 days L…" at bounding box center [1291, 148] width 171 height 34
click at [1256, 189] on p "+ Add comparison" at bounding box center [1308, 193] width 218 height 20
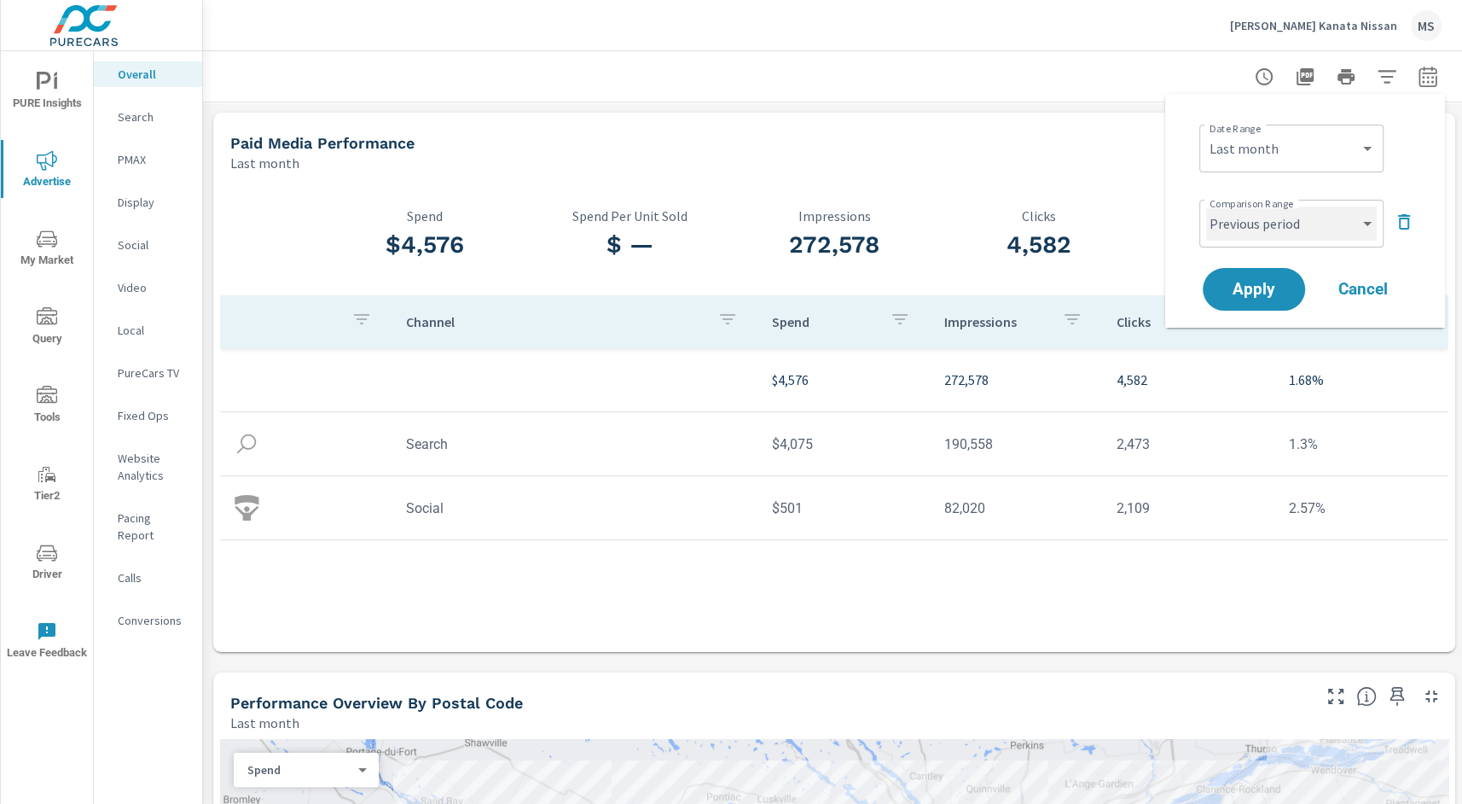
click at [1293, 218] on select "Custom Previous period Previous month Previous year" at bounding box center [1291, 223] width 171 height 34
click at [1206, 206] on select "Custom Previous period Previous month Previous year" at bounding box center [1291, 223] width 171 height 34
select select "Previous month"
click at [1239, 292] on span "Apply" at bounding box center [1254, 289] width 70 height 16
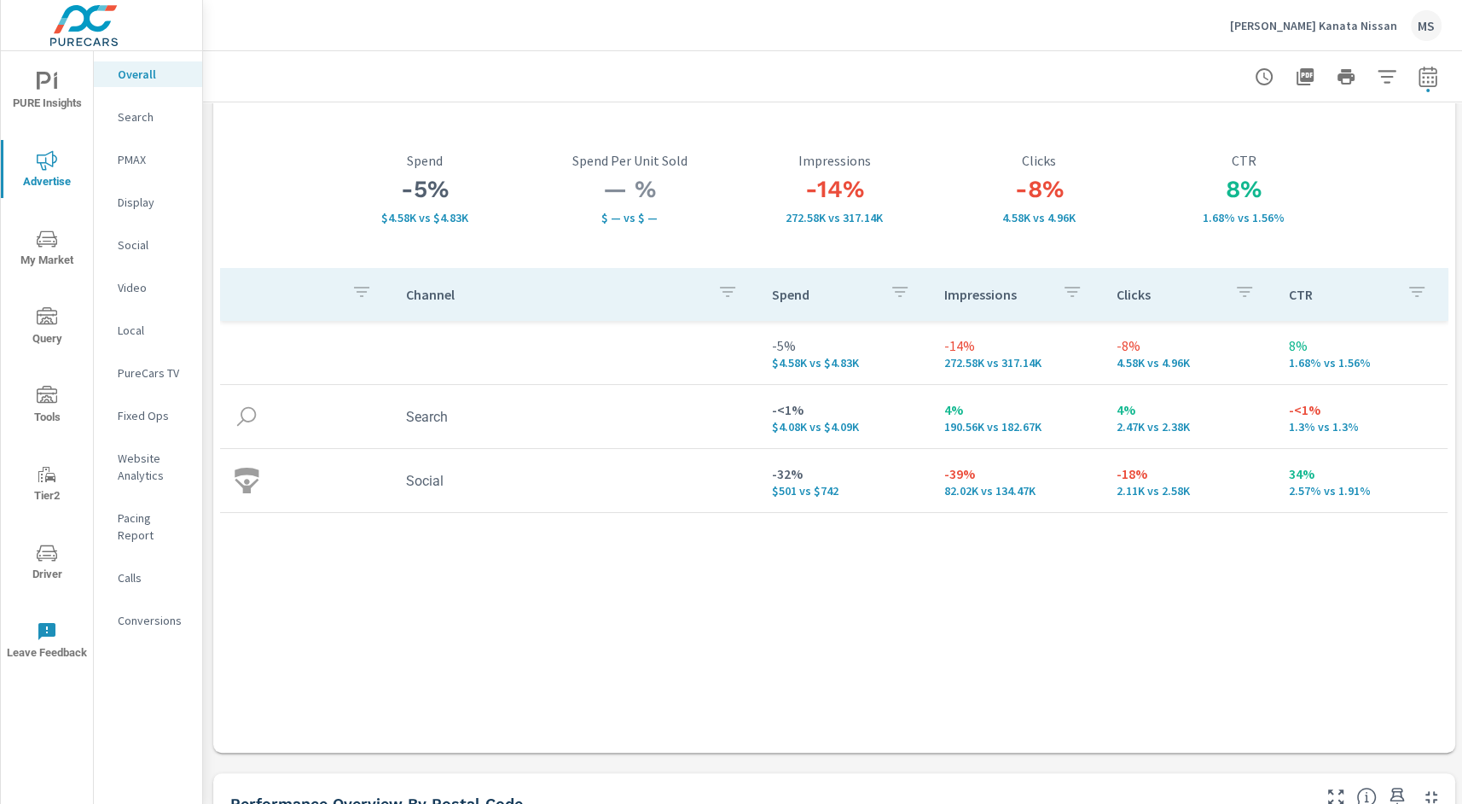
scroll to position [74, 0]
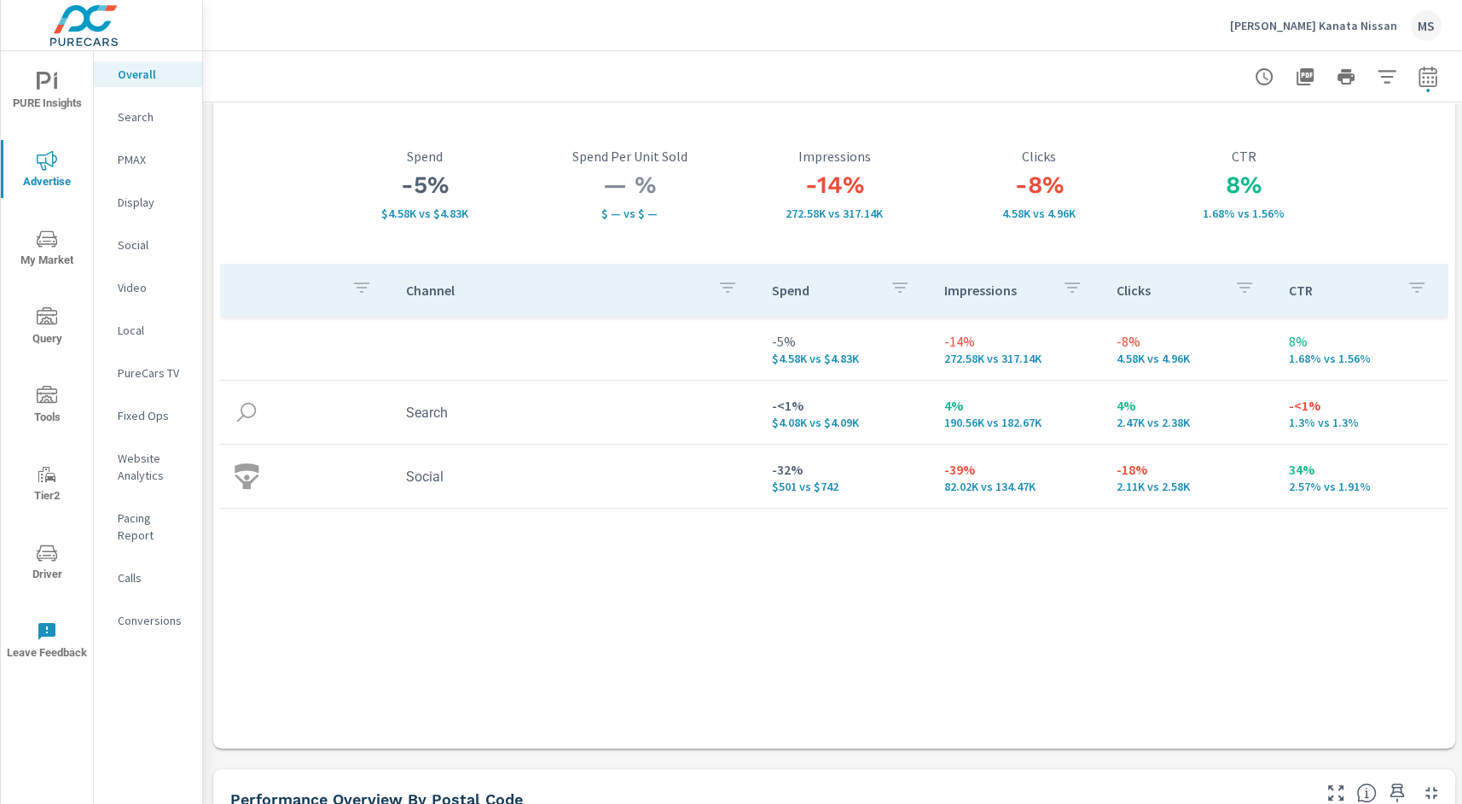
click at [133, 113] on p "Search" at bounding box center [153, 116] width 71 height 17
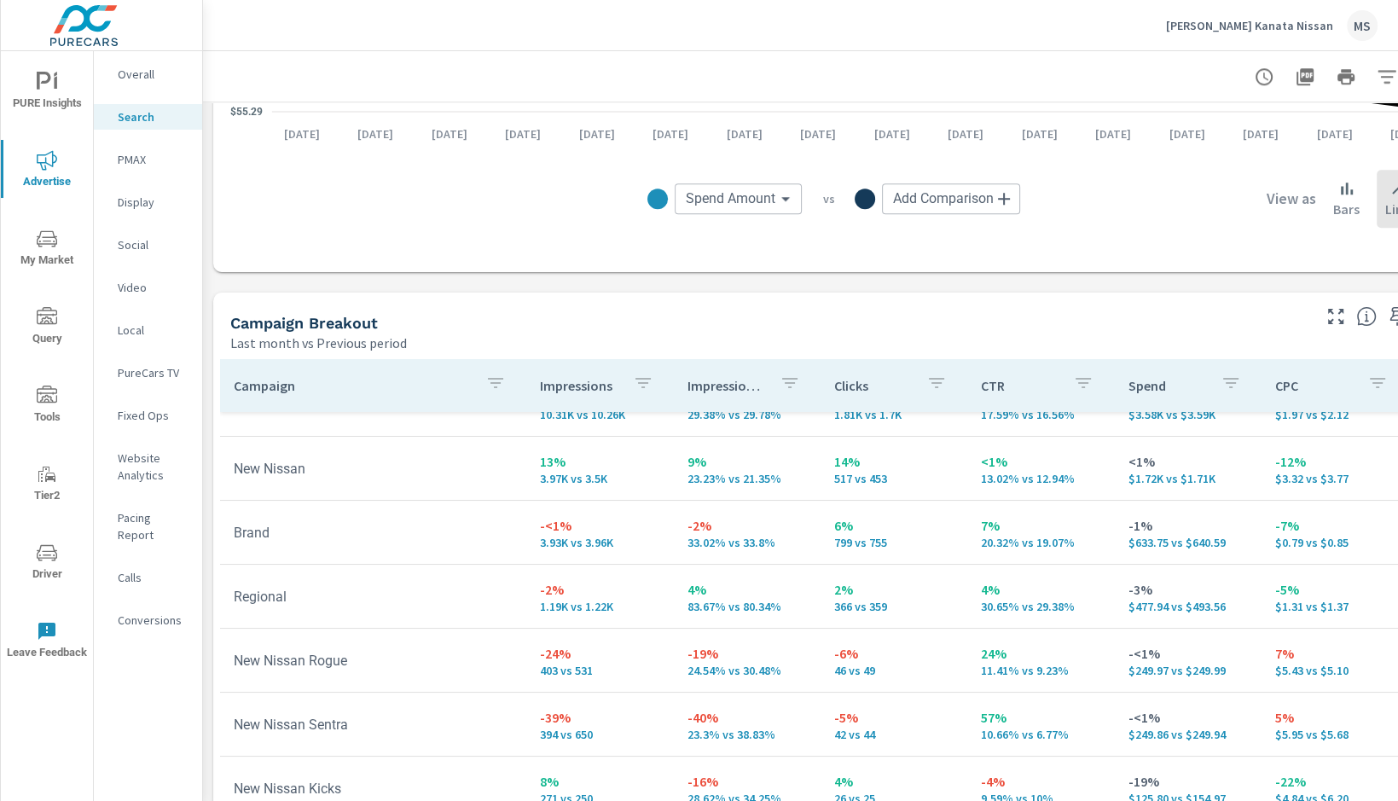
scroll to position [81, 0]
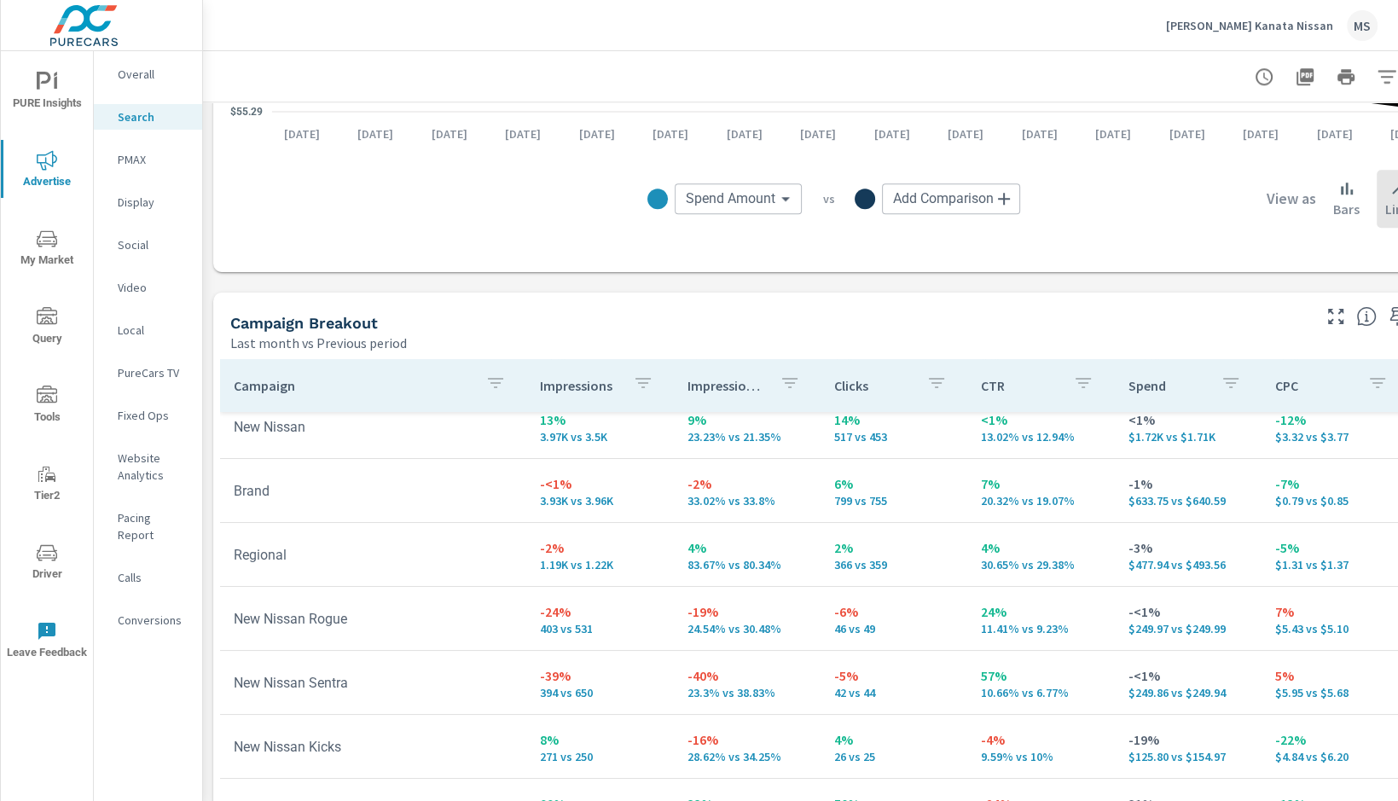
click at [134, 156] on p "PMAX" at bounding box center [153, 159] width 71 height 17
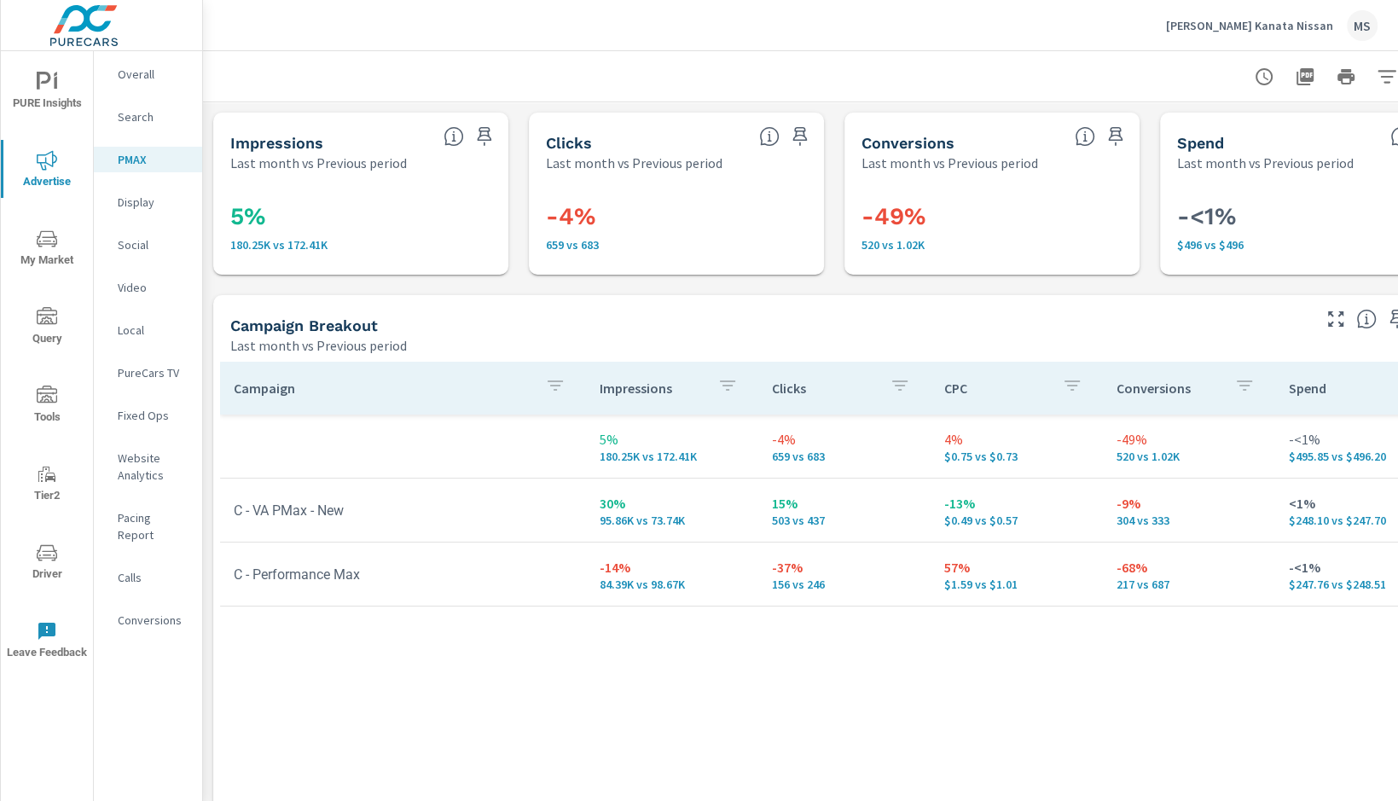
click at [991, 594] on td "57% $1.59 vs $1.01" at bounding box center [1017, 573] width 172 height 61
click at [152, 607] on div "Conversions" at bounding box center [148, 620] width 108 height 26
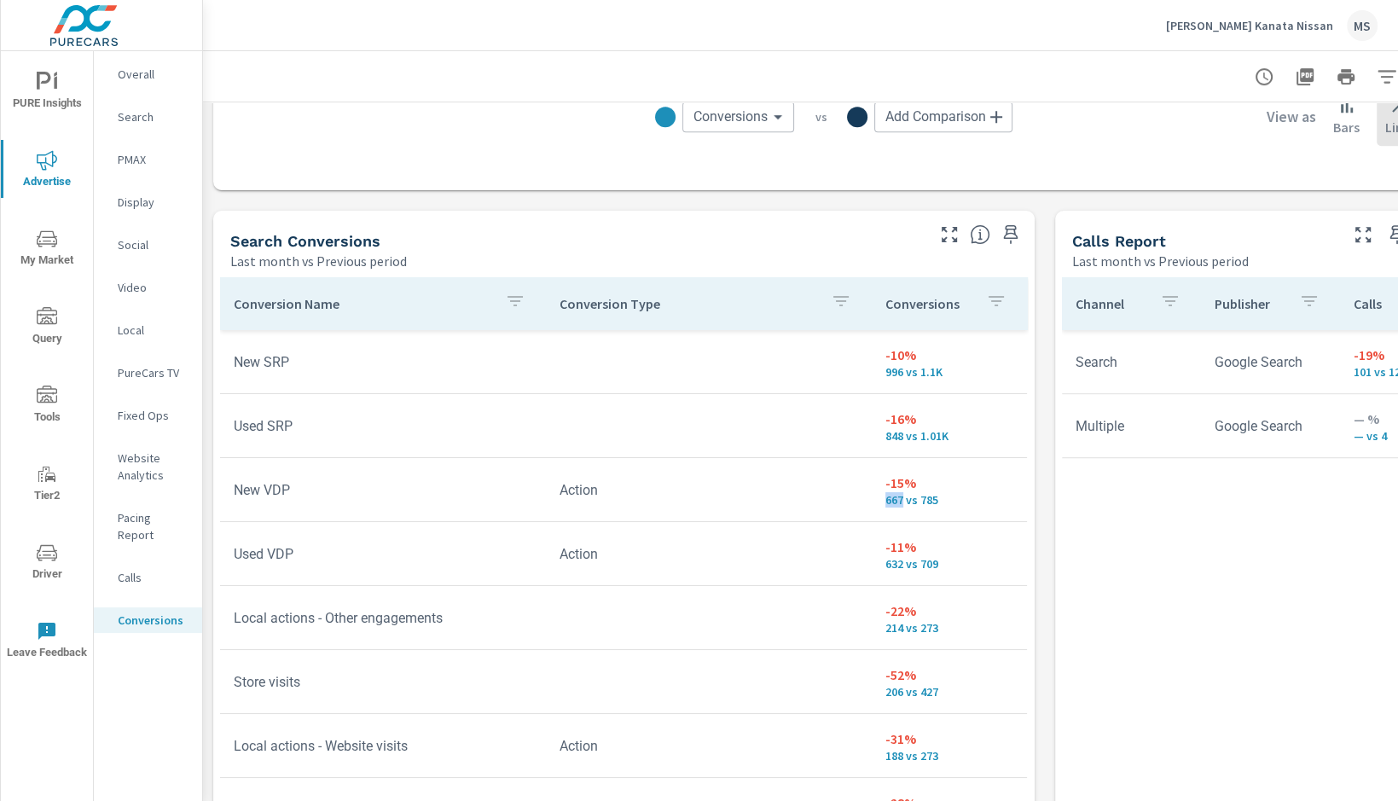
drag, startPoint x: 904, startPoint y: 502, endPoint x: 880, endPoint y: 502, distance: 23.9
click at [880, 502] on td "-15% 667 vs 785" at bounding box center [949, 489] width 155 height 61
click at [136, 154] on p "PMAX" at bounding box center [153, 159] width 71 height 17
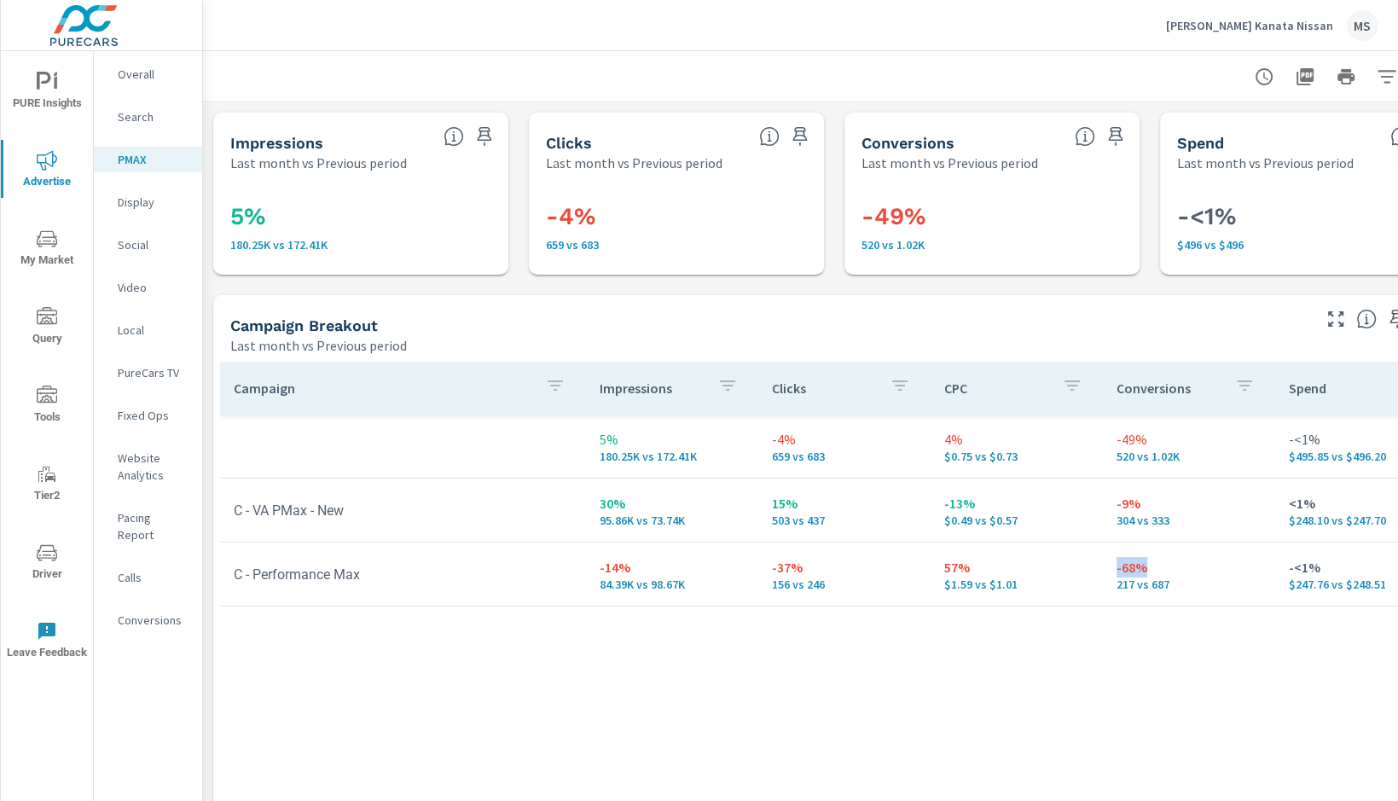
drag, startPoint x: 1151, startPoint y: 567, endPoint x: 1118, endPoint y: 567, distance: 32.4
click at [1118, 567] on p "-68%" at bounding box center [1189, 567] width 145 height 20
drag, startPoint x: 807, startPoint y: 585, endPoint x: 825, endPoint y: 585, distance: 17.9
click at [825, 585] on p "156 vs 246" at bounding box center [844, 584] width 145 height 14
click at [131, 232] on div "Social" at bounding box center [148, 245] width 108 height 26
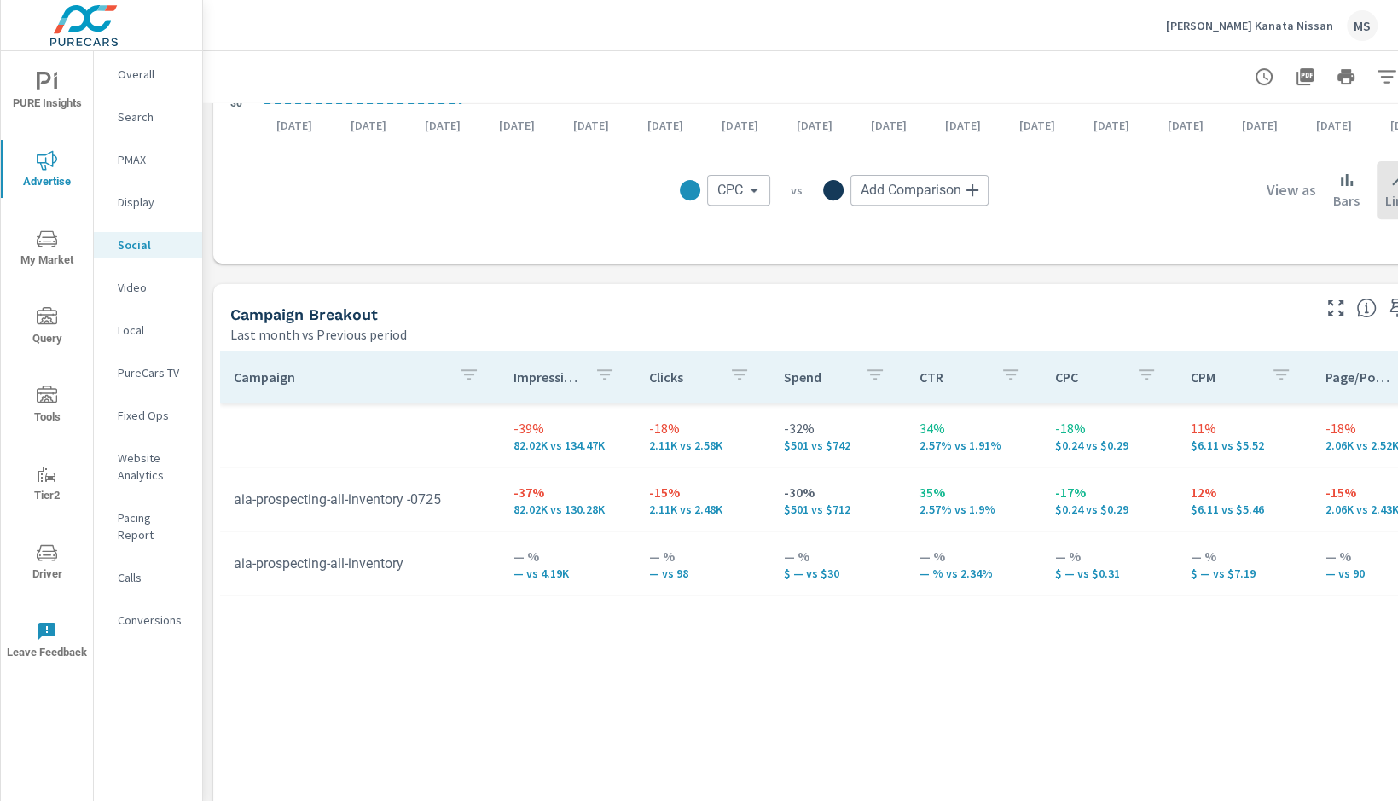
scroll to position [563, 0]
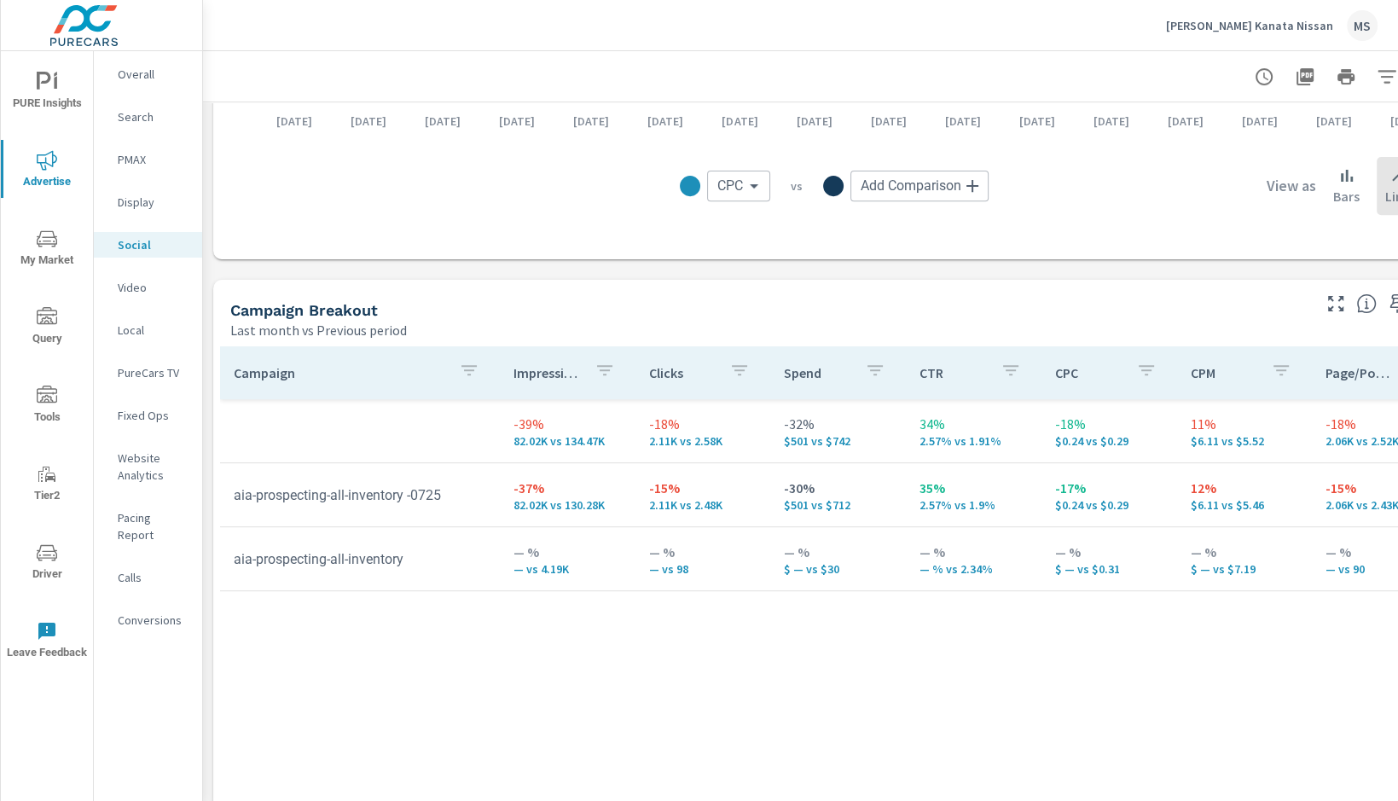
click at [140, 470] on p "Website Analytics" at bounding box center [153, 467] width 71 height 34
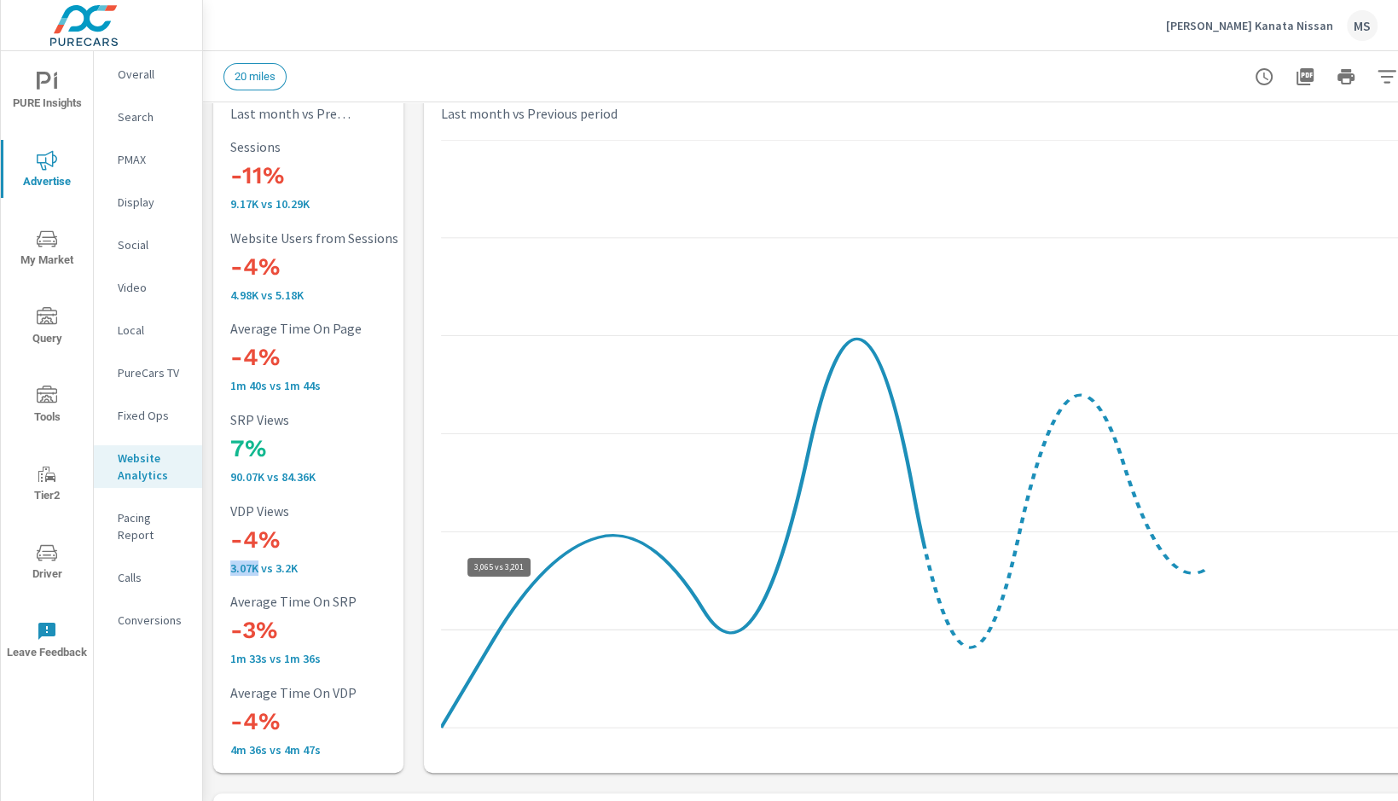
scroll to position [1, 0]
drag, startPoint x: 231, startPoint y: 566, endPoint x: 257, endPoint y: 571, distance: 26.1
click at [257, 571] on p "3.07K vs 3.2K" at bounding box center [342, 568] width 225 height 14
click at [154, 612] on p "Conversions" at bounding box center [153, 620] width 71 height 17
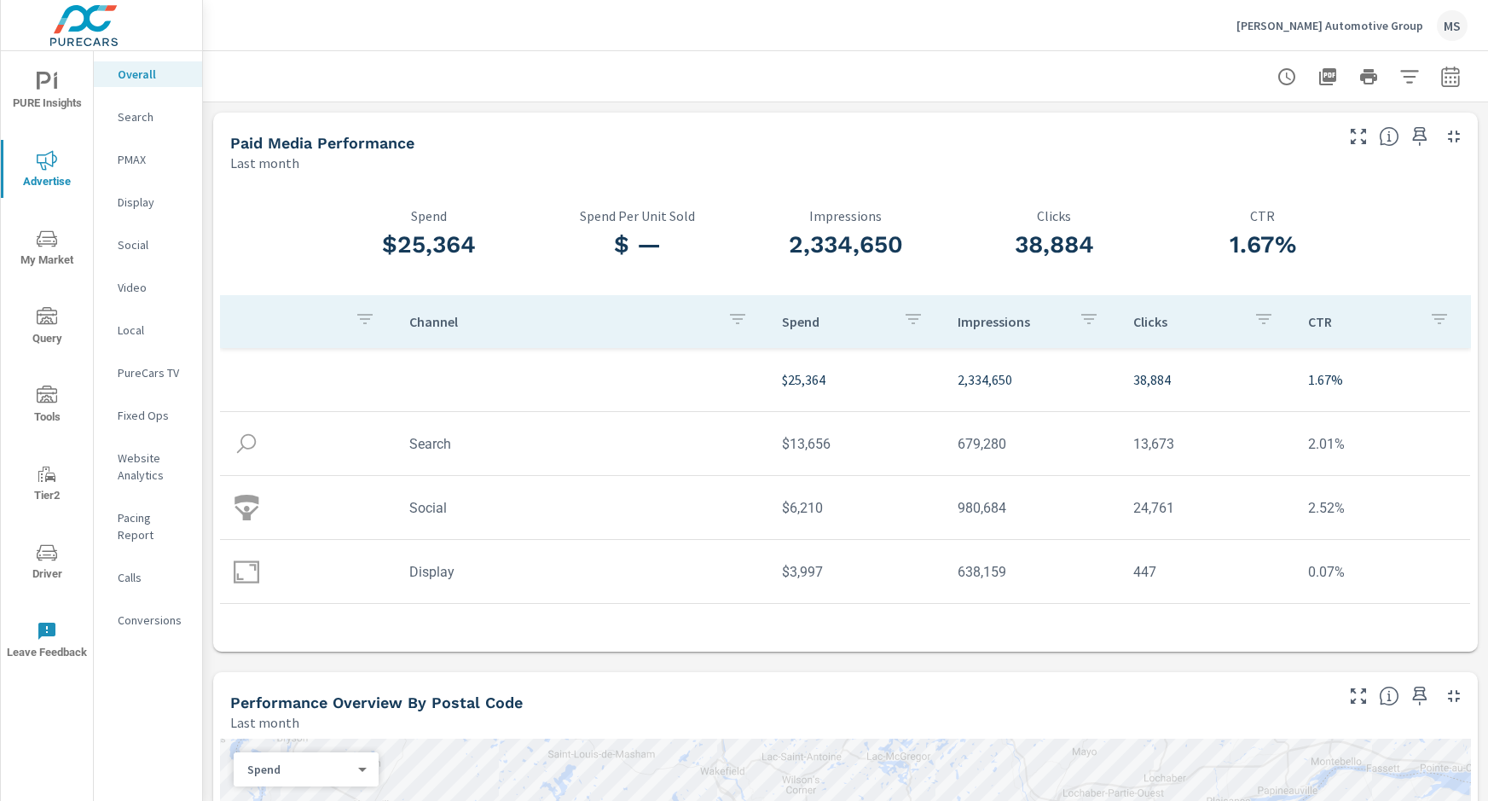
click at [147, 368] on p "PureCars TV" at bounding box center [153, 372] width 71 height 17
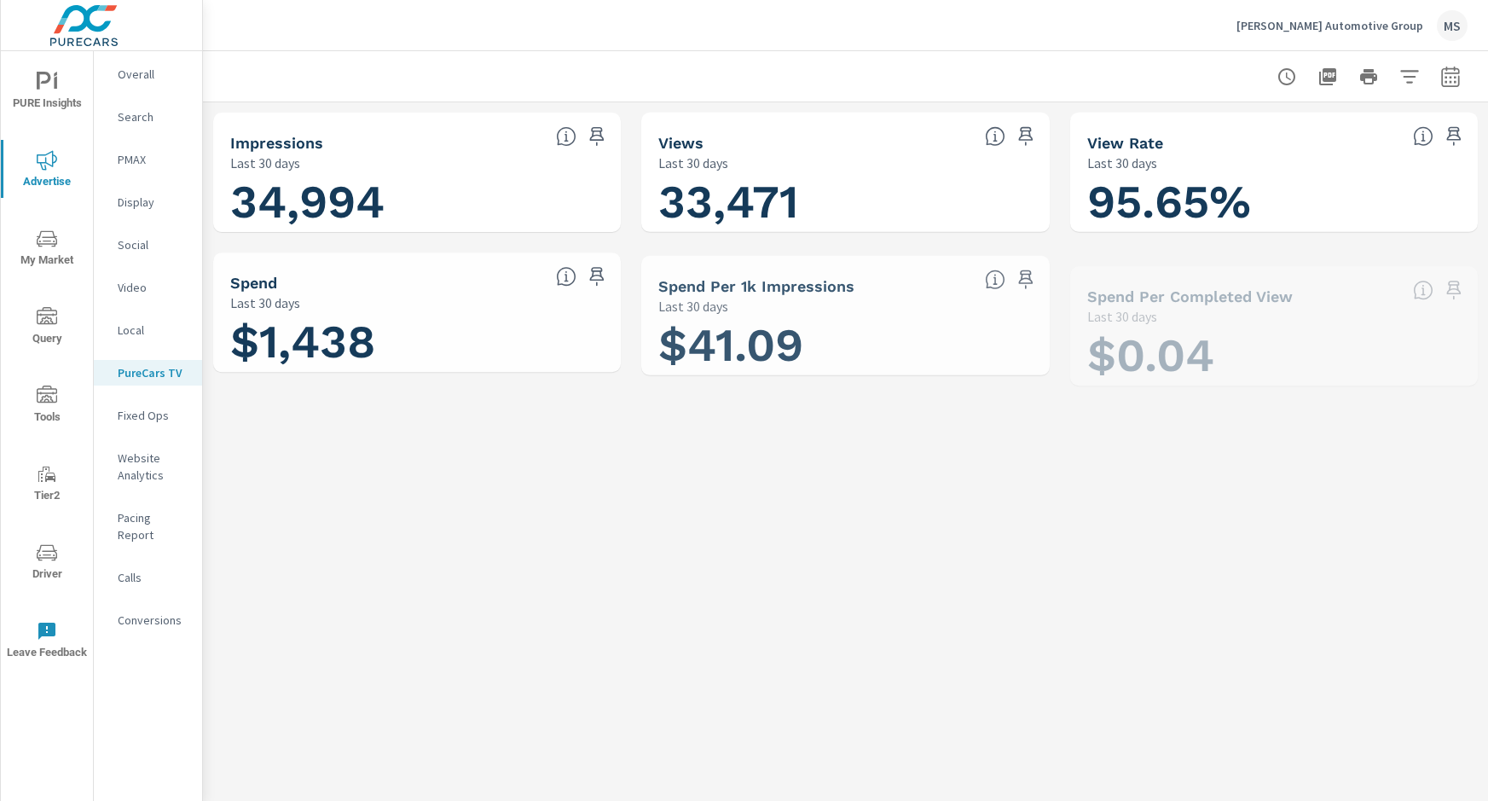
scroll to position [1, 0]
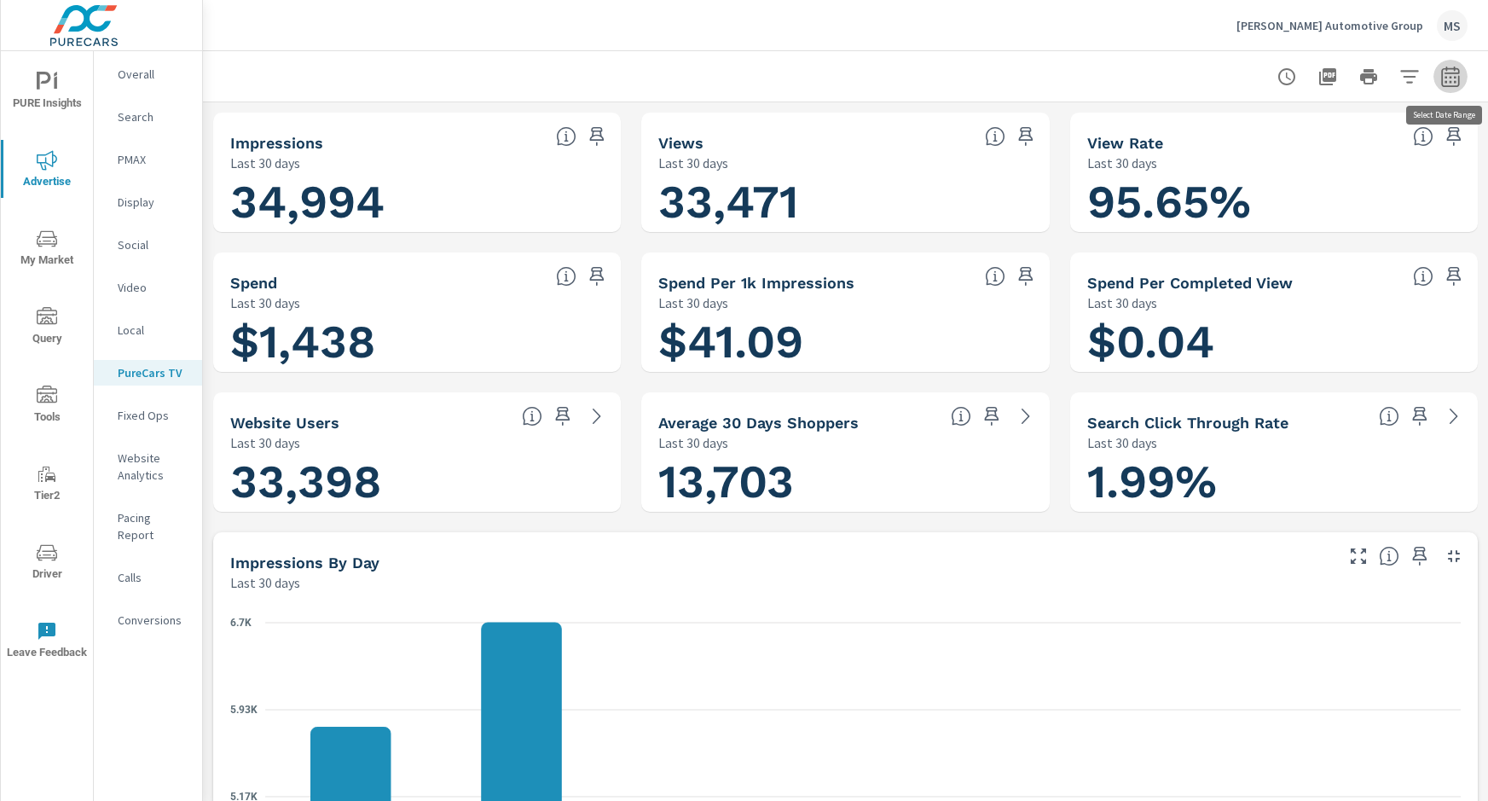
click at [1464, 81] on button "button" at bounding box center [1451, 77] width 34 height 34
select select "Last 30 days"
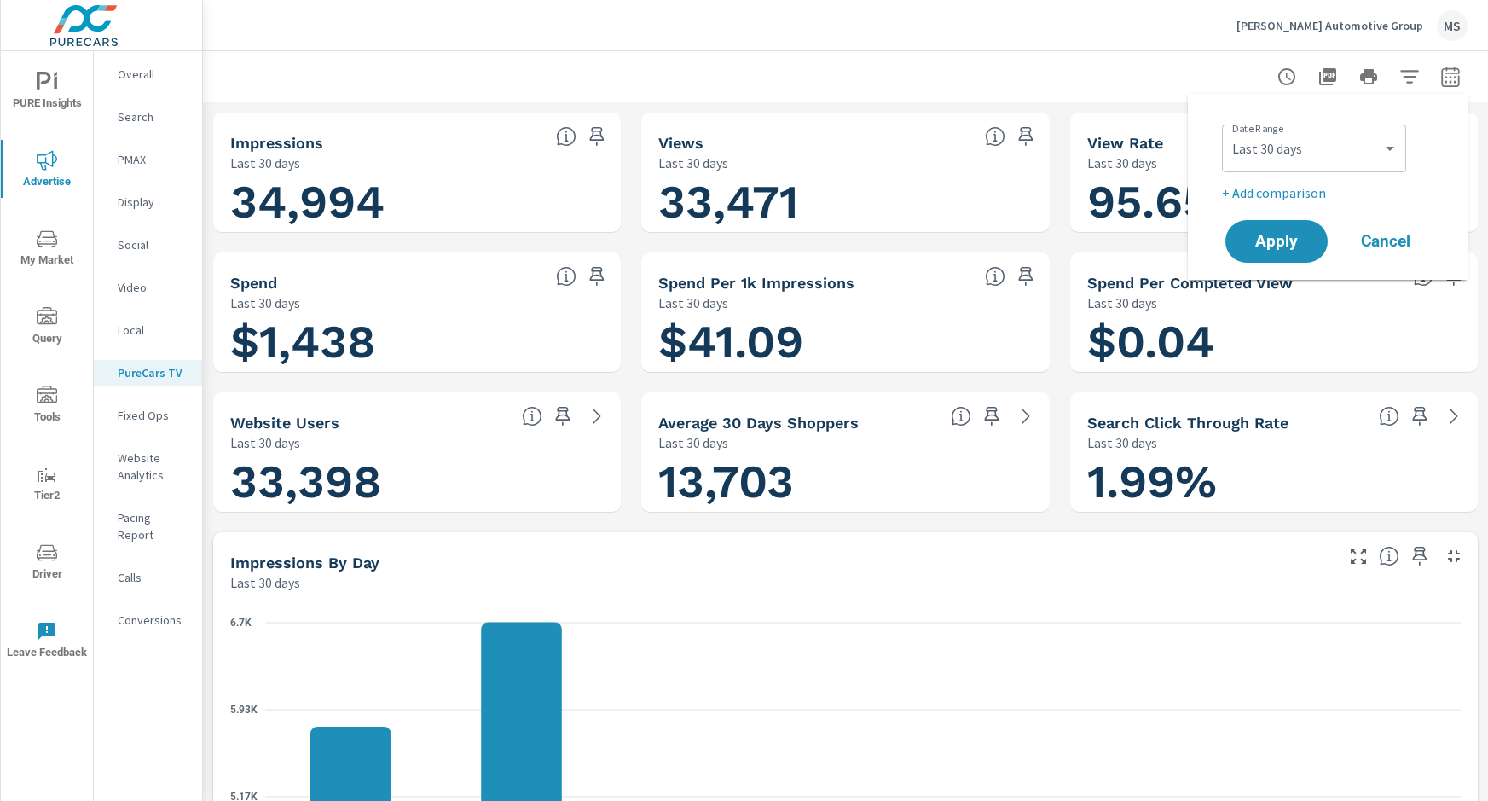
click at [1244, 183] on p "+ Add comparison" at bounding box center [1331, 193] width 218 height 20
select select "Previous period"
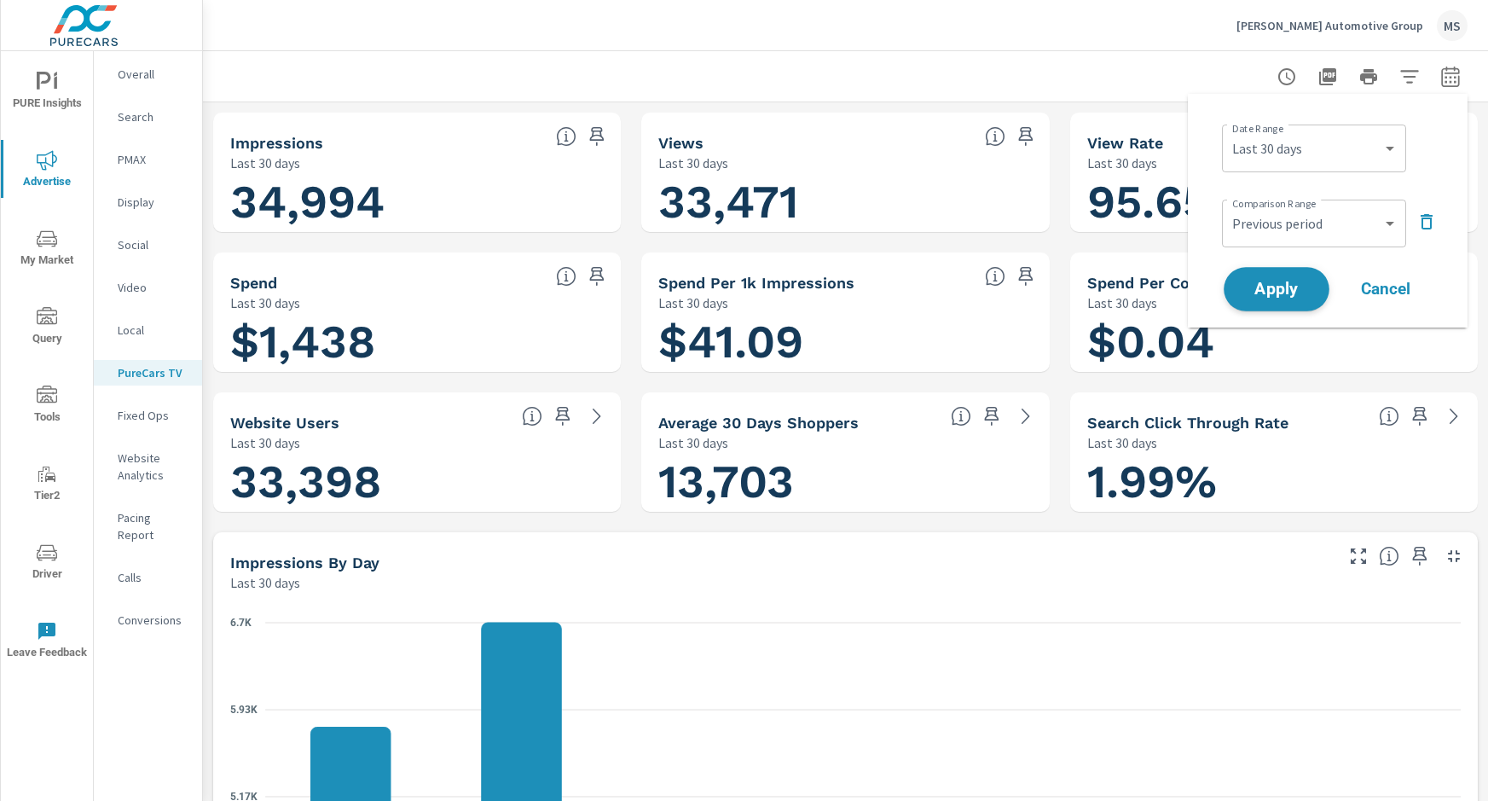
click at [1250, 293] on span "Apply" at bounding box center [1277, 289] width 70 height 16
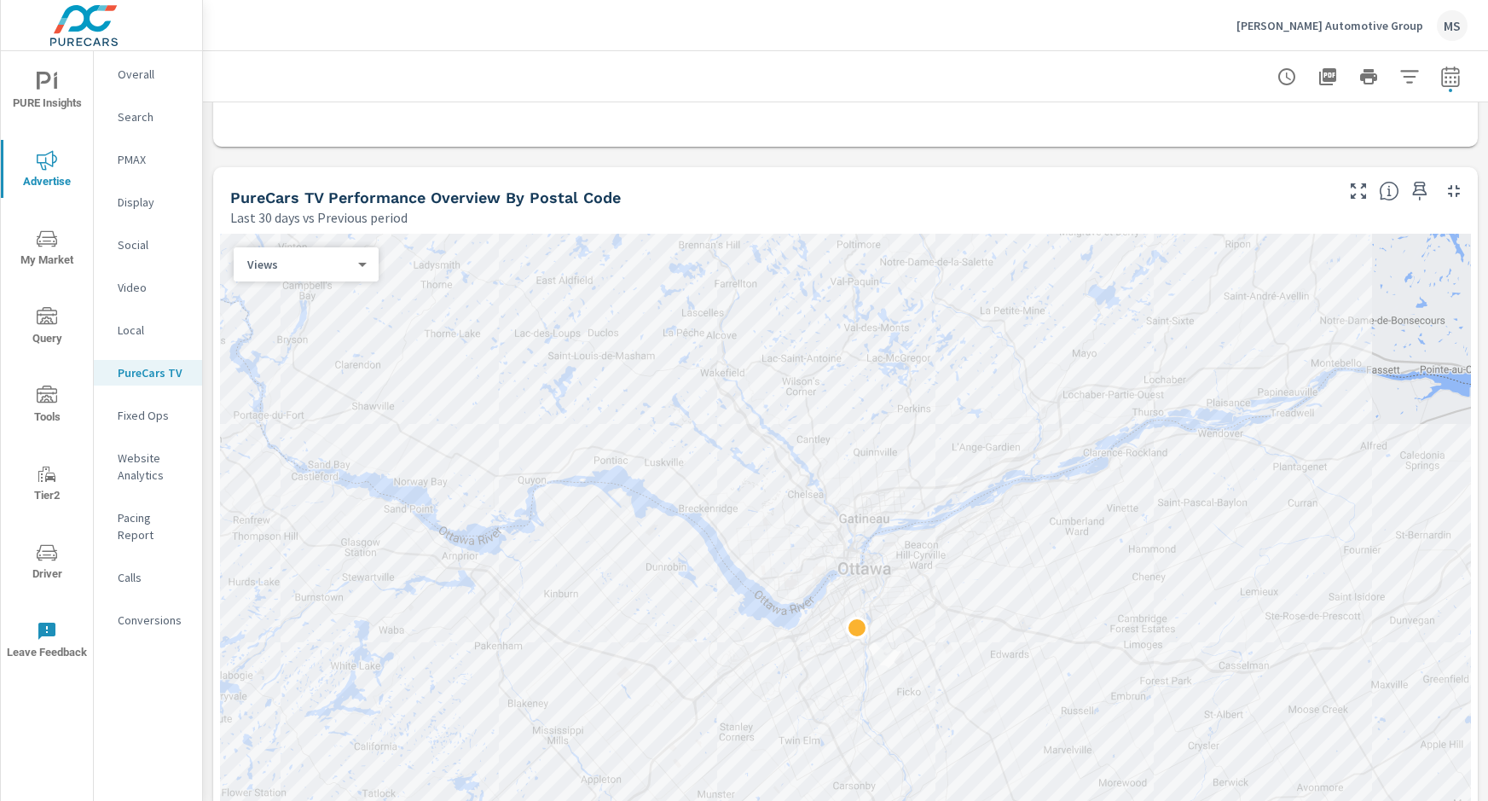
scroll to position [1774, 0]
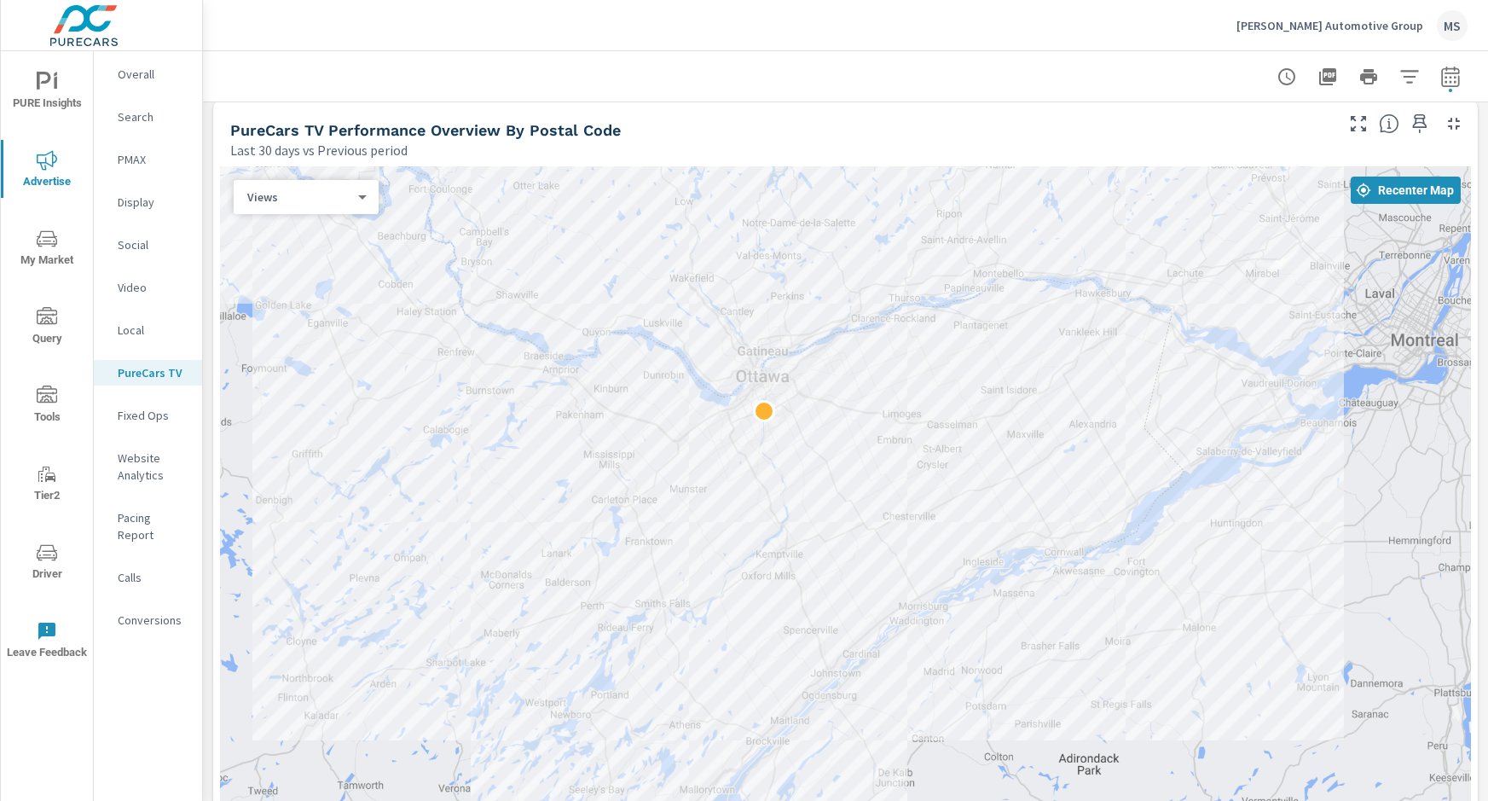
scroll to position [1844, 0]
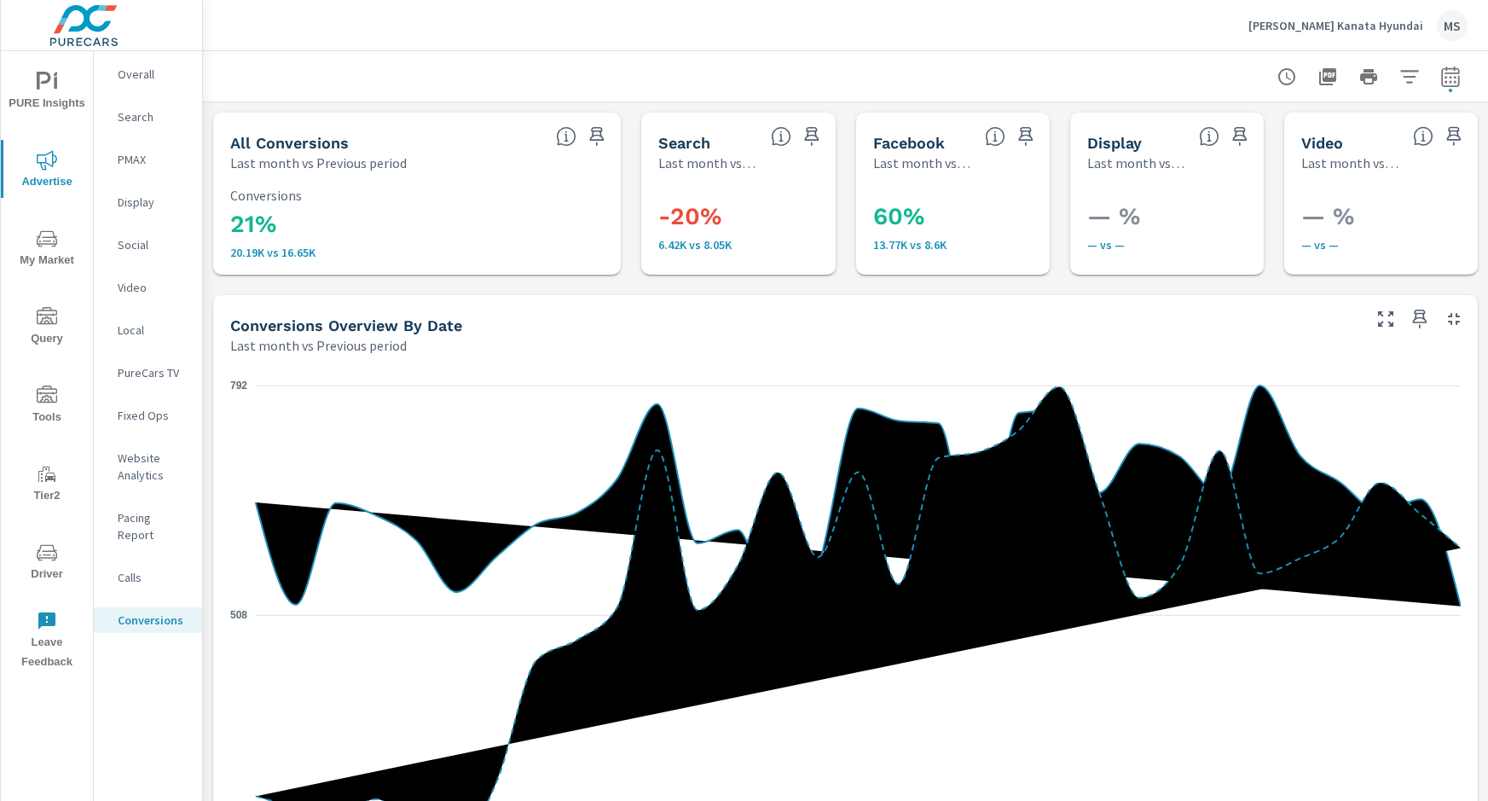
scroll to position [593, 0]
click at [114, 76] on div "Overall" at bounding box center [148, 74] width 108 height 26
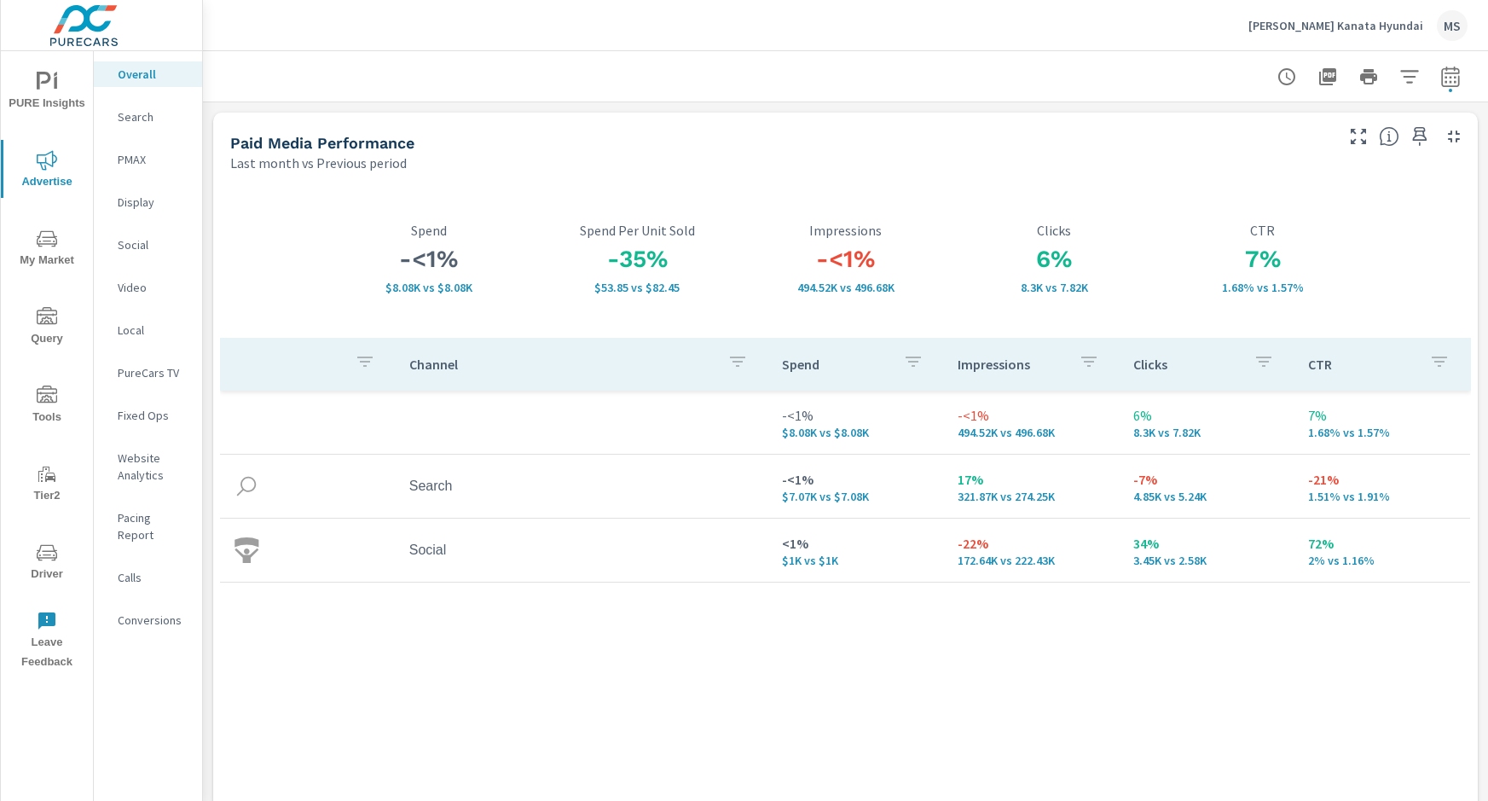
click at [137, 118] on p "Search" at bounding box center [153, 116] width 71 height 17
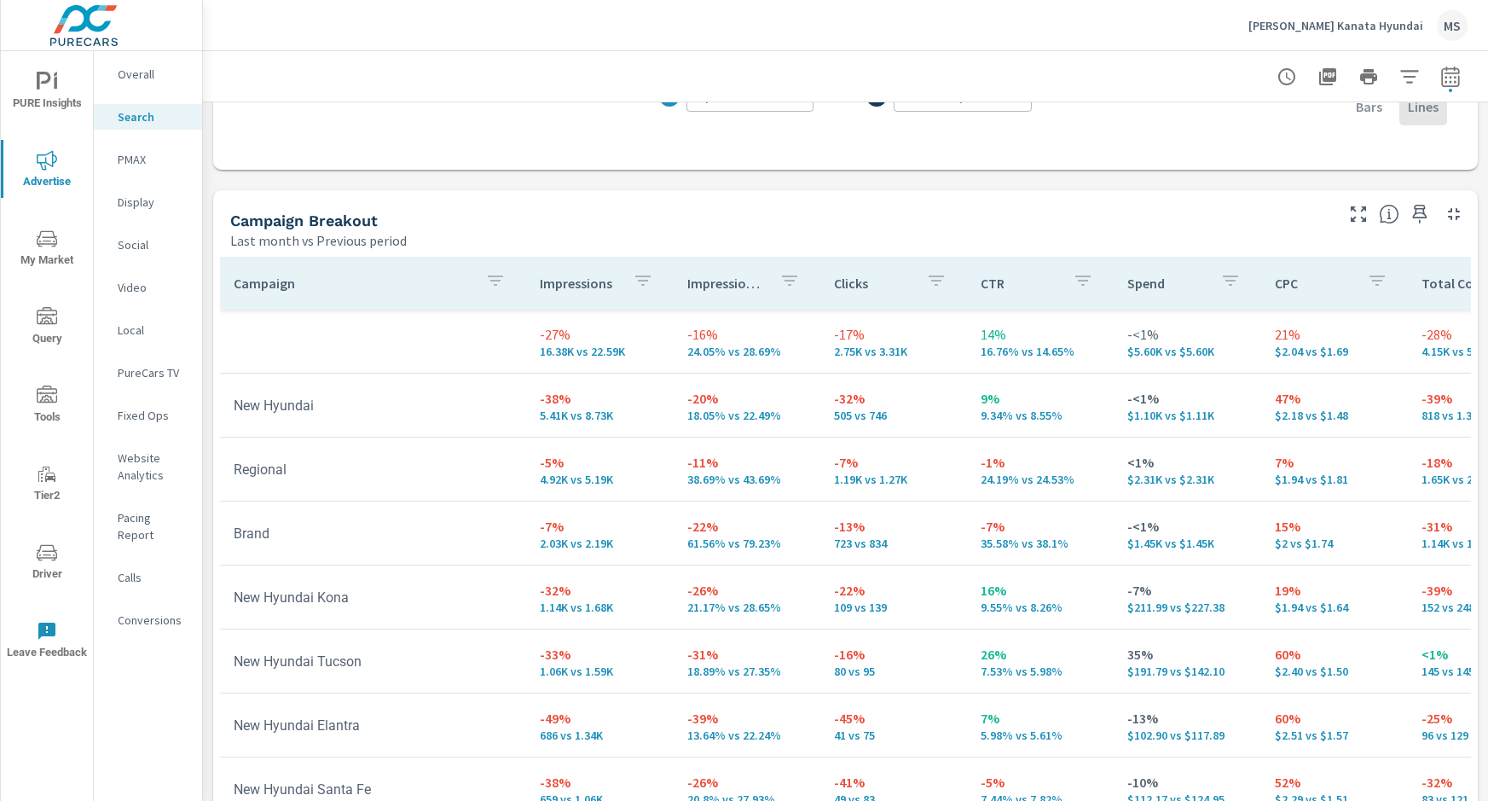
scroll to position [1567, 0]
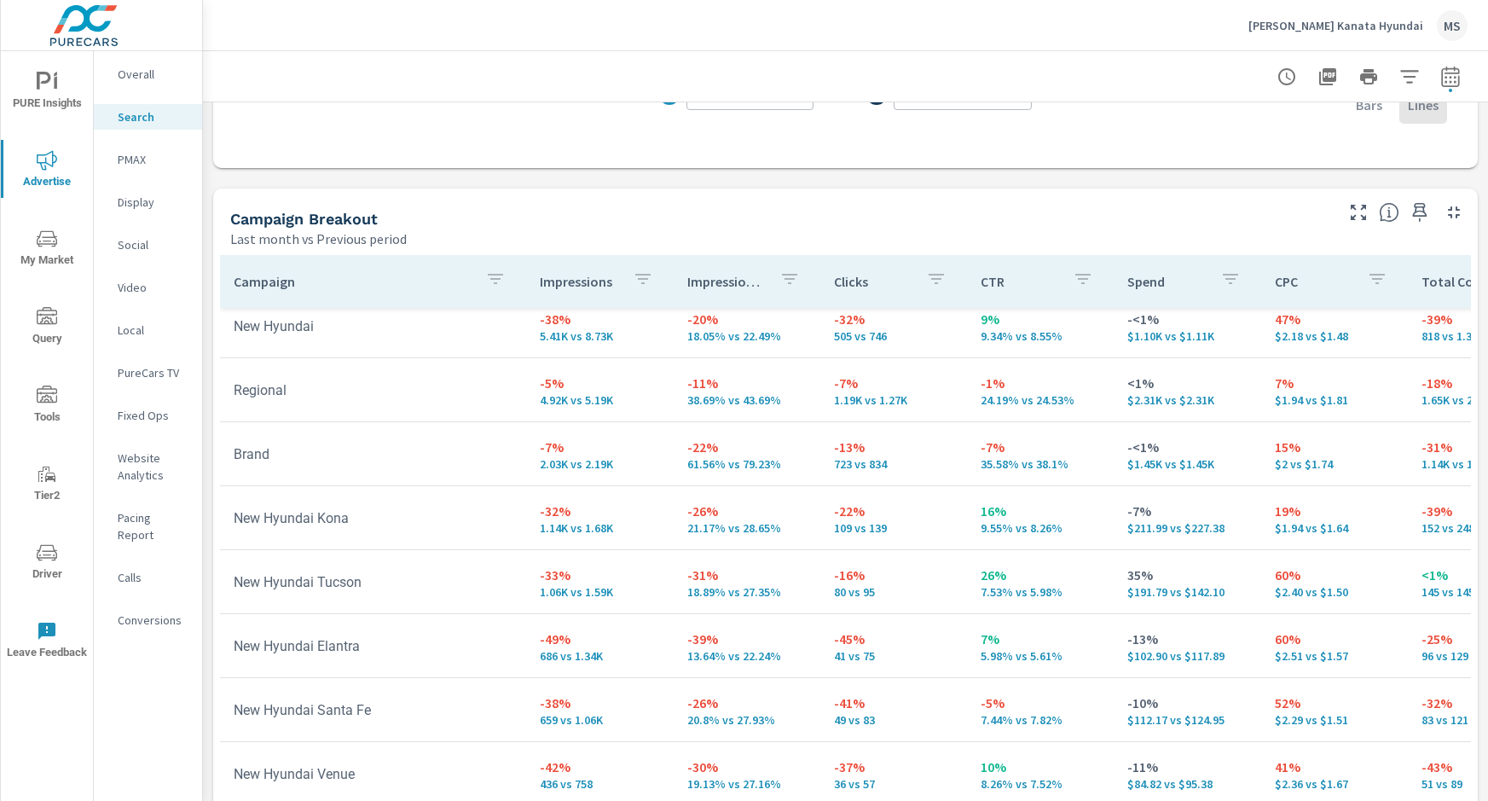
scroll to position [81, 0]
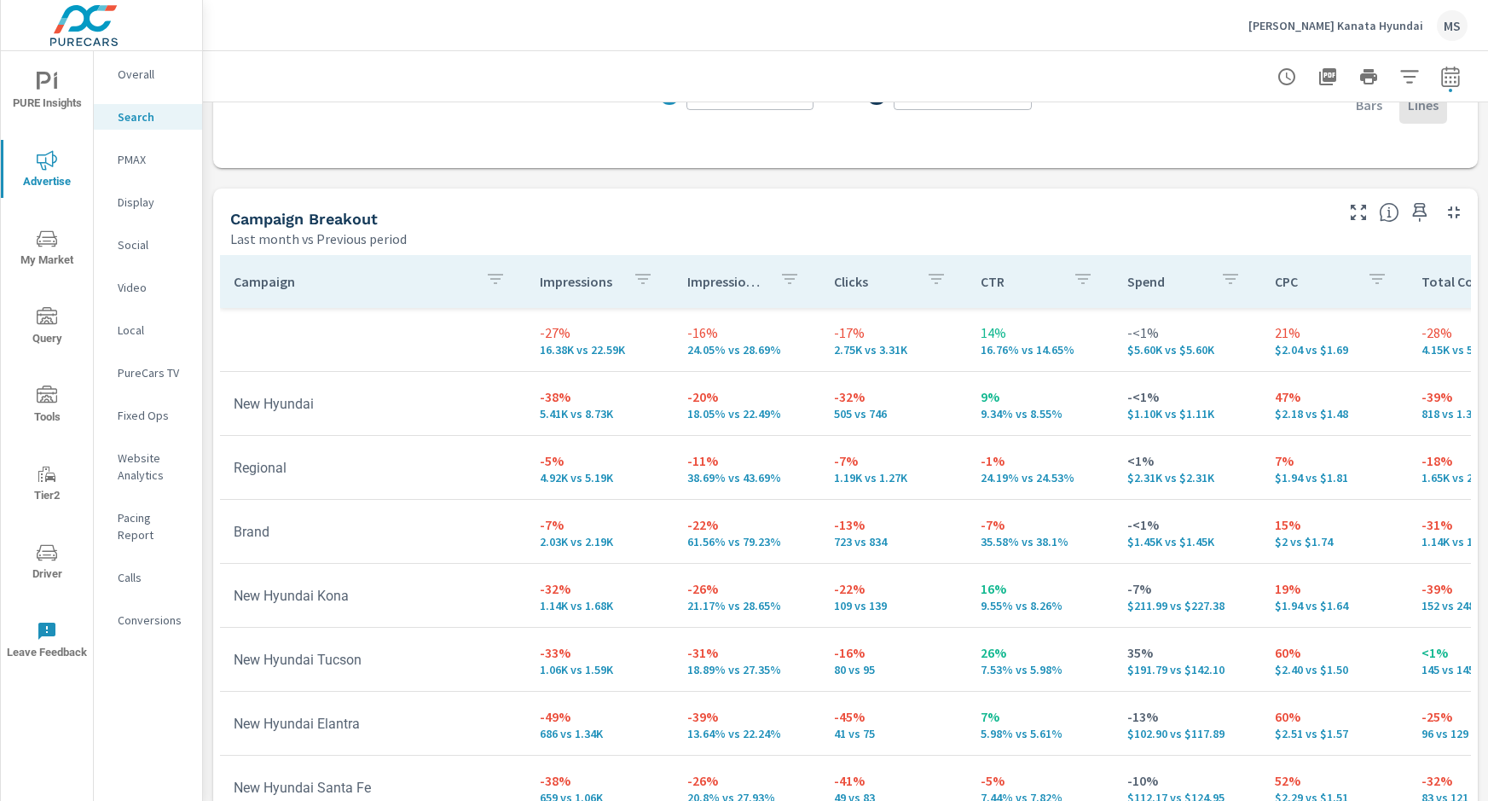
click at [553, 39] on div "Myers Kanata Hyundai MS" at bounding box center [845, 25] width 1245 height 50
click at [131, 160] on p "PMAX" at bounding box center [153, 159] width 71 height 17
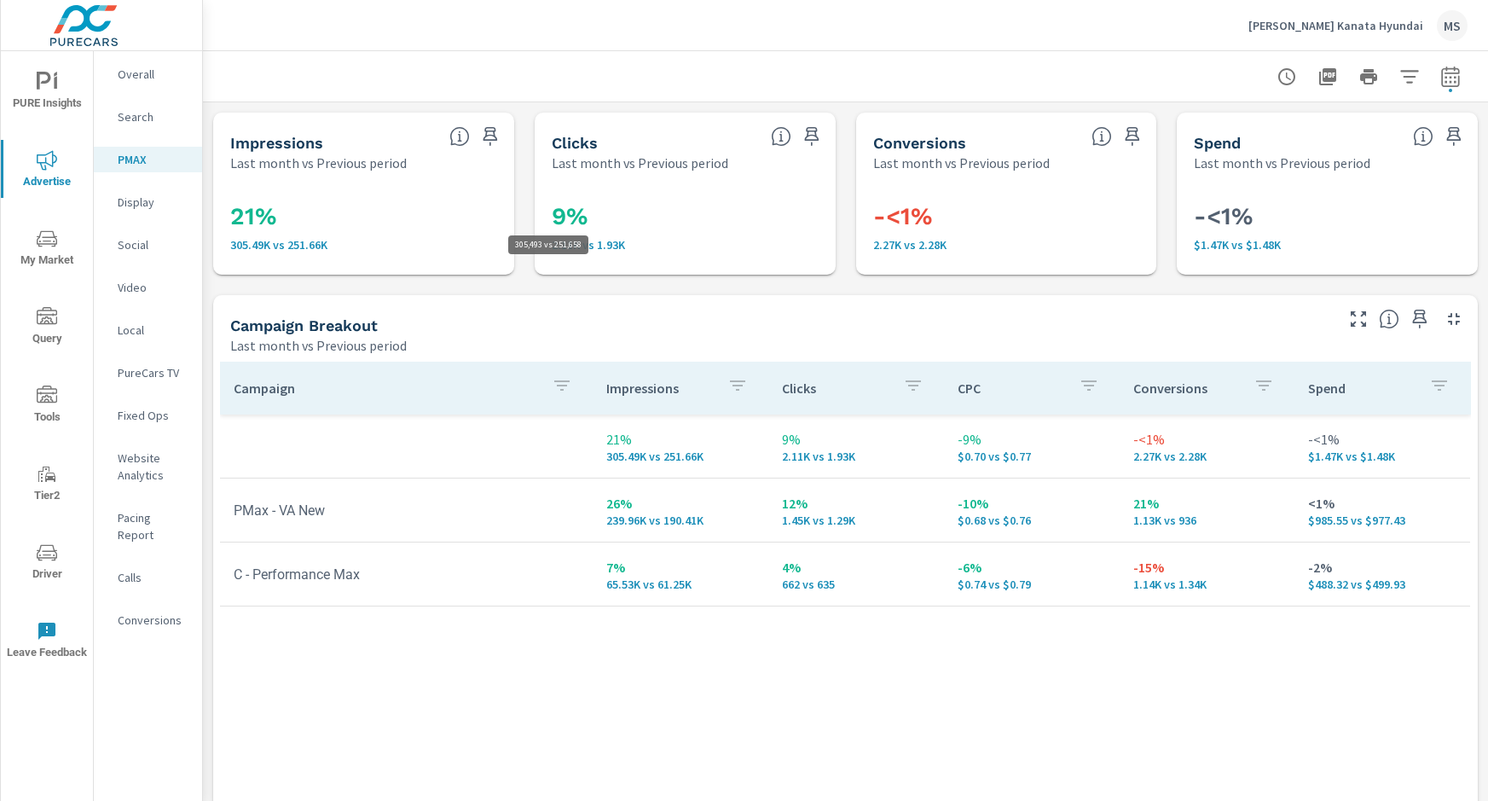
click at [471, 248] on p "305.49K vs 251.66K" at bounding box center [363, 245] width 267 height 14
click at [136, 241] on p "Social" at bounding box center [153, 244] width 71 height 17
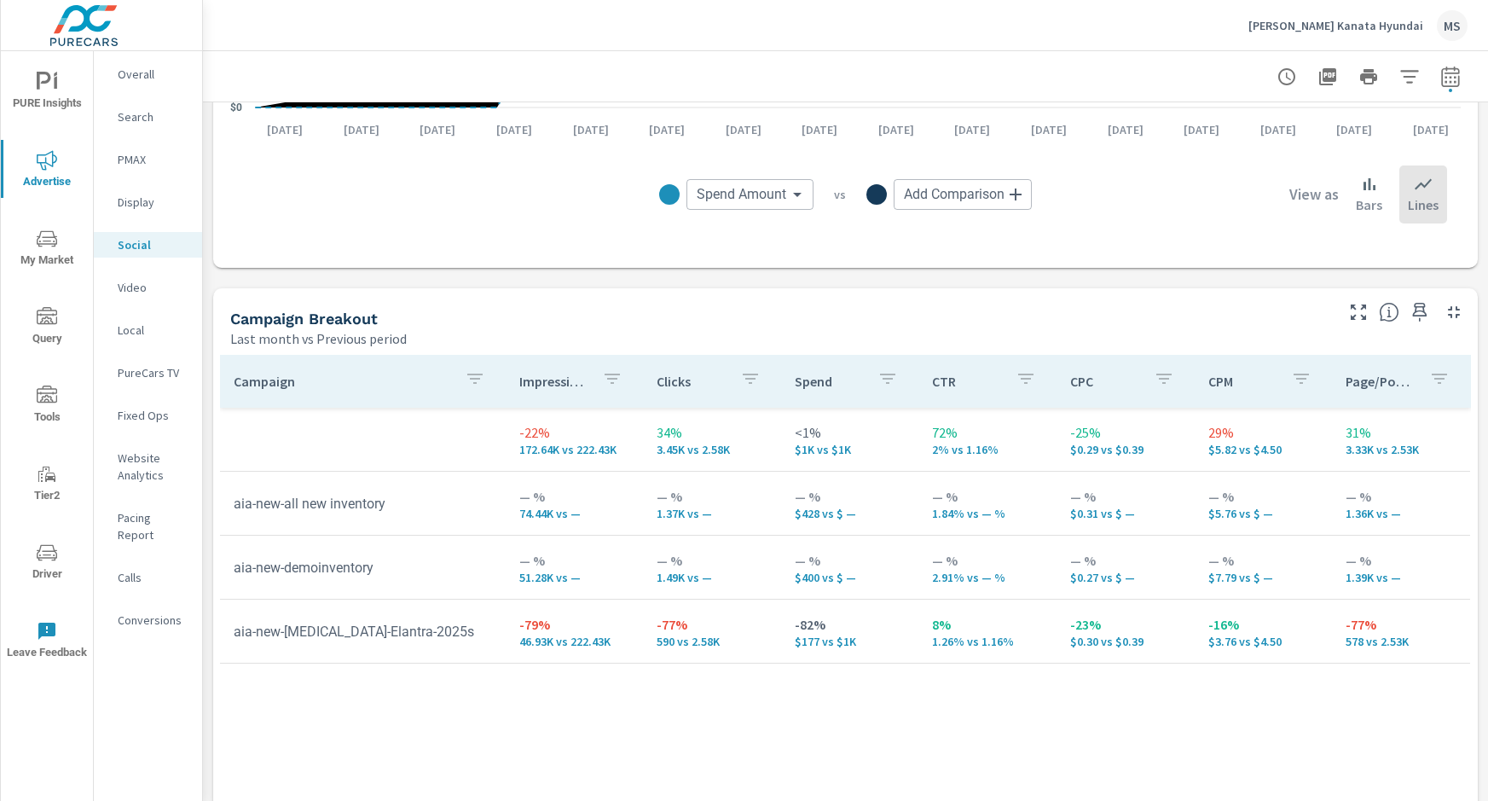
scroll to position [563, 0]
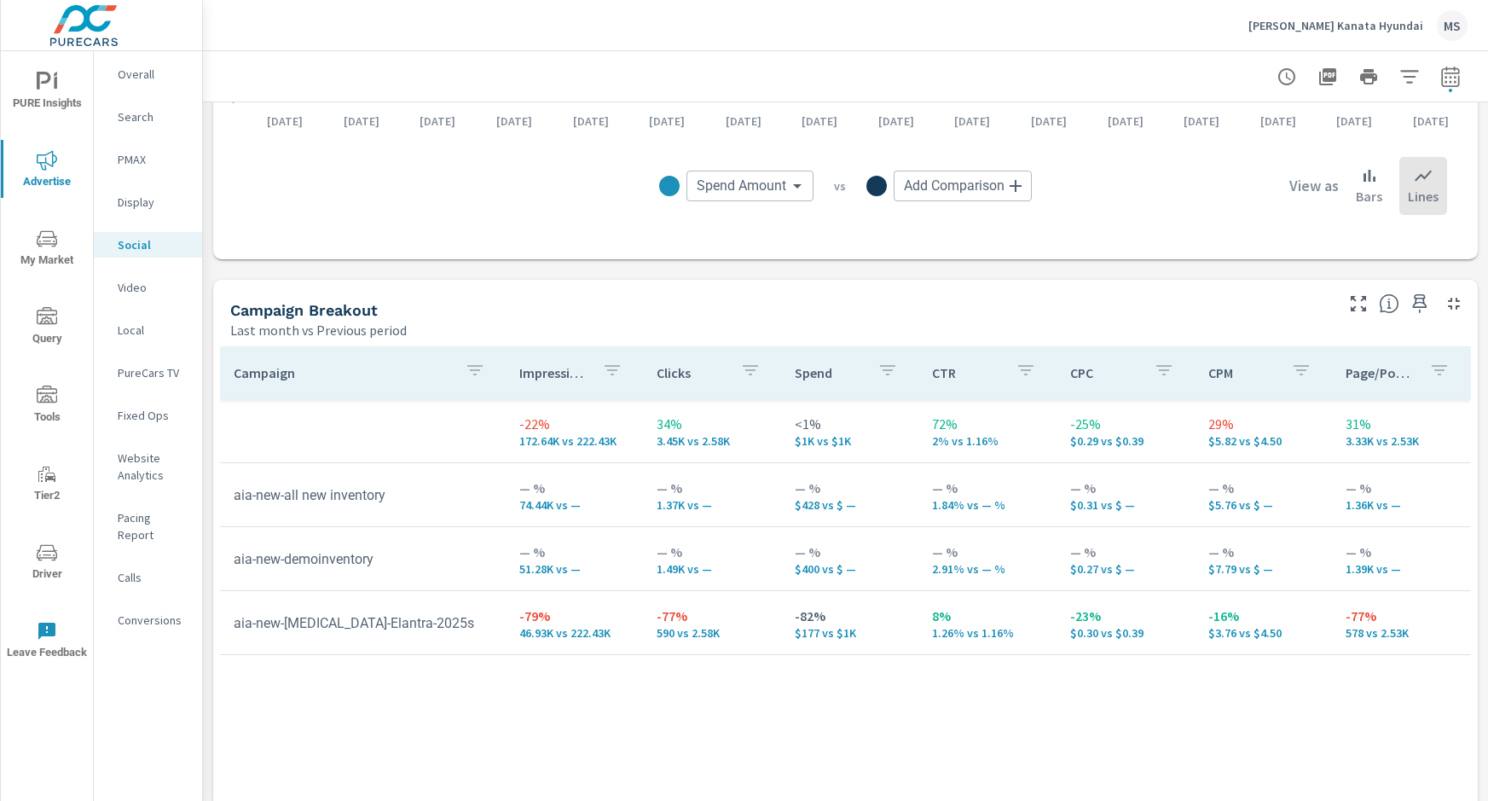
click at [142, 470] on p "Website Analytics" at bounding box center [153, 467] width 71 height 34
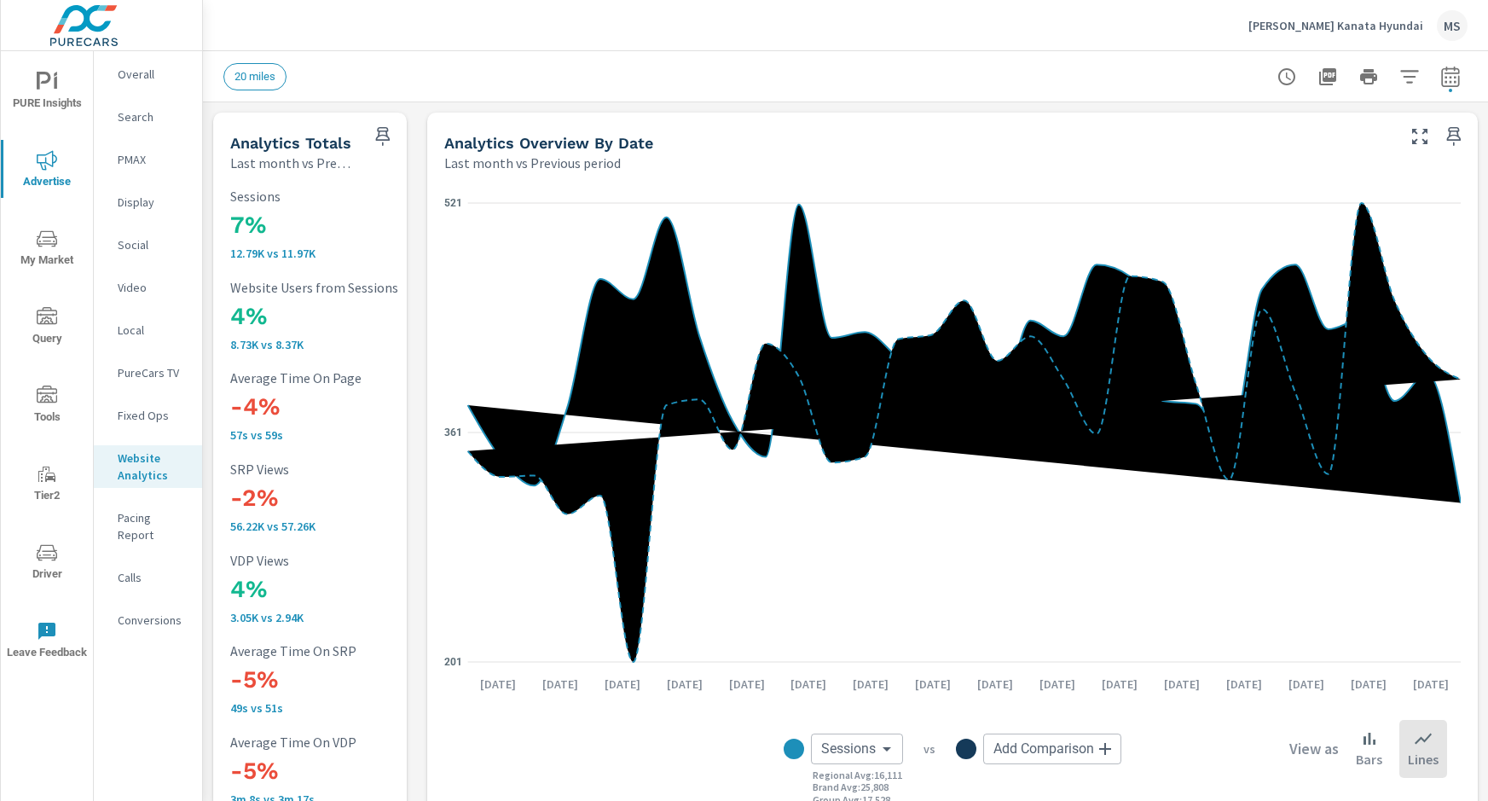
scroll to position [1, 0]
click at [138, 612] on p "Conversions" at bounding box center [153, 620] width 71 height 17
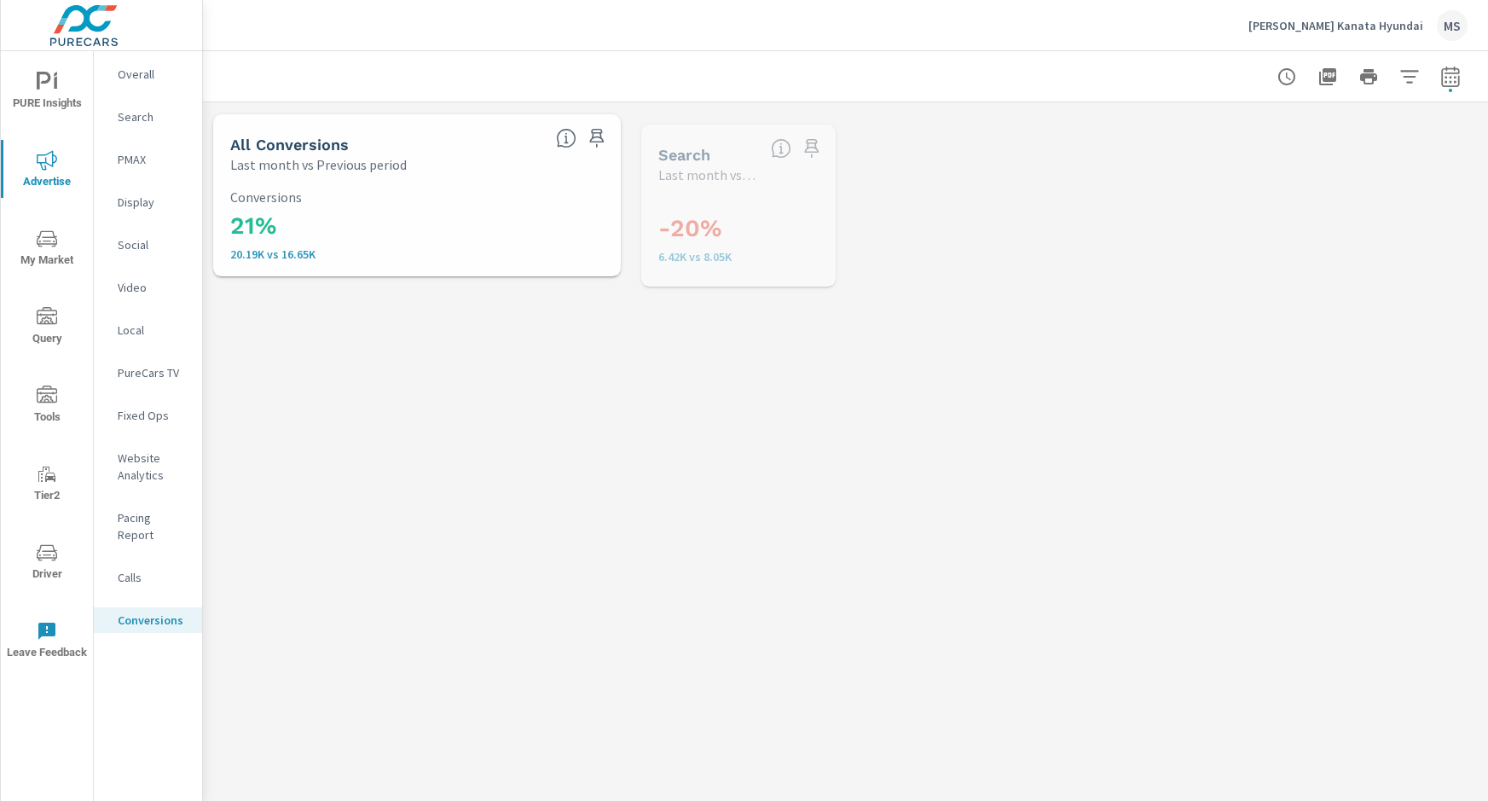
scroll to position [593, 0]
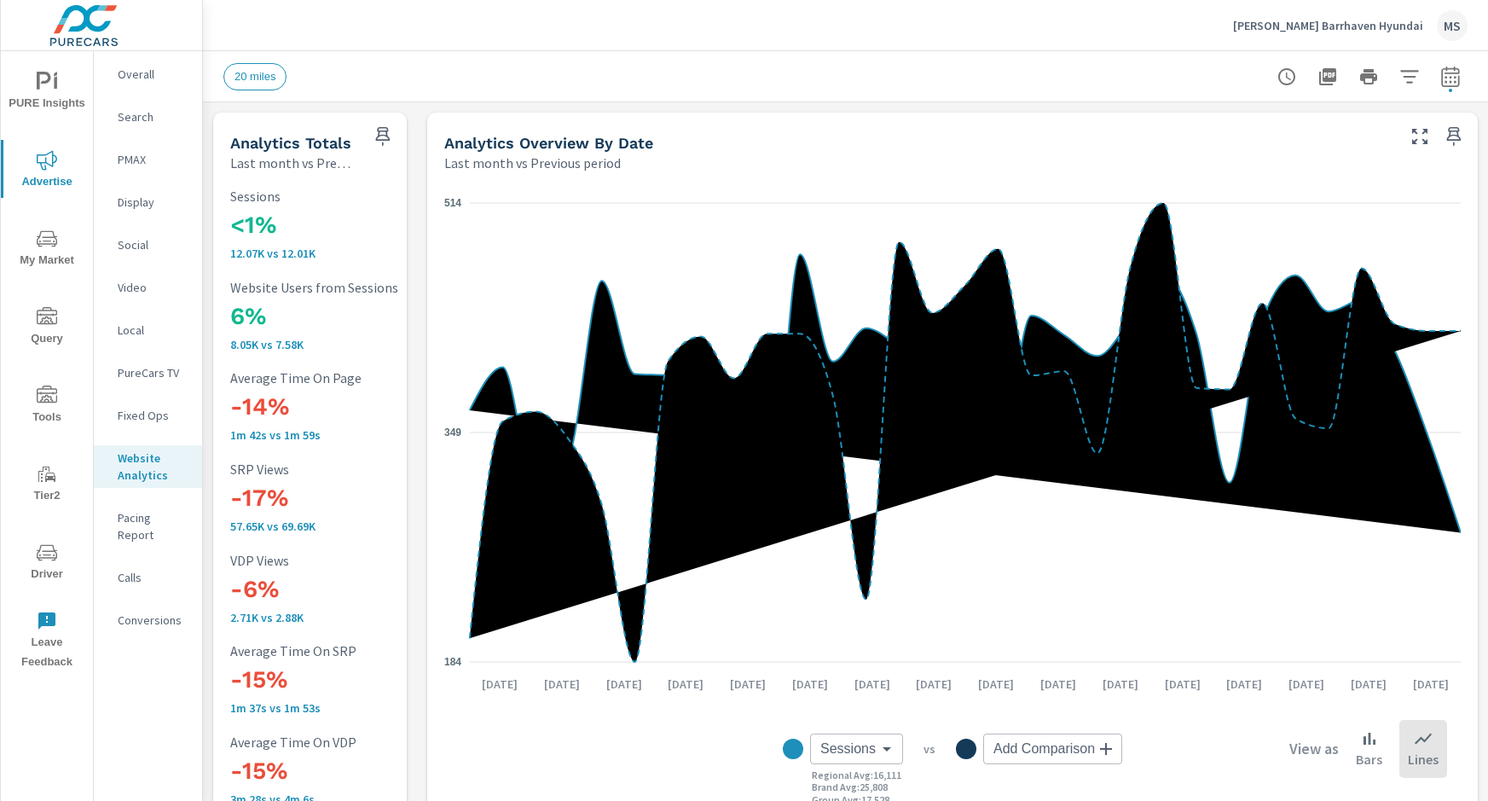
scroll to position [1, 0]
click at [133, 73] on p "Overall" at bounding box center [153, 74] width 71 height 17
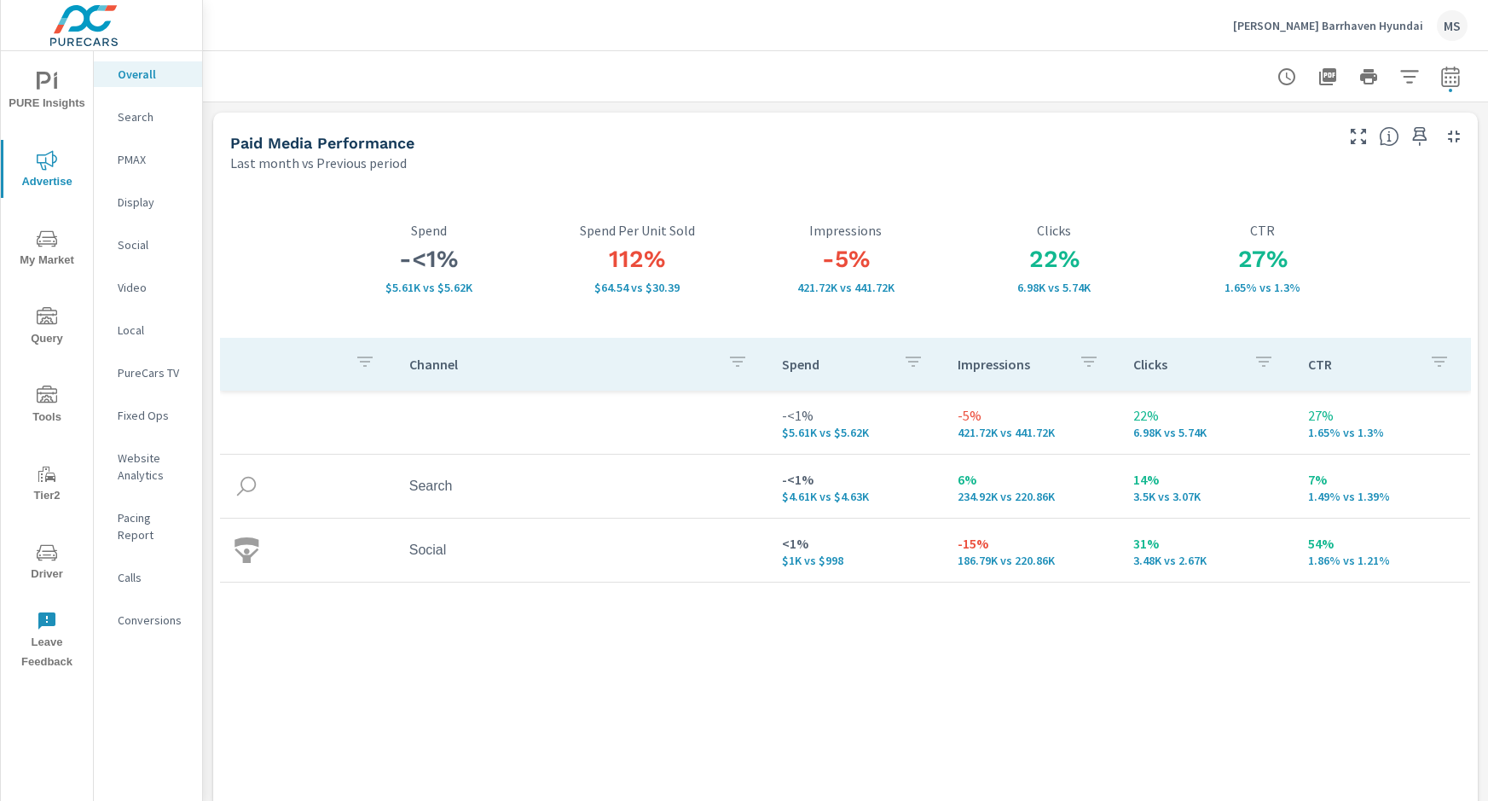
click at [138, 124] on p "Search" at bounding box center [153, 116] width 71 height 17
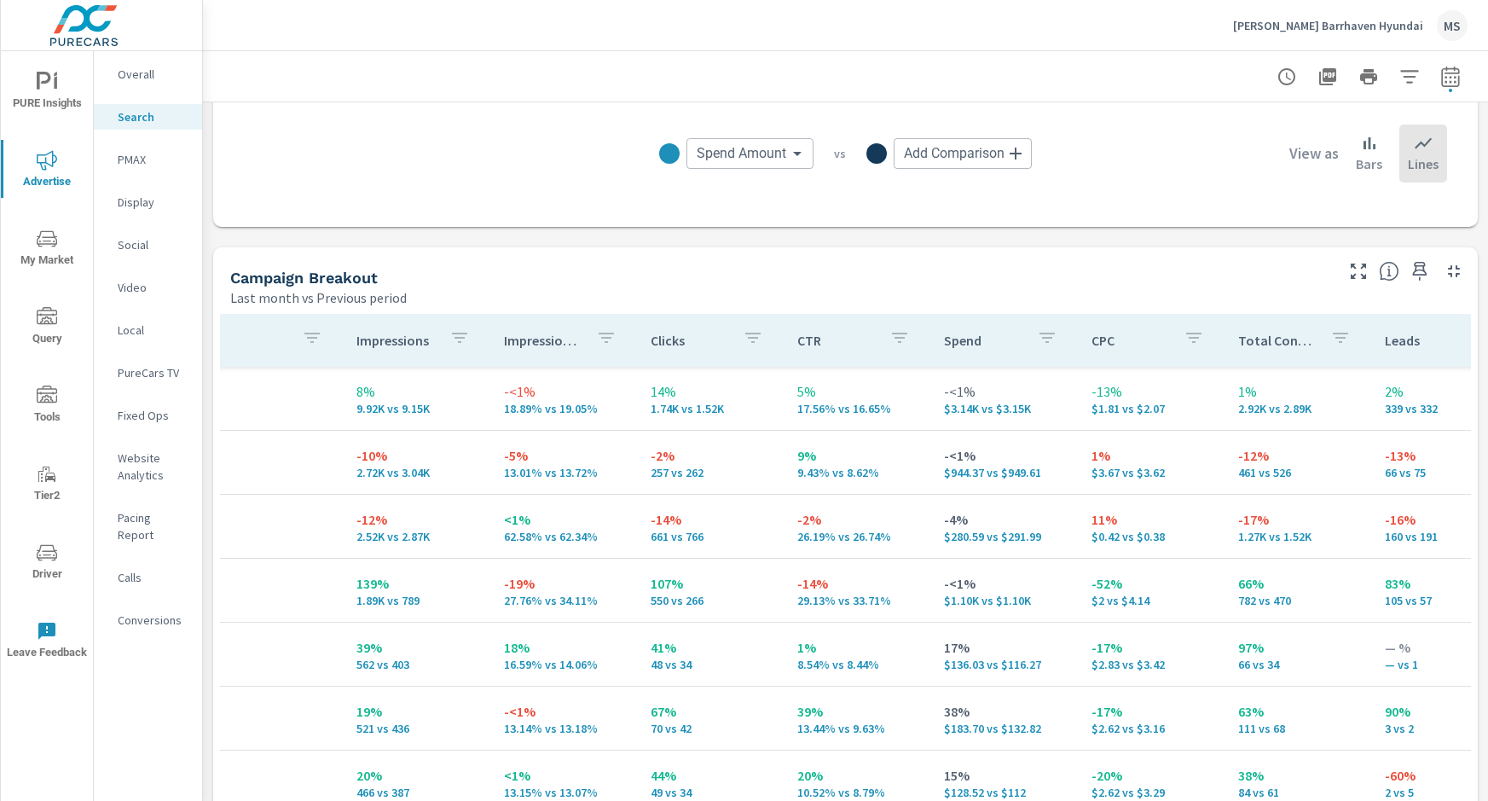
scroll to position [1514, 0]
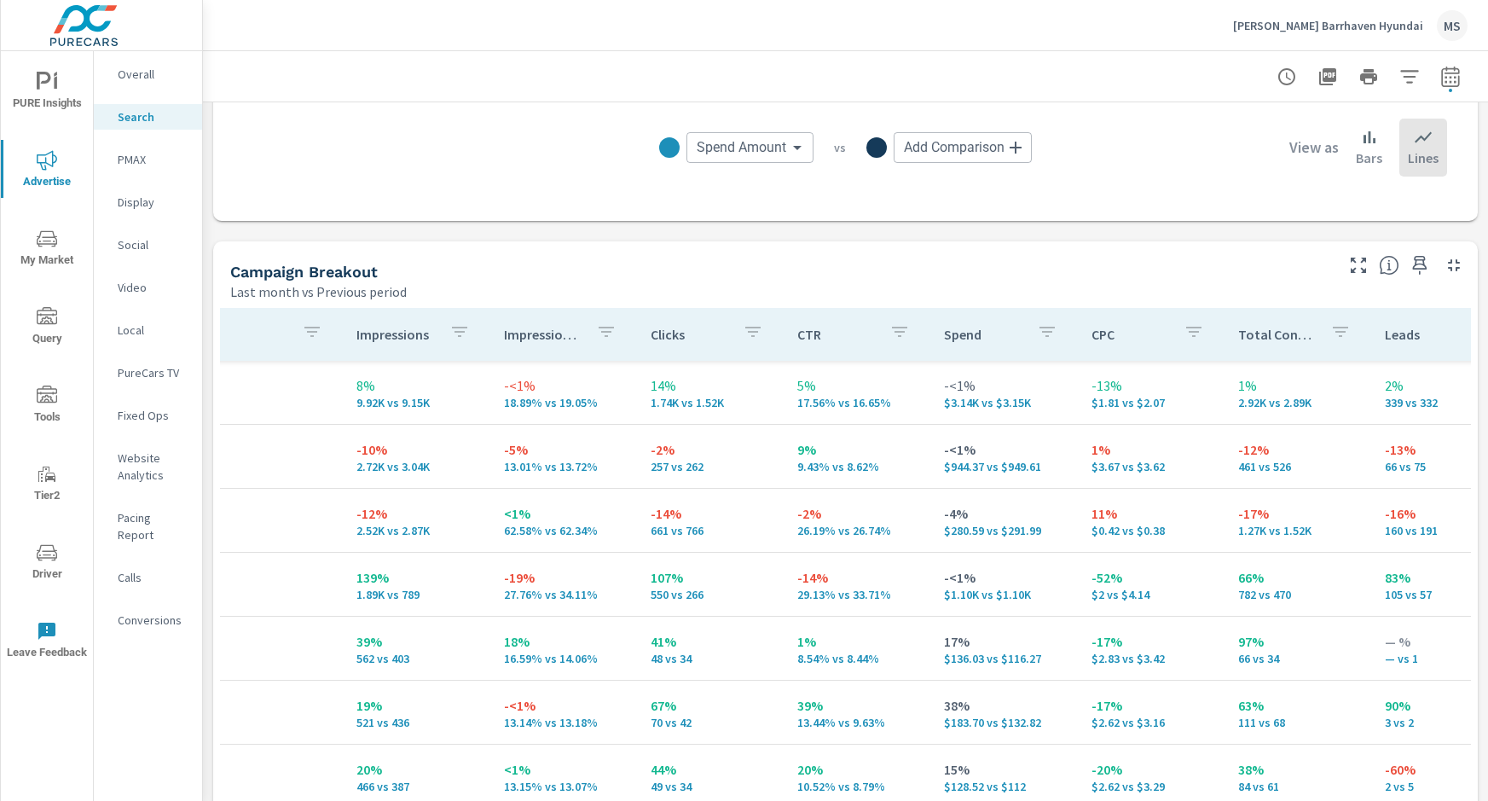
click at [163, 154] on p "PMAX" at bounding box center [153, 159] width 71 height 17
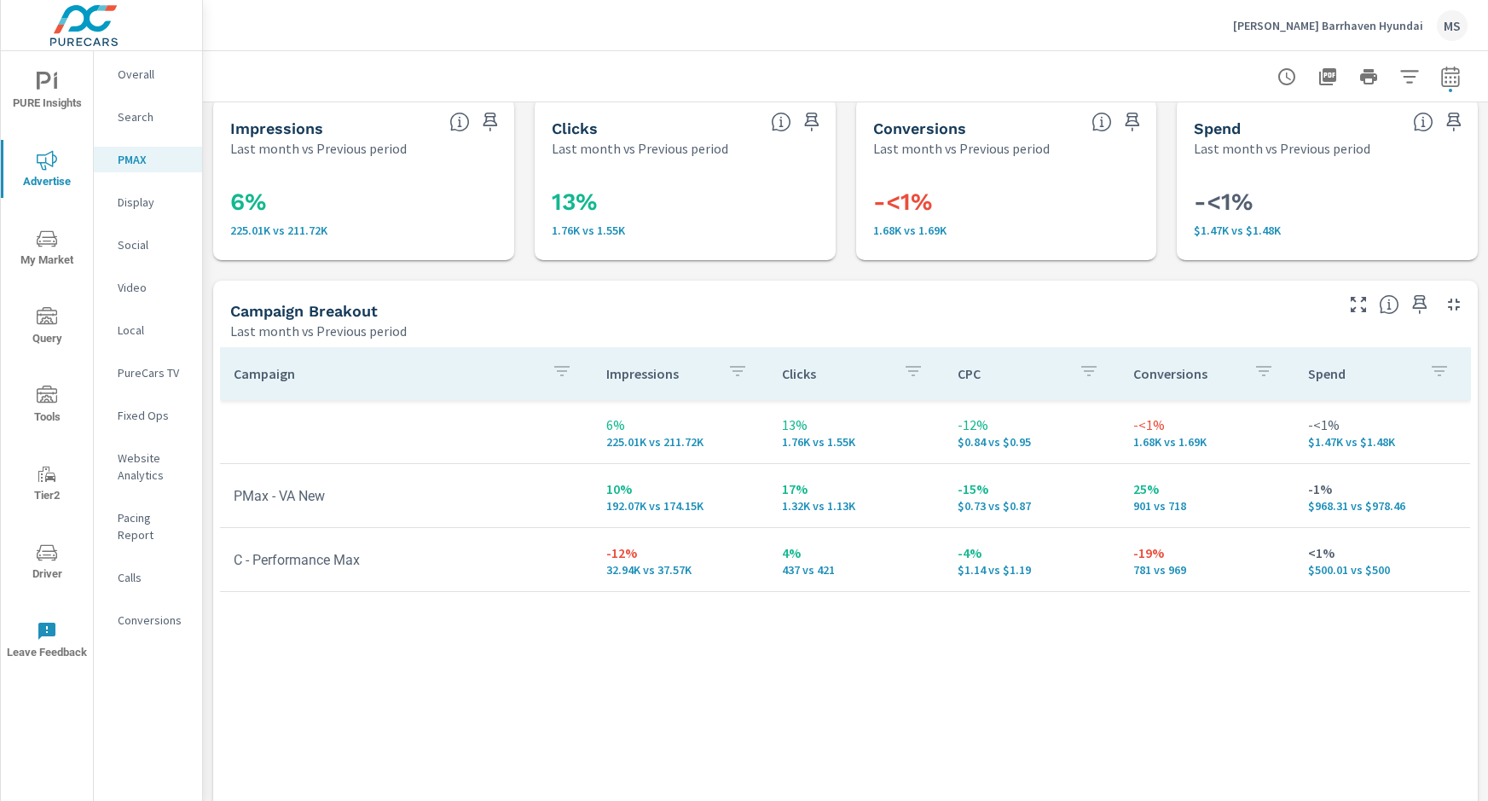
scroll to position [20, 0]
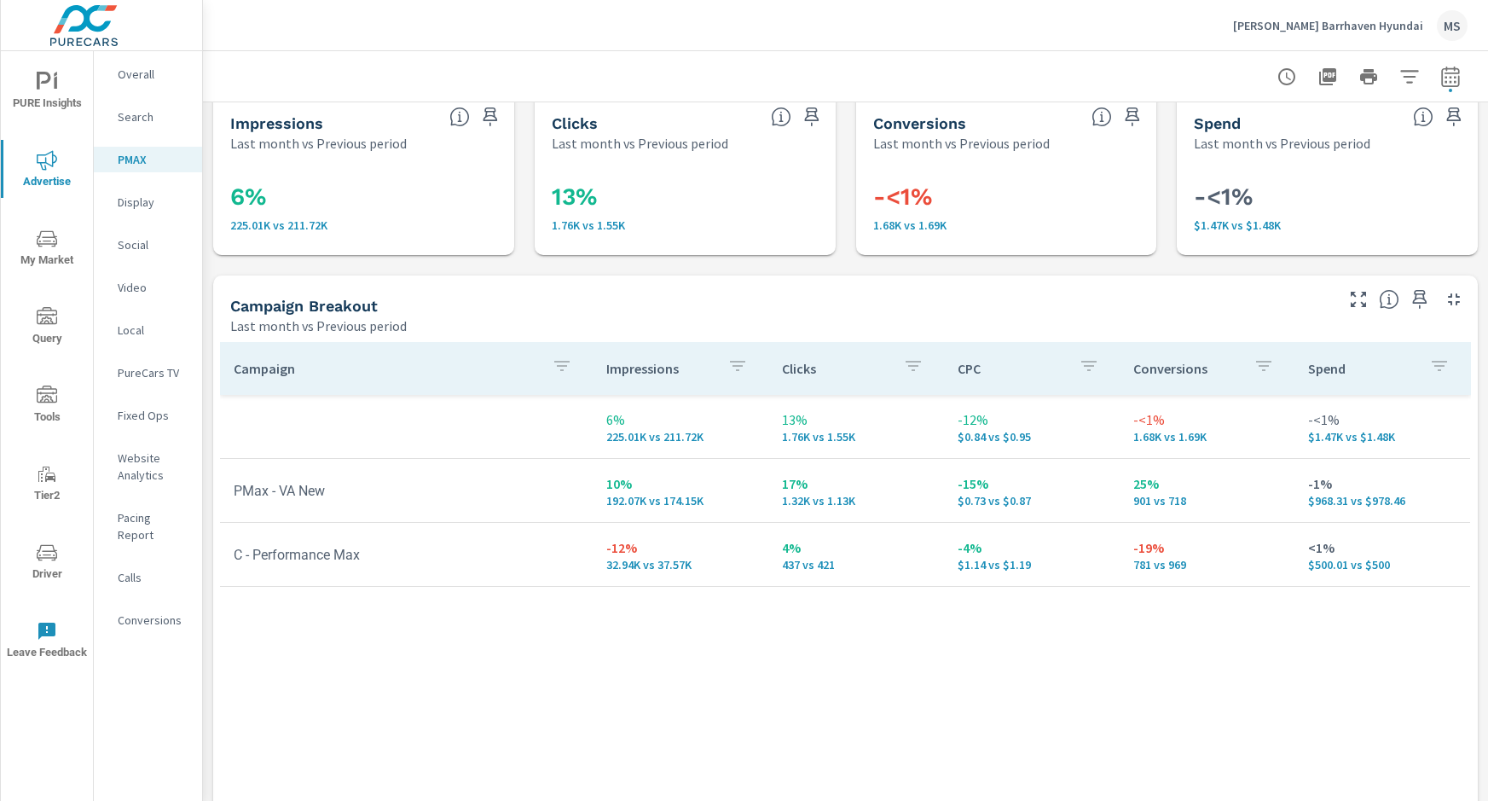
click at [120, 245] on p "Social" at bounding box center [153, 244] width 71 height 17
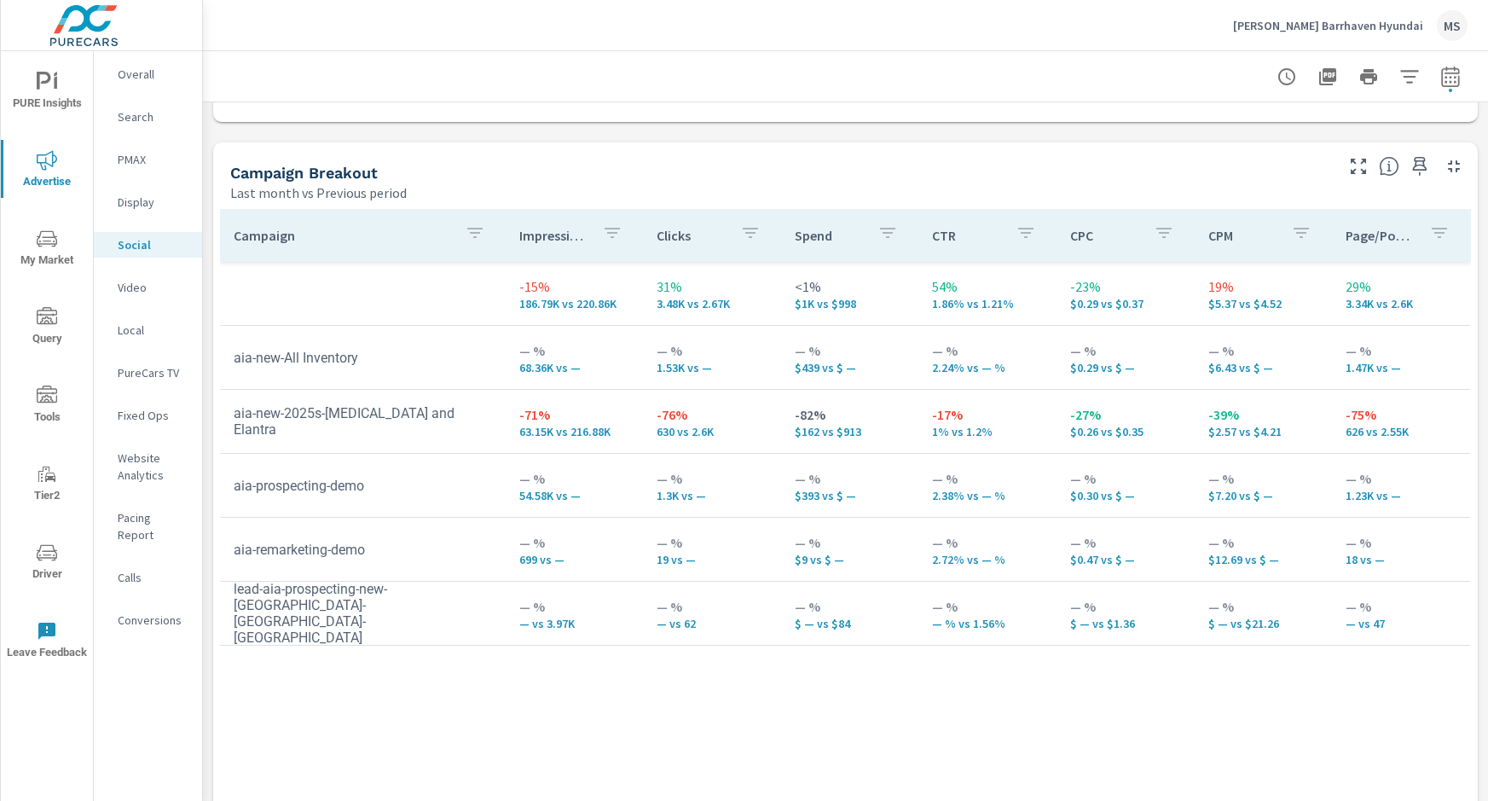
scroll to position [705, 0]
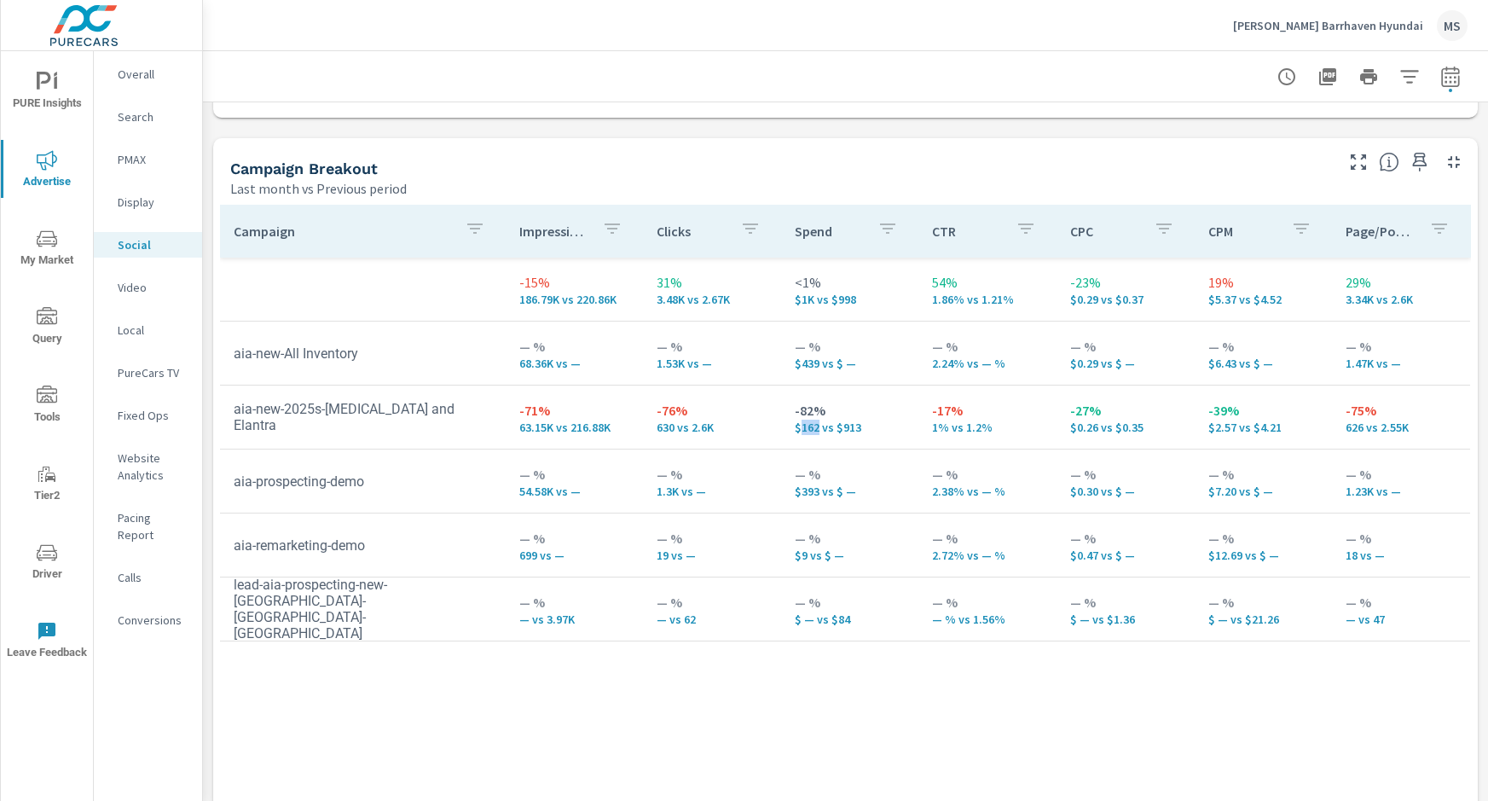
drag, startPoint x: 818, startPoint y: 431, endPoint x: 798, endPoint y: 432, distance: 19.6
click at [798, 432] on p "$162 vs $913" at bounding box center [850, 428] width 111 height 14
